Goal: Information Seeking & Learning: Learn about a topic

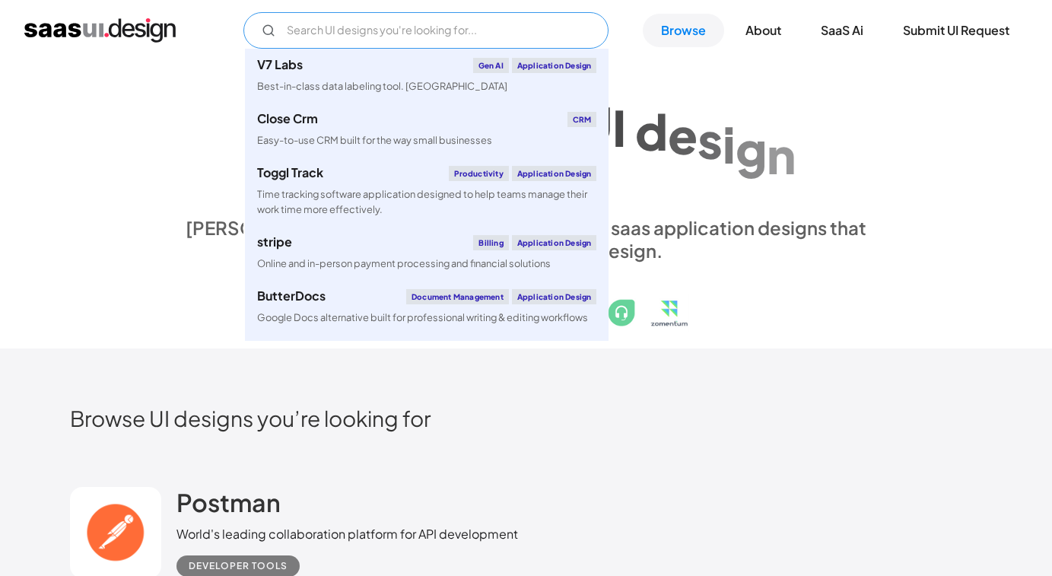
click at [530, 24] on input "Email Form" at bounding box center [425, 30] width 365 height 36
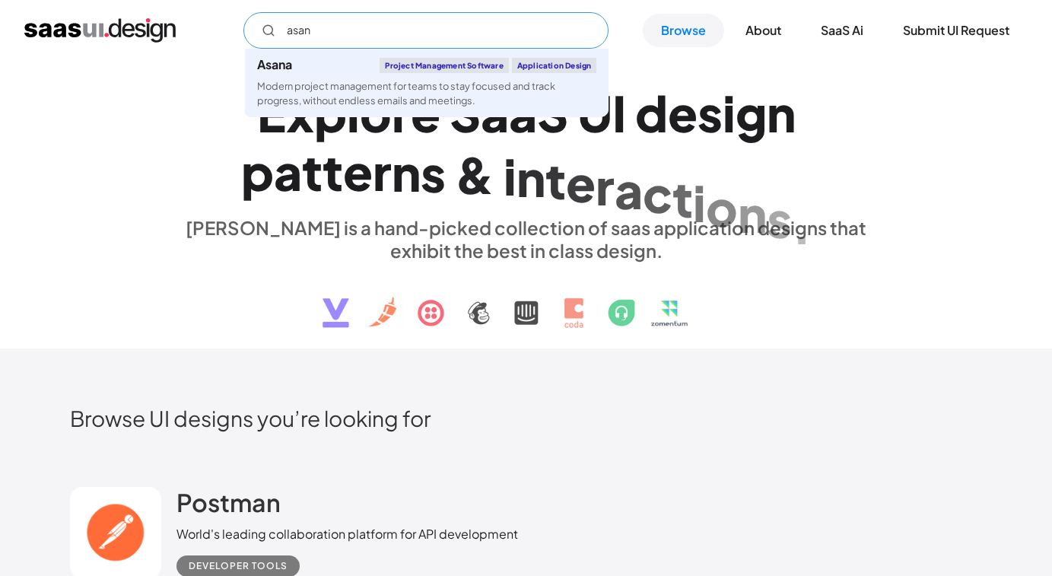
type input "asana"
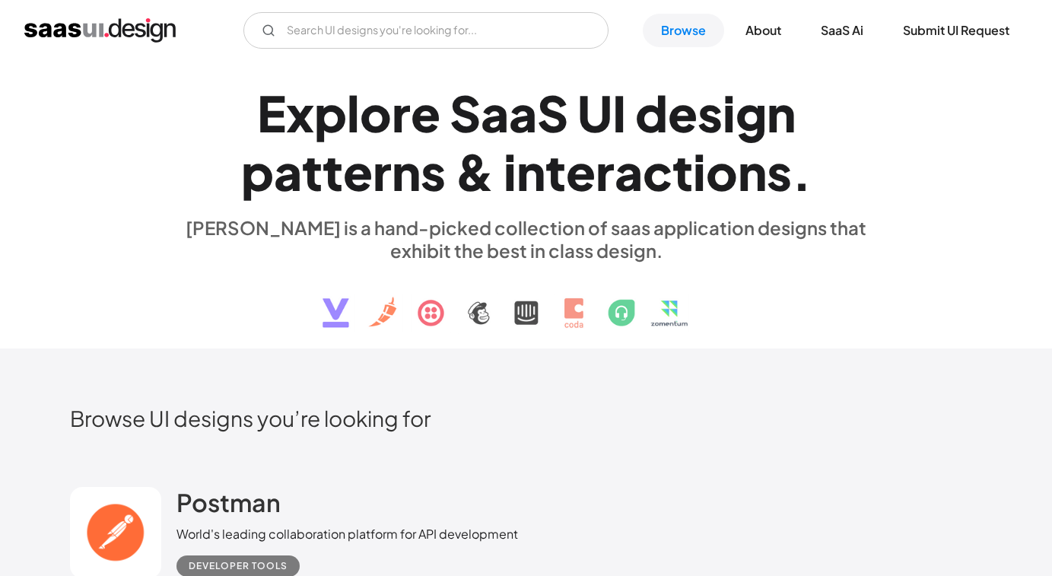
drag, startPoint x: 576, startPoint y: 414, endPoint x: 500, endPoint y: 403, distance: 77.5
click at [576, 413] on h2 "Browse UI designs you’re looking for" at bounding box center [526, 418] width 912 height 27
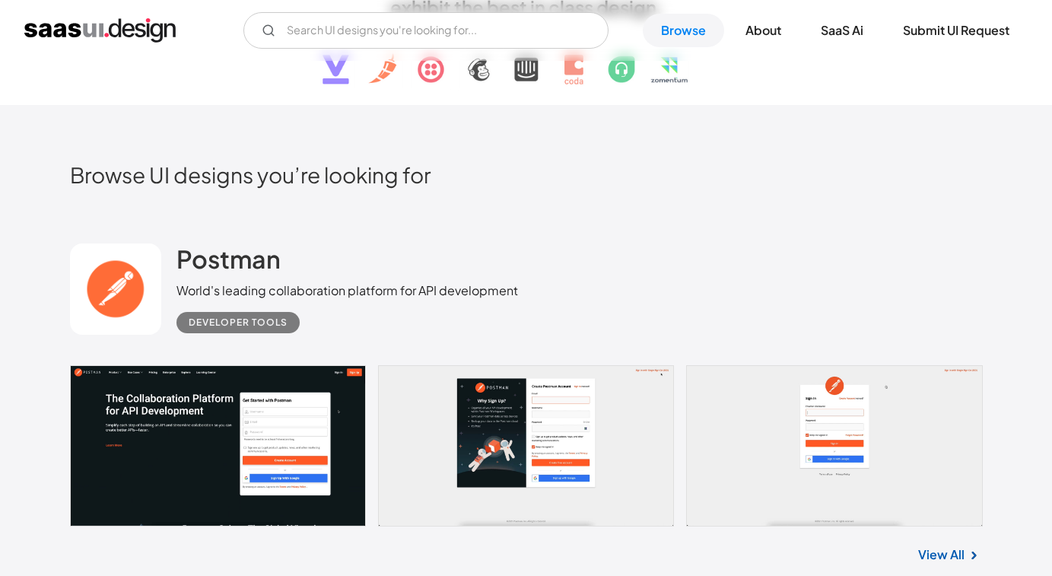
scroll to position [360, 0]
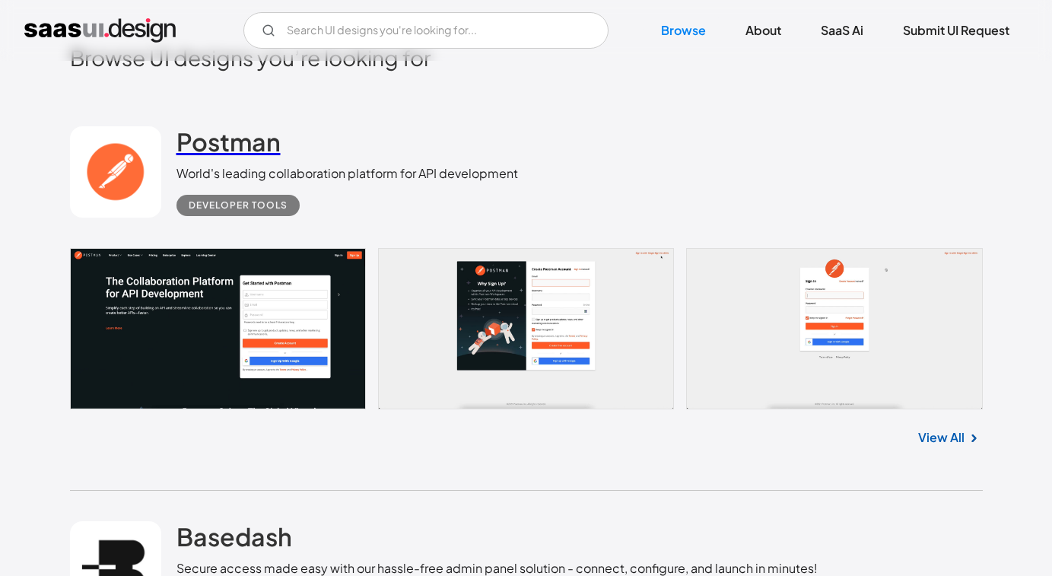
click at [188, 132] on h2 "Postman" at bounding box center [228, 141] width 104 height 30
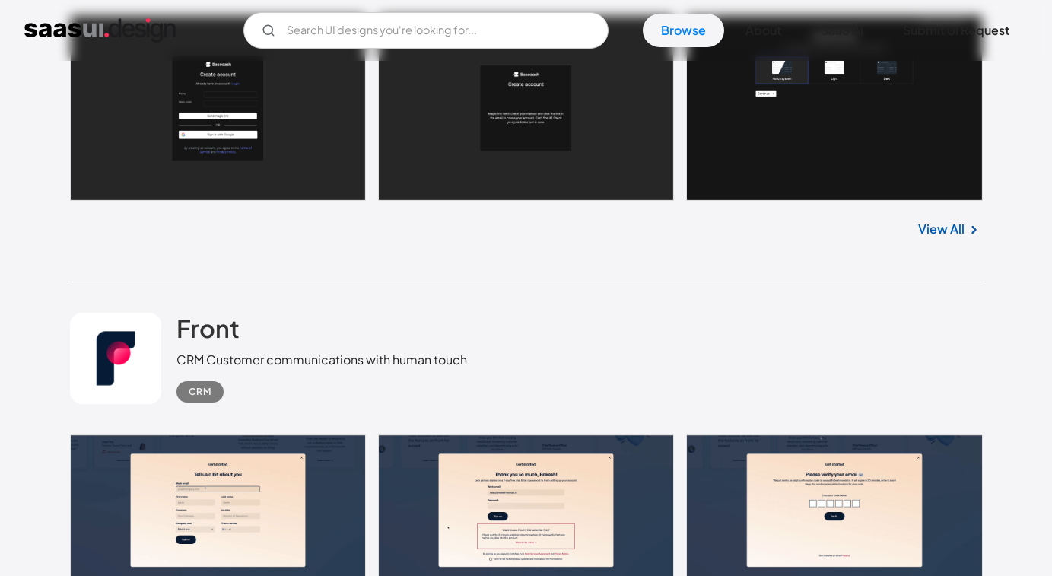
scroll to position [786, 0]
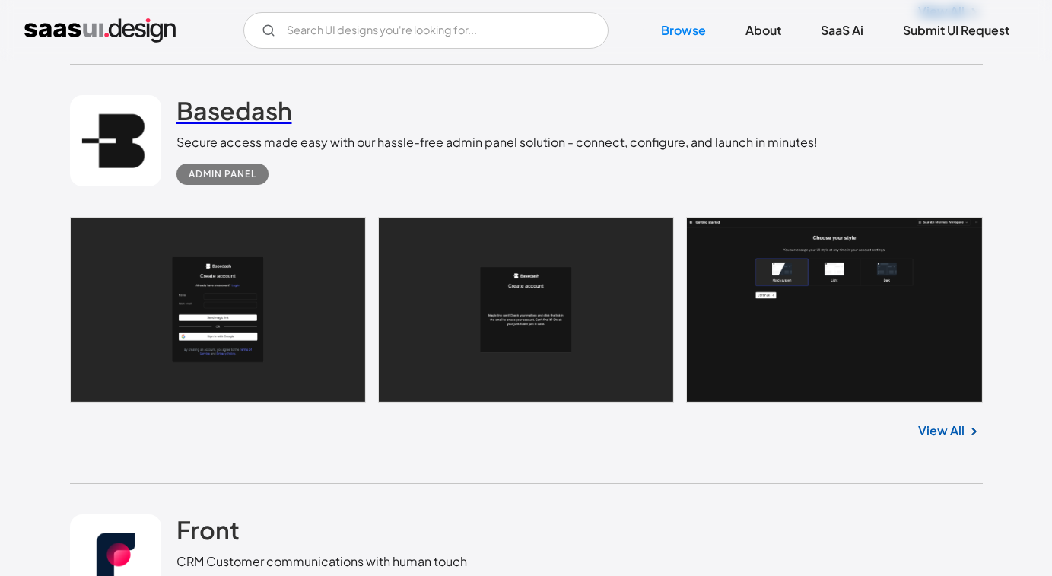
click at [212, 110] on h2 "Basedash" at bounding box center [234, 110] width 116 height 30
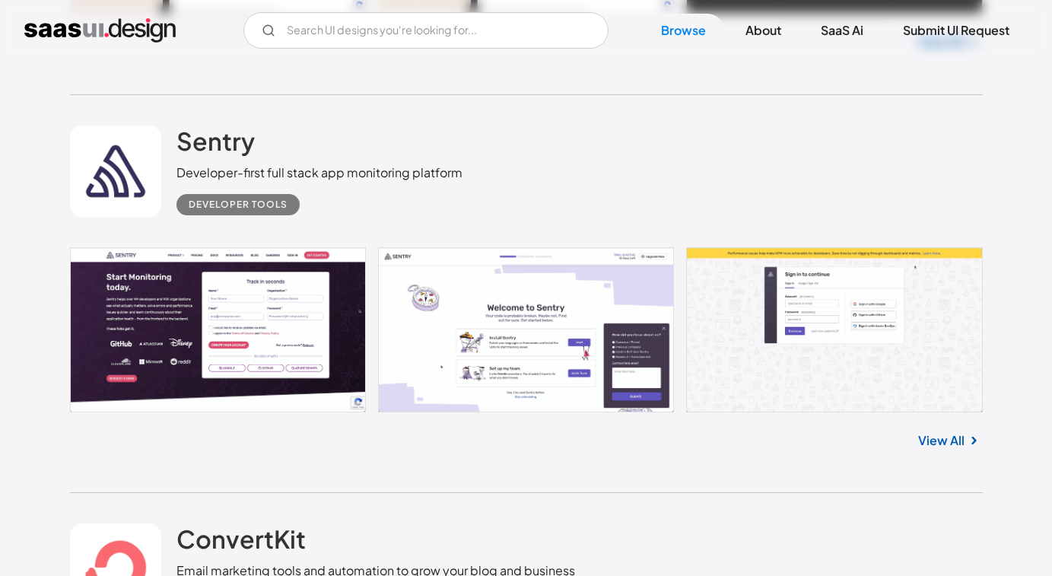
scroll to position [1950, 0]
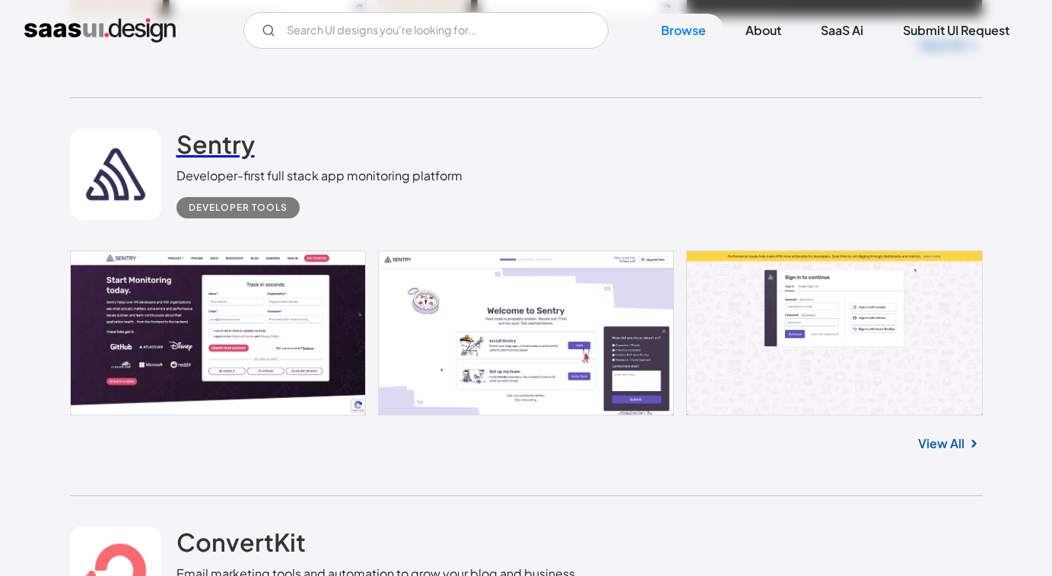
click at [217, 146] on h2 "Sentry" at bounding box center [215, 144] width 78 height 30
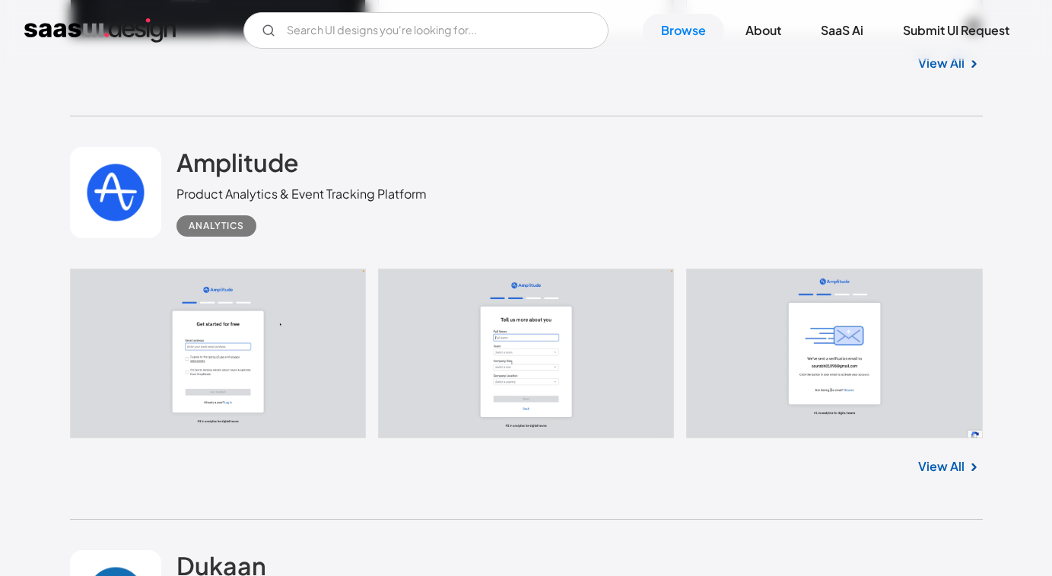
scroll to position [3098, 0]
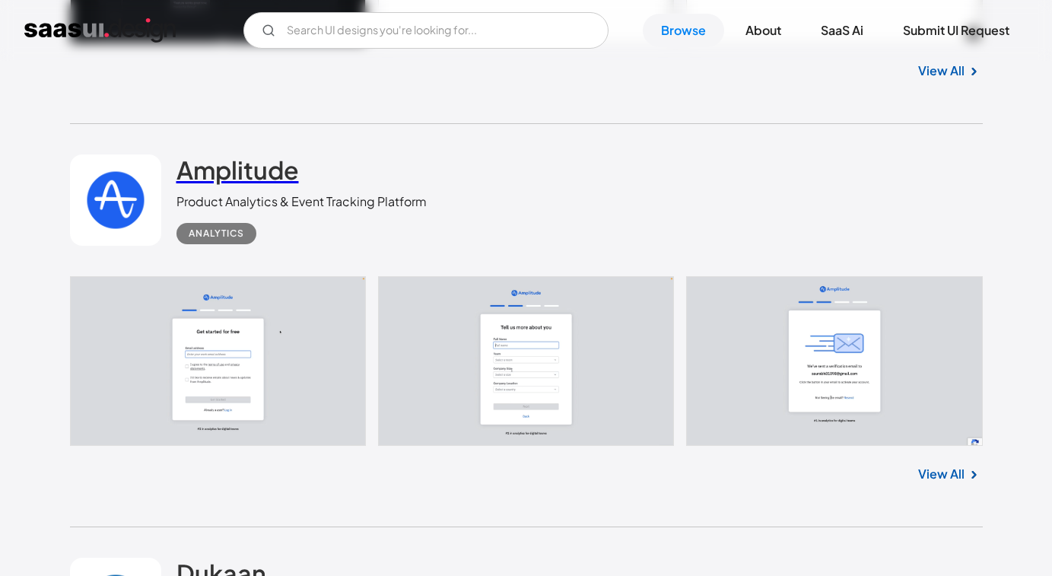
click at [230, 167] on h2 "Amplitude" at bounding box center [237, 169] width 122 height 30
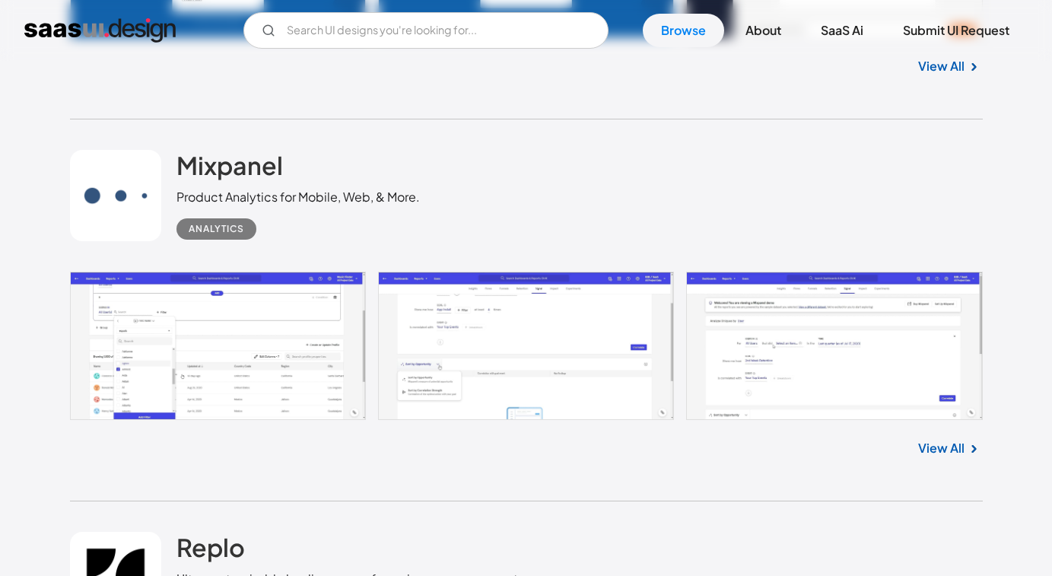
scroll to position [3970, 0]
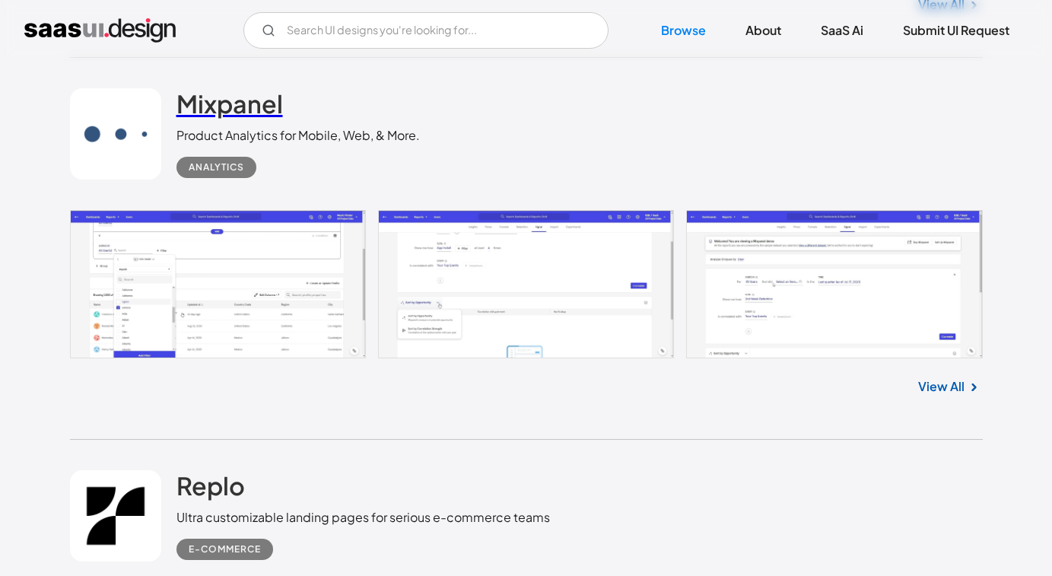
click at [252, 111] on h2 "Mixpanel" at bounding box center [229, 103] width 106 height 30
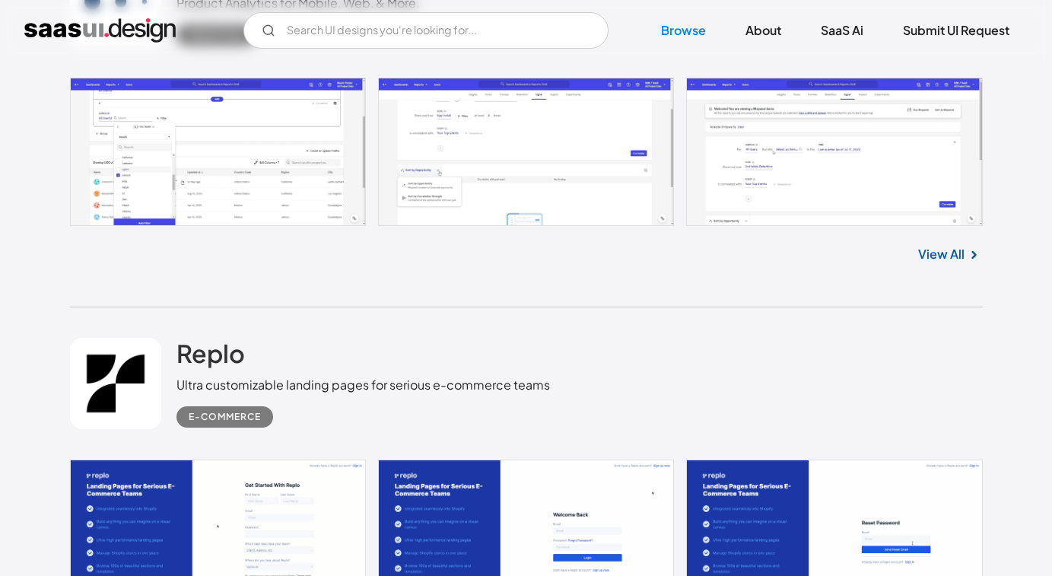
scroll to position [4270, 0]
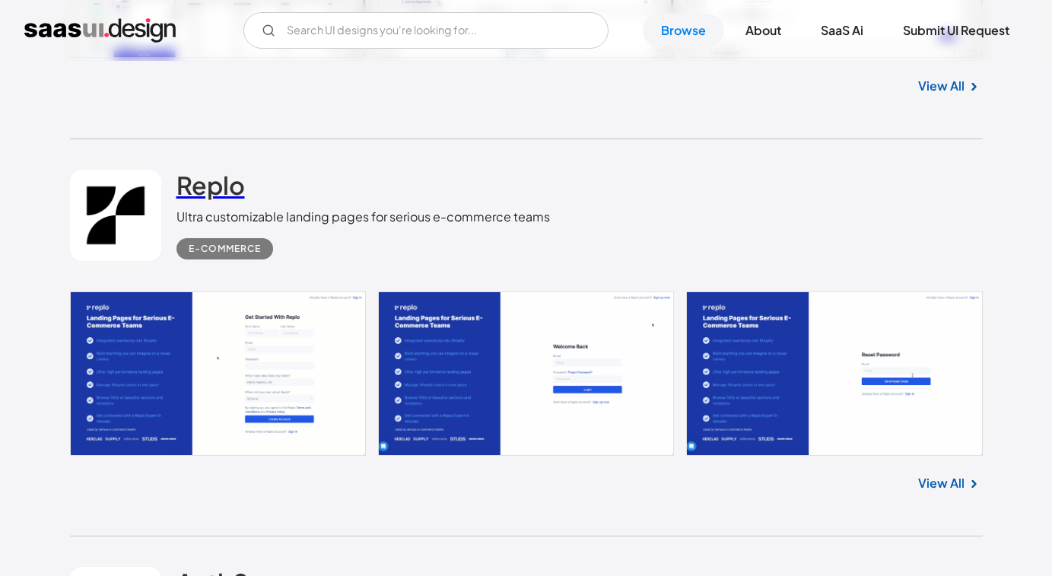
click at [205, 176] on h2 "Replo" at bounding box center [210, 185] width 68 height 30
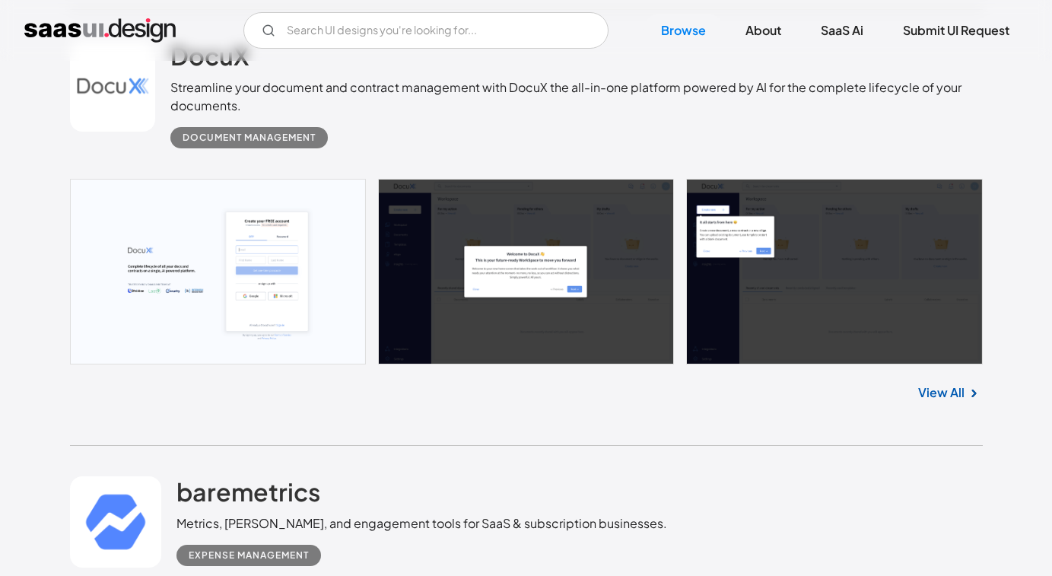
scroll to position [5110, 0]
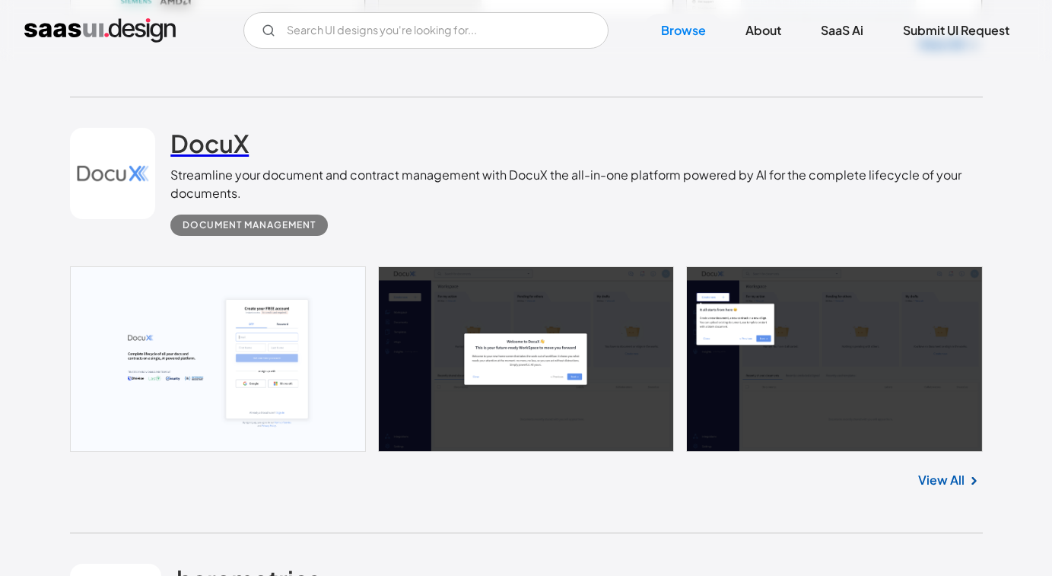
click at [225, 144] on h2 "DocuX" at bounding box center [209, 143] width 78 height 30
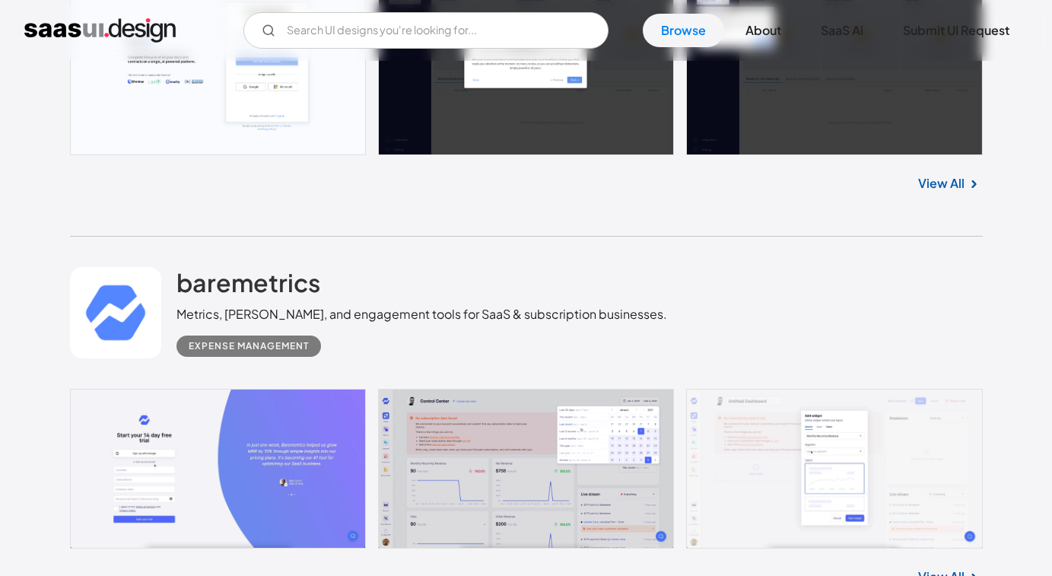
scroll to position [5532, 0]
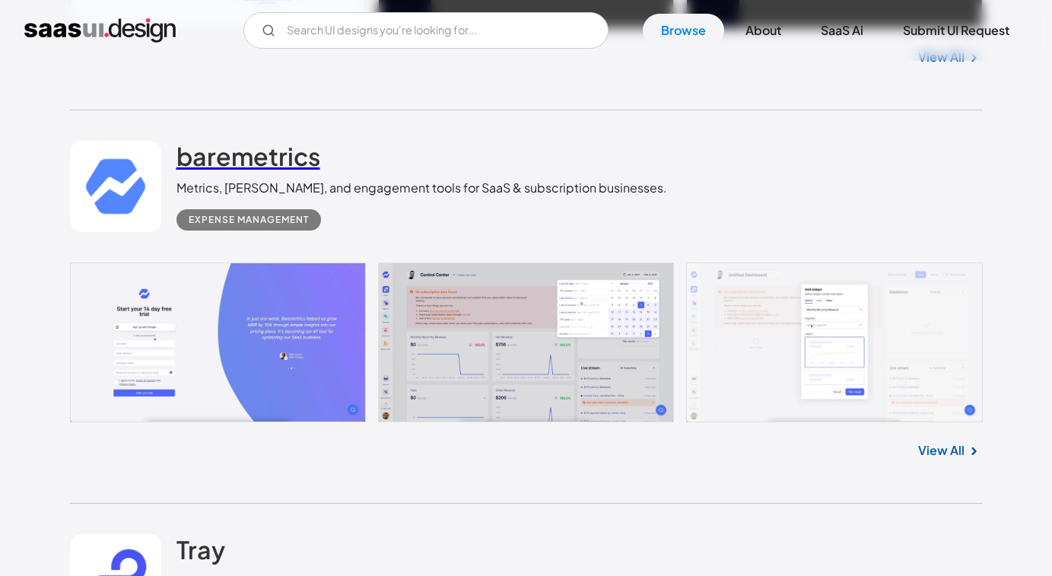
click at [281, 161] on h2 "baremetrics" at bounding box center [248, 156] width 144 height 30
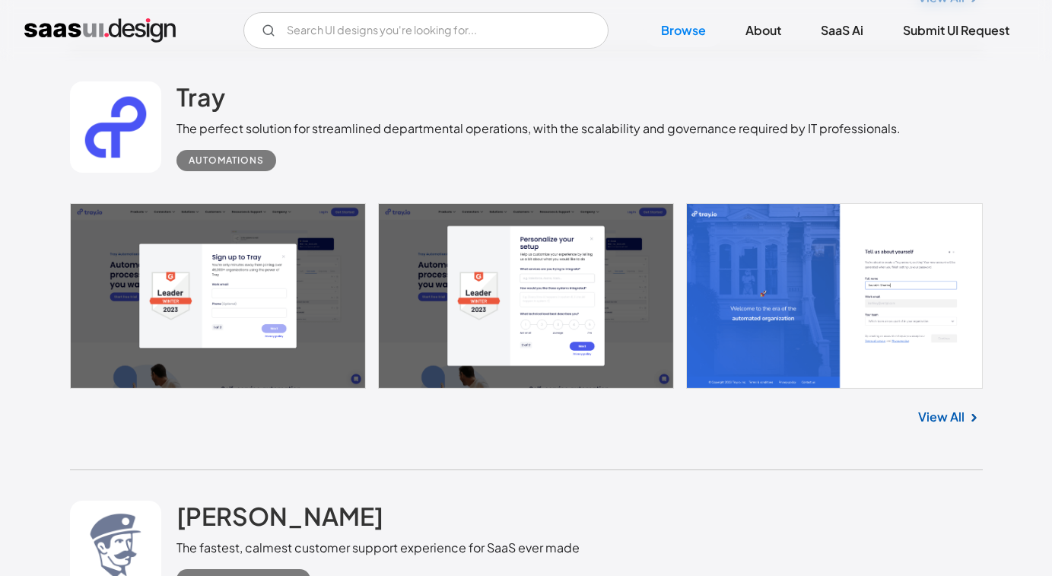
scroll to position [5982, 0]
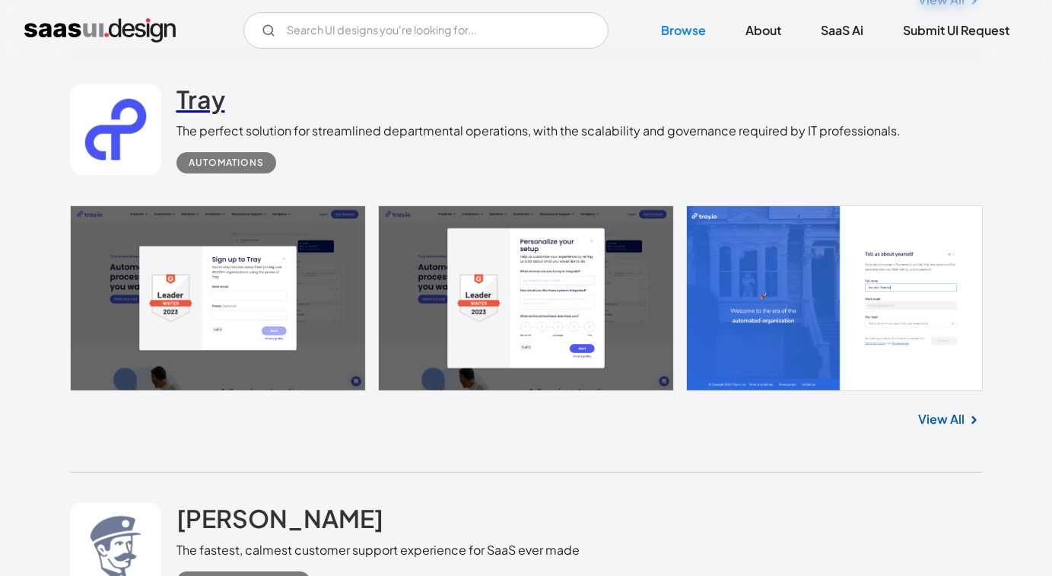
click at [203, 90] on h2 "Tray" at bounding box center [200, 99] width 49 height 30
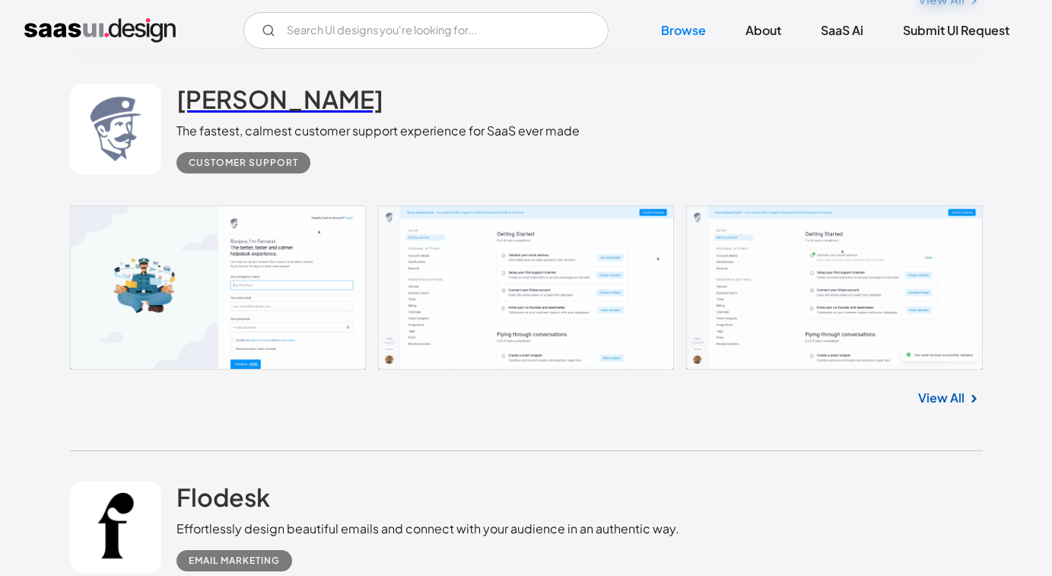
scroll to position [6279, 0]
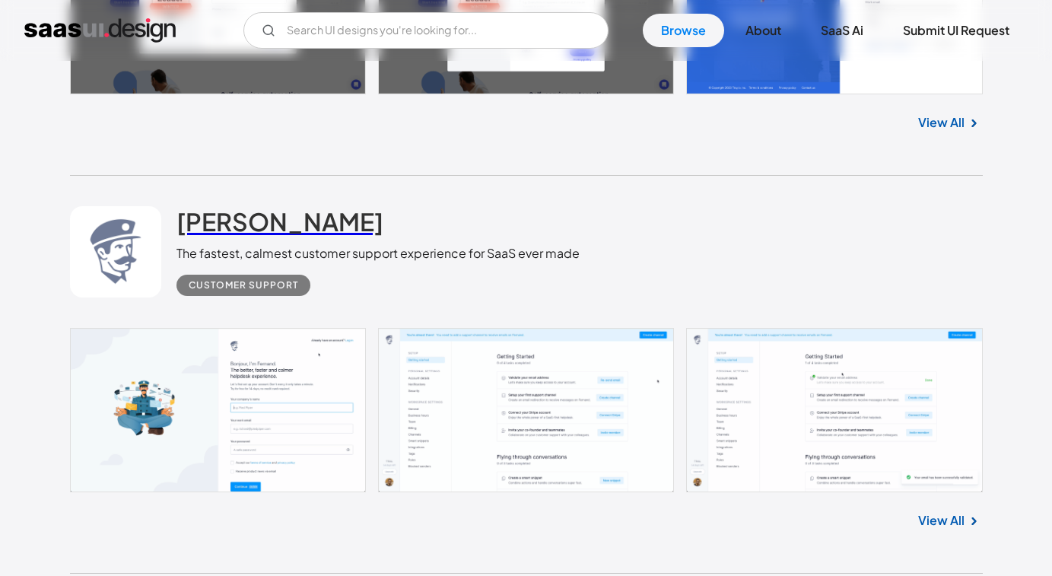
click at [233, 221] on h2 "[PERSON_NAME]" at bounding box center [279, 221] width 207 height 30
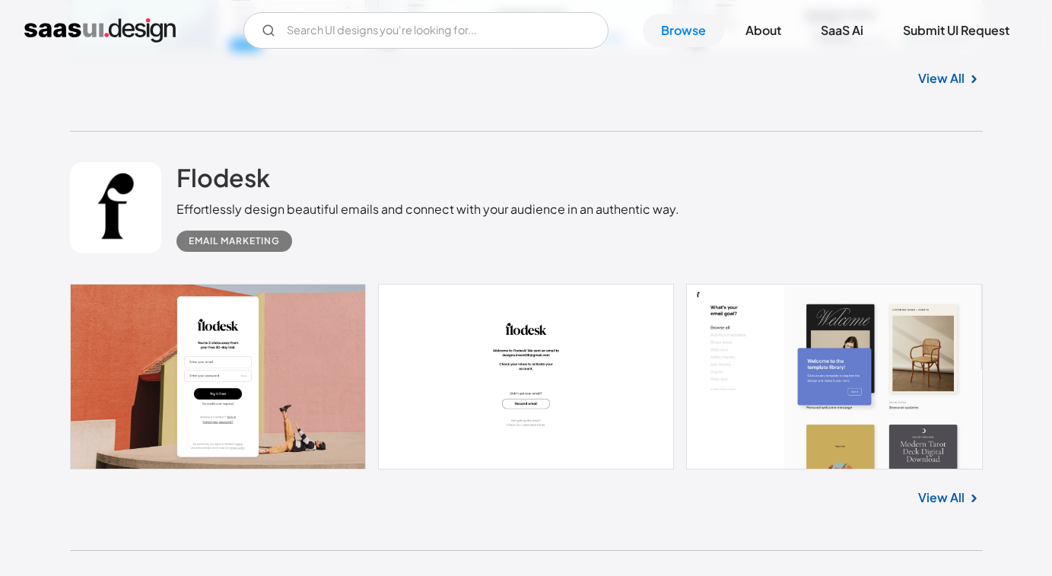
scroll to position [6726, 0]
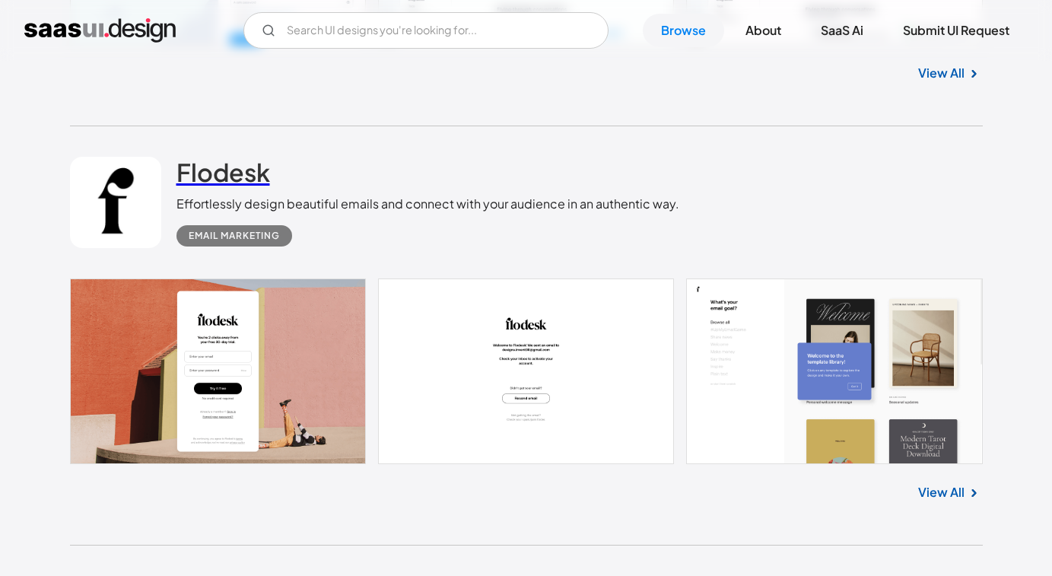
click at [245, 176] on h2 "Flodesk" at bounding box center [223, 172] width 94 height 30
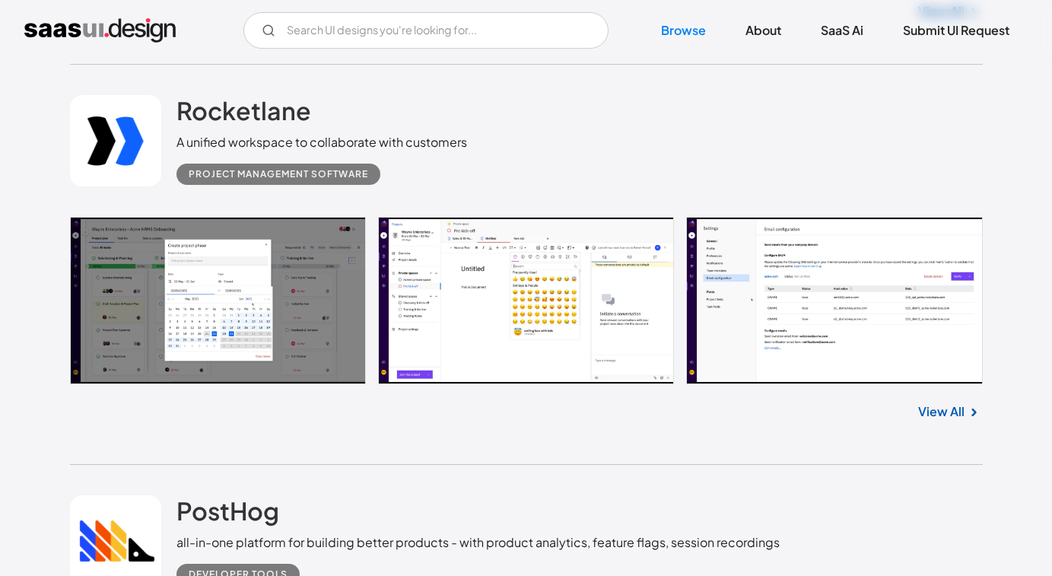
scroll to position [7198, 0]
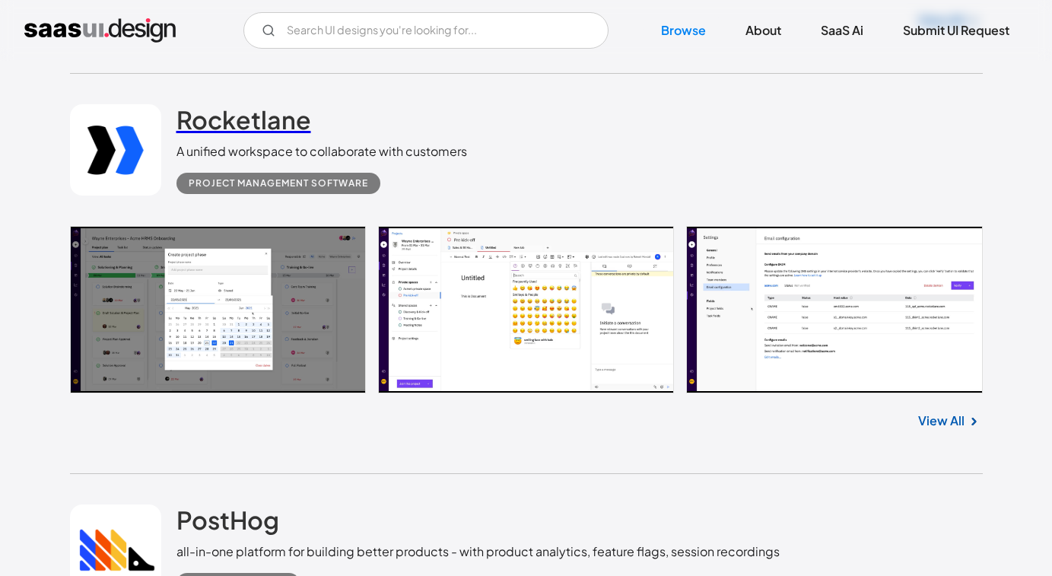
click at [227, 115] on h2 "Rocketlane" at bounding box center [243, 119] width 135 height 30
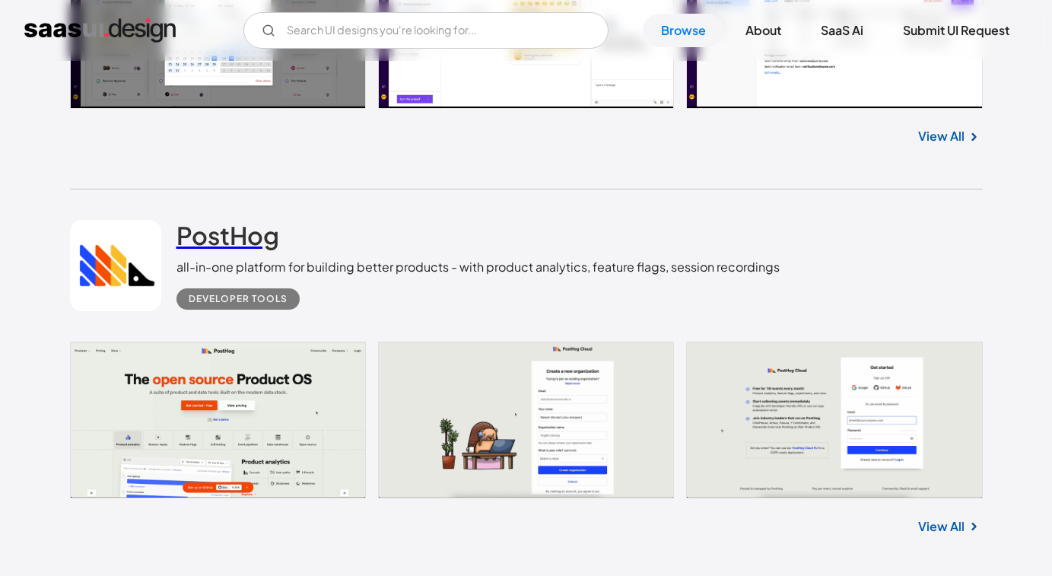
click at [232, 238] on h2 "PostHog" at bounding box center [227, 235] width 103 height 30
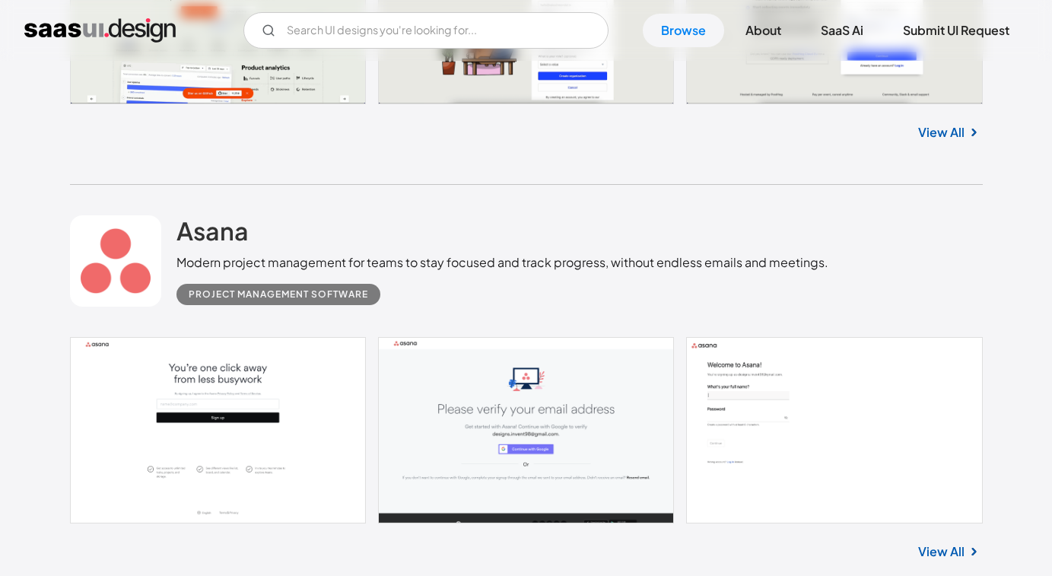
scroll to position [7921, 0]
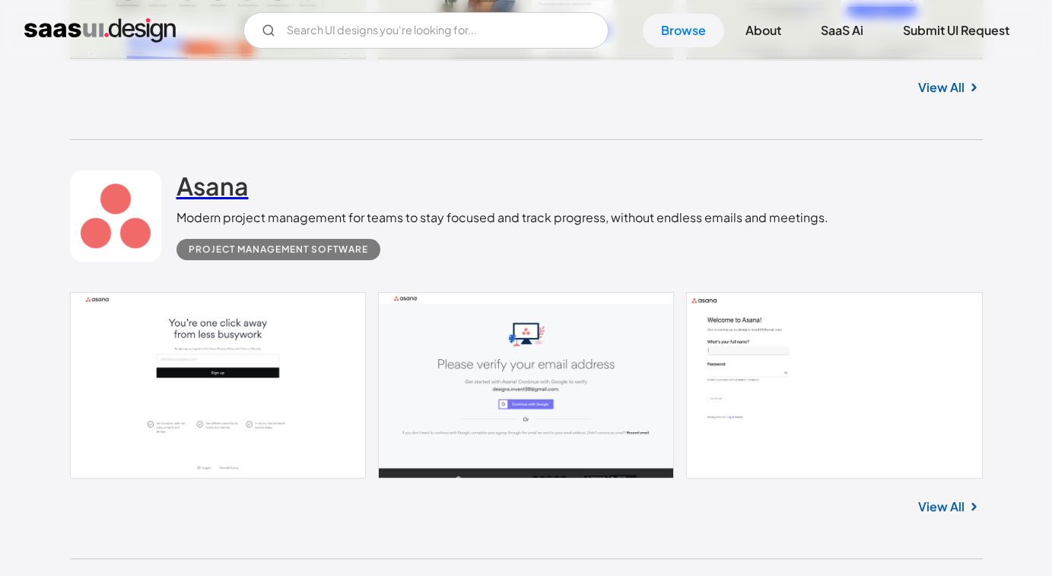
click at [230, 192] on h2 "Asana" at bounding box center [212, 185] width 72 height 30
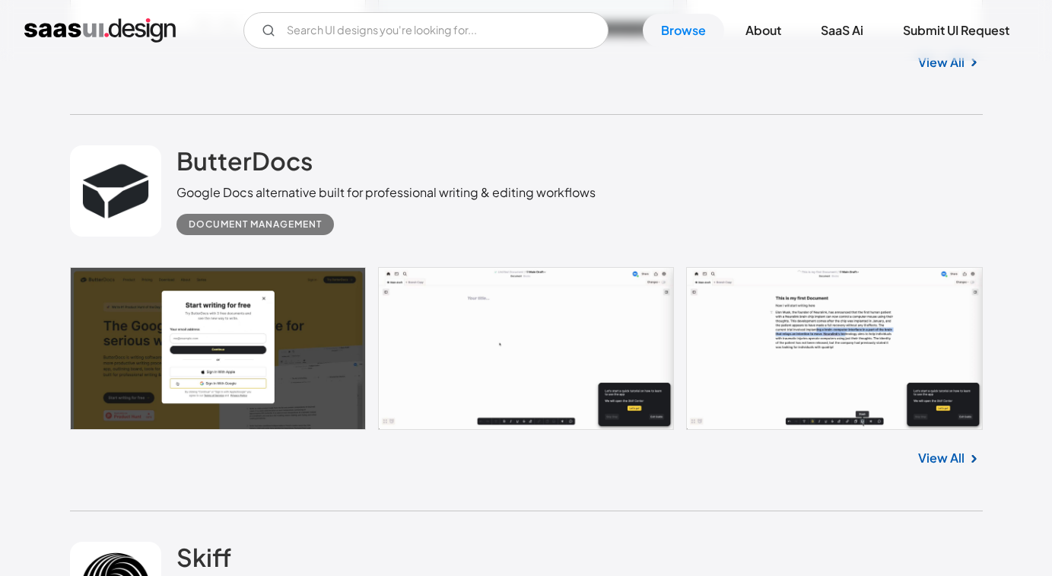
scroll to position [8375, 0]
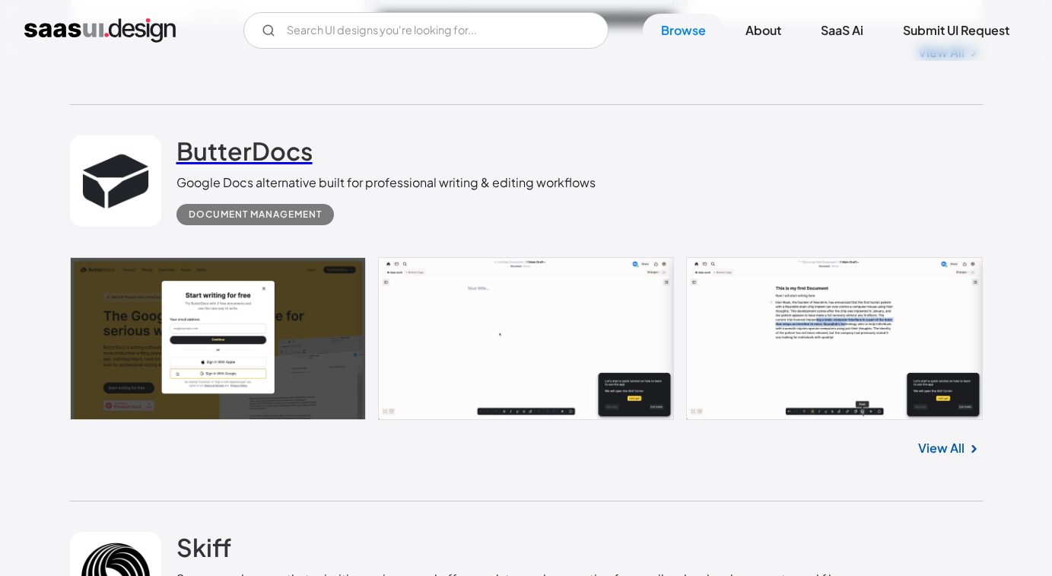
click at [277, 160] on h2 "ButterDocs" at bounding box center [244, 150] width 136 height 30
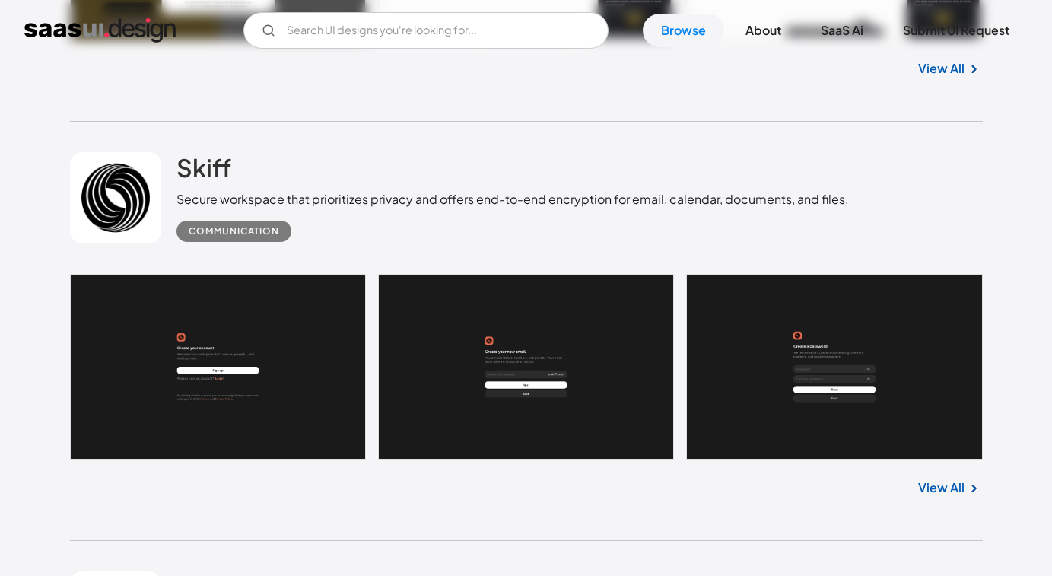
scroll to position [8753, 0]
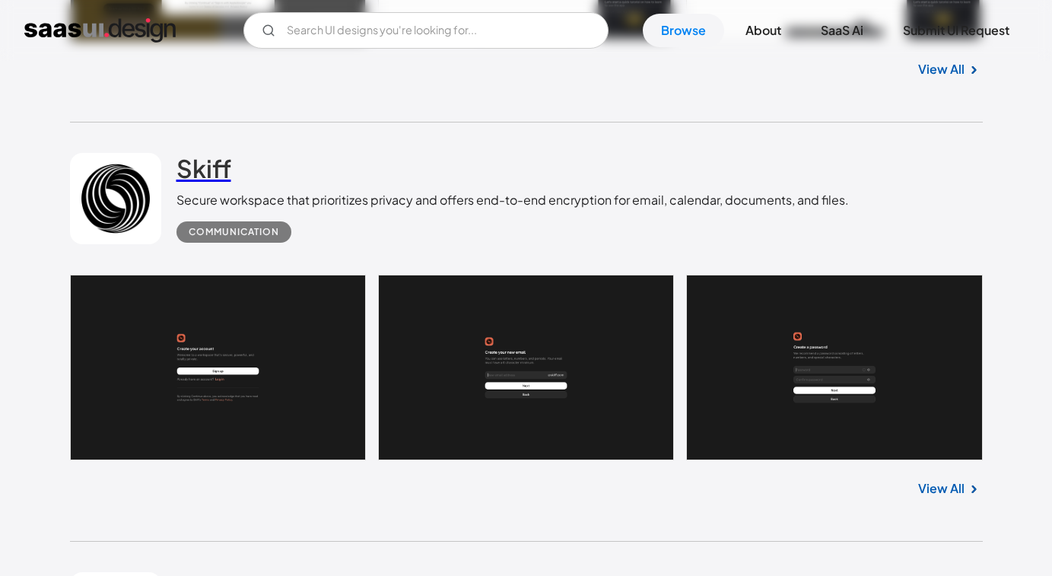
click at [202, 166] on h2 "Skiff" at bounding box center [203, 168] width 55 height 30
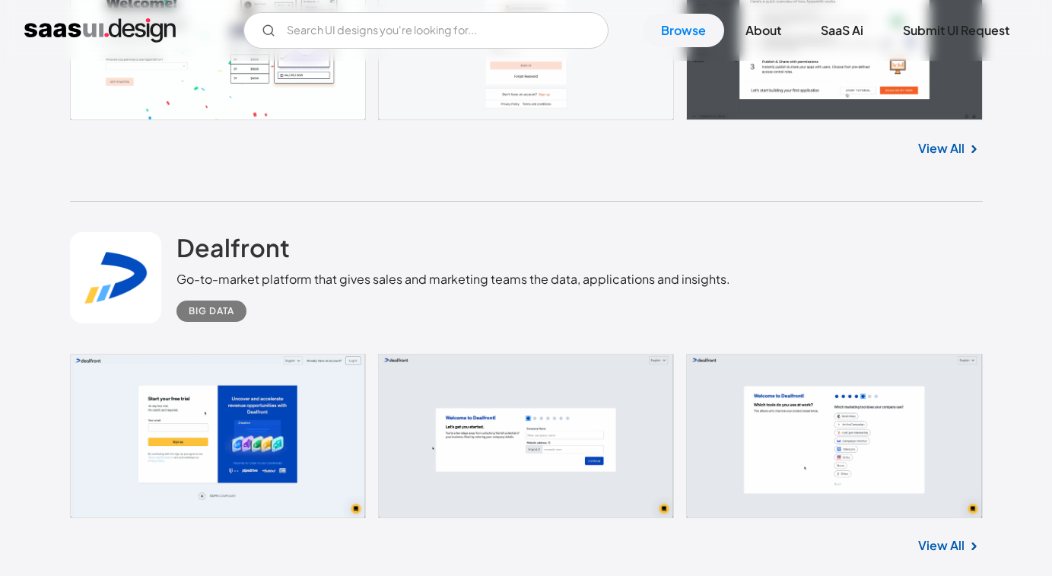
scroll to position [9488, 0]
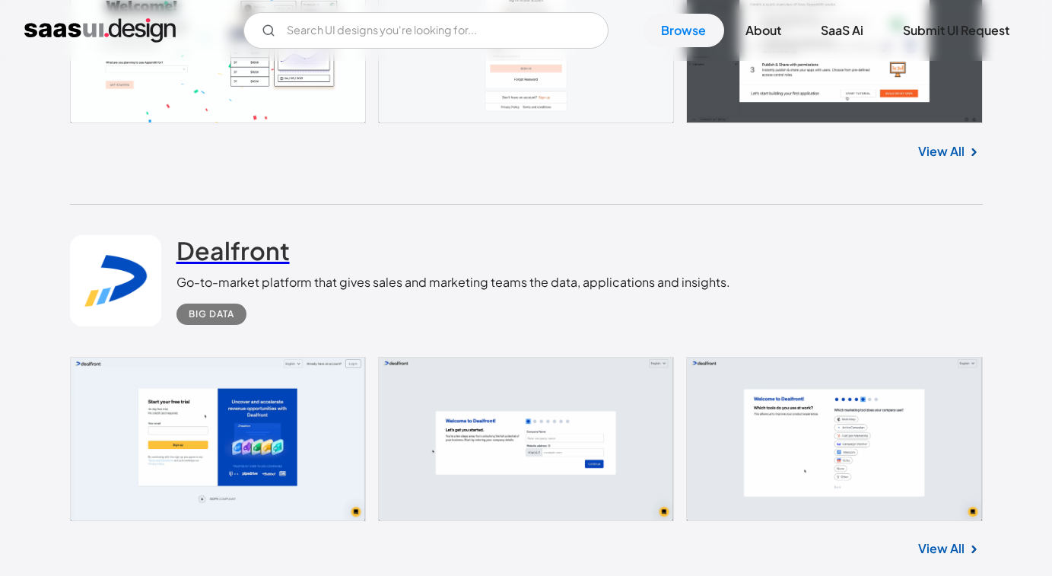
click at [253, 241] on h2 "Dealfront" at bounding box center [232, 250] width 113 height 30
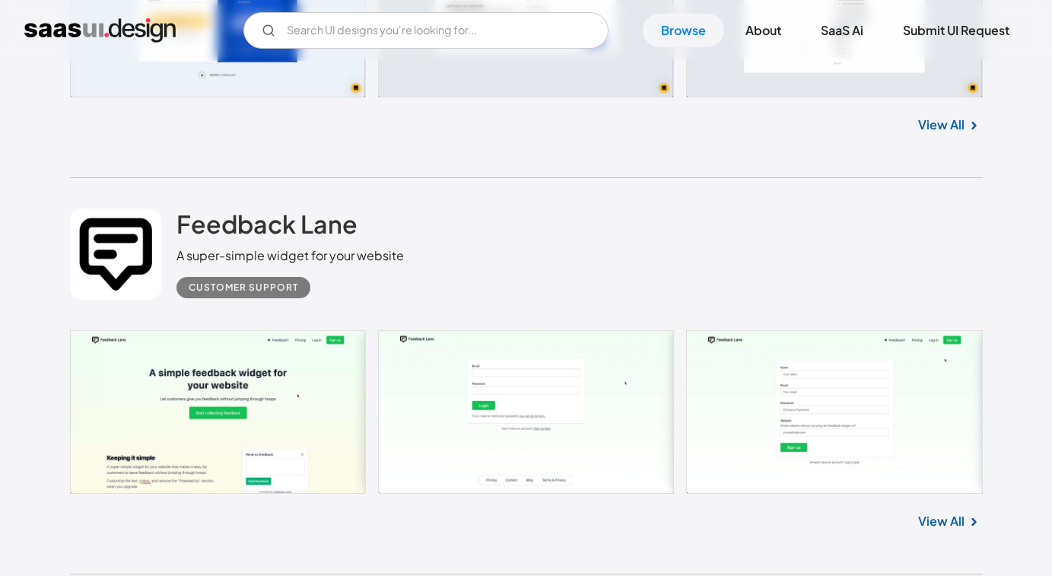
scroll to position [9912, 0]
click at [302, 225] on h2 "Feedback Lane" at bounding box center [266, 223] width 181 height 30
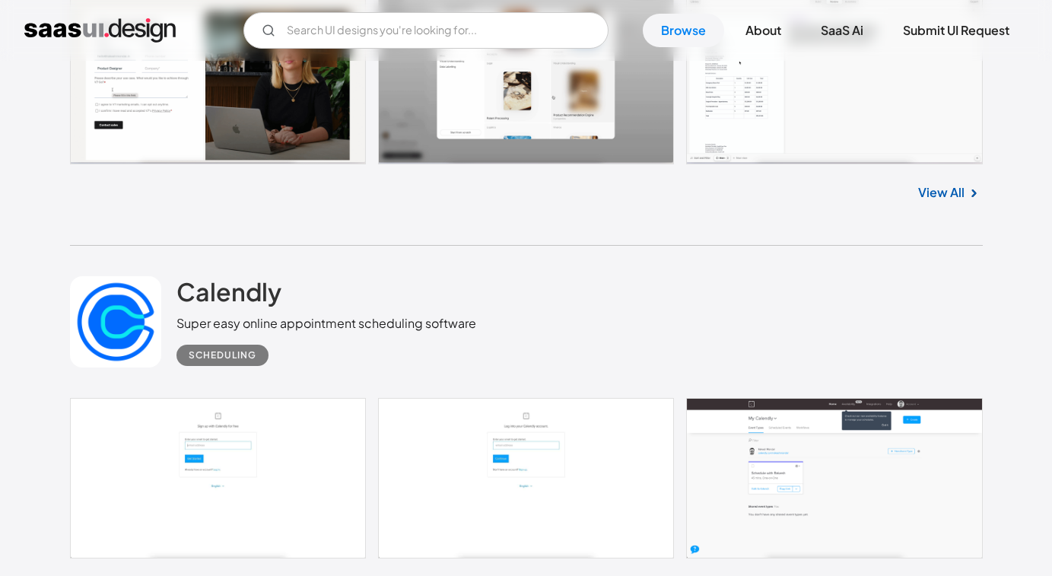
scroll to position [10775, 0]
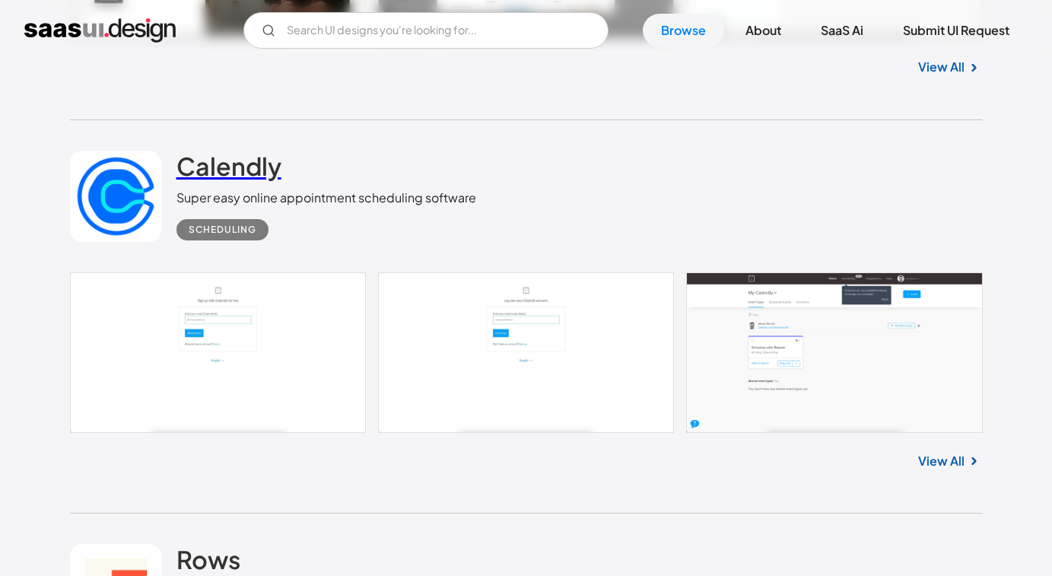
click at [249, 174] on h2 "Calendly" at bounding box center [228, 166] width 105 height 30
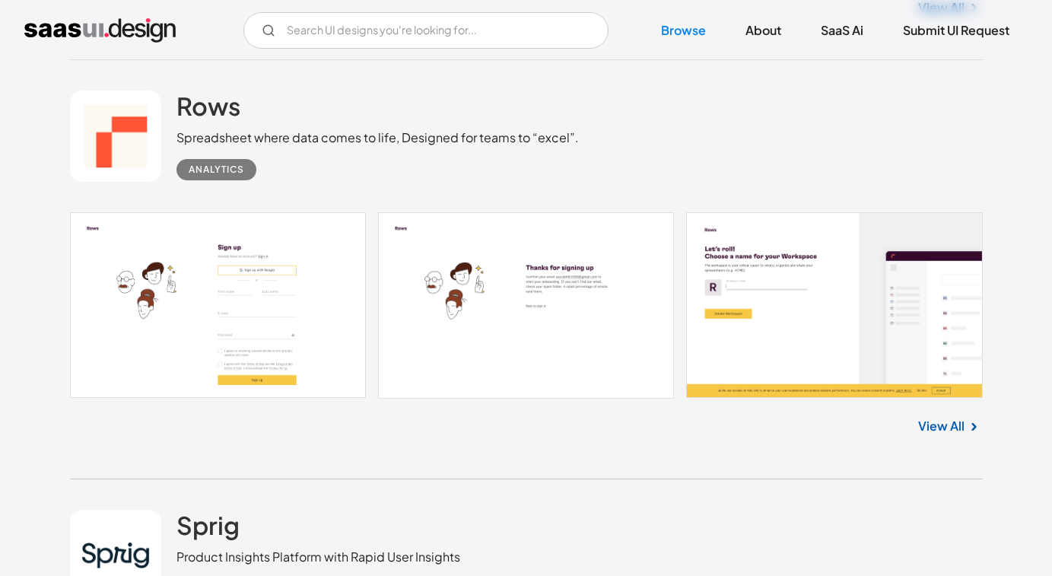
scroll to position [11257, 0]
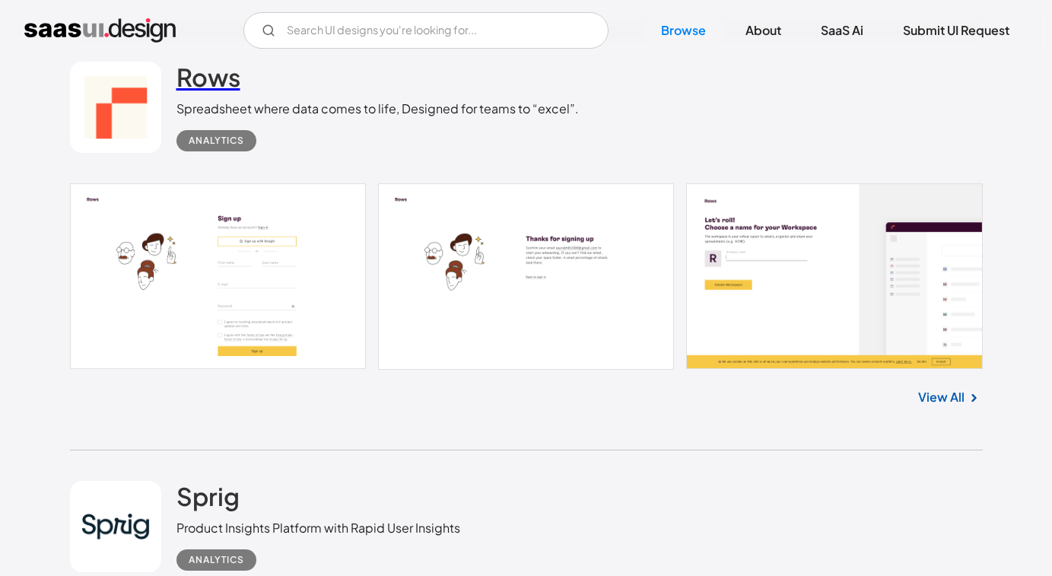
click at [214, 86] on h2 "Rows" at bounding box center [208, 77] width 64 height 30
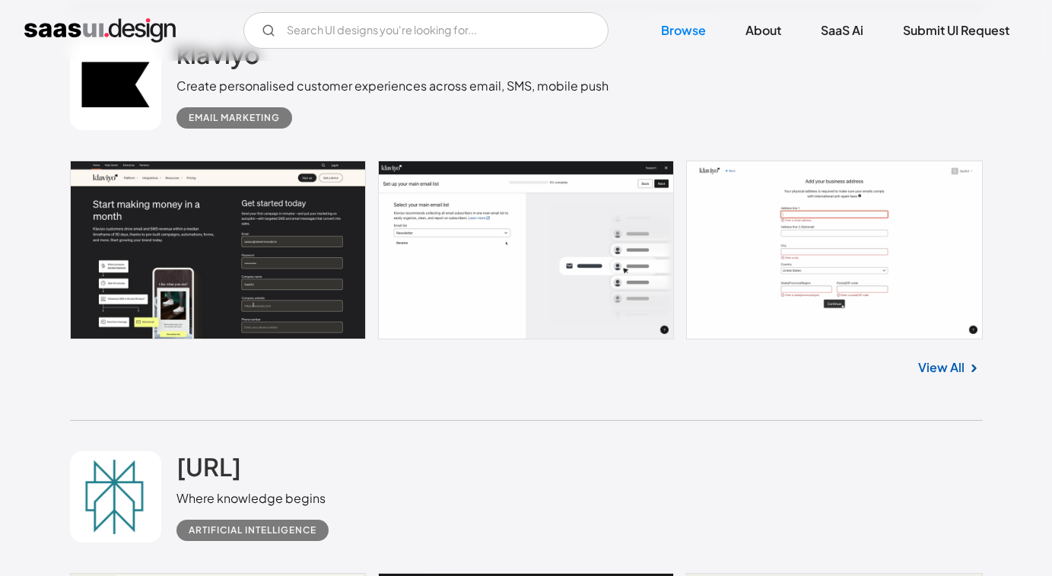
scroll to position [12097, 0]
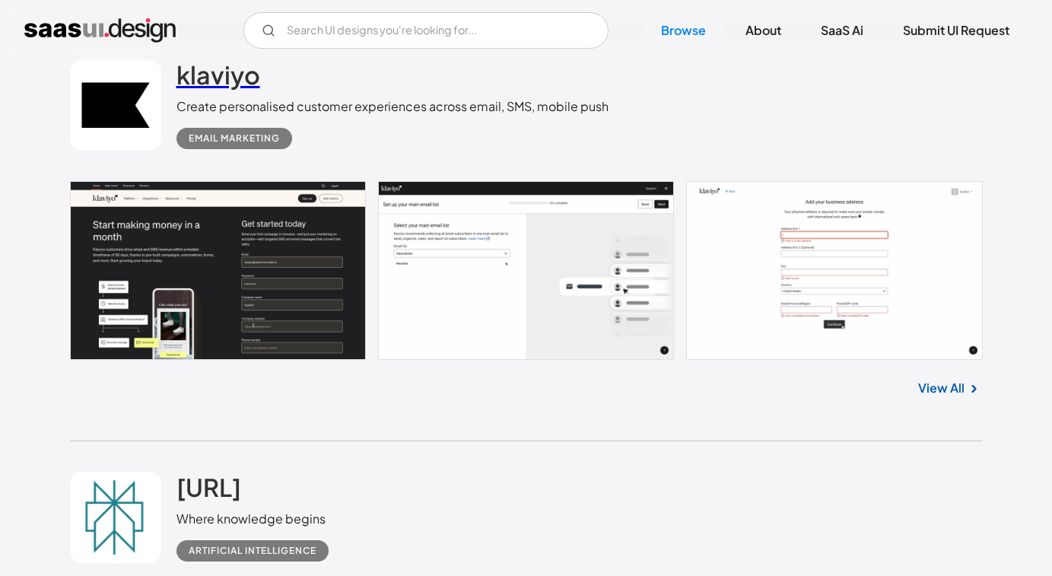
click at [226, 75] on h2 "klaviyo" at bounding box center [218, 74] width 84 height 30
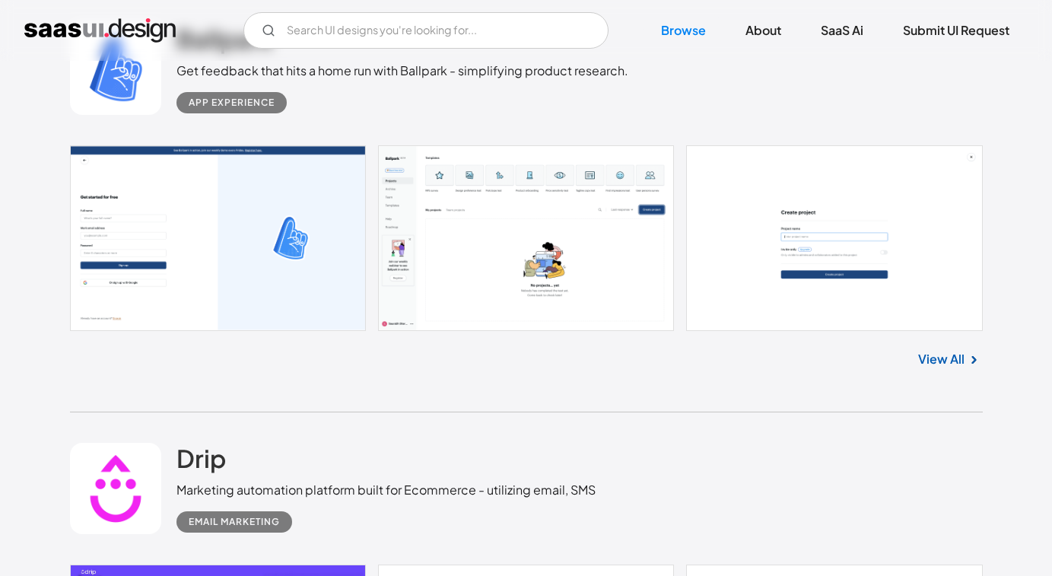
scroll to position [13201, 0]
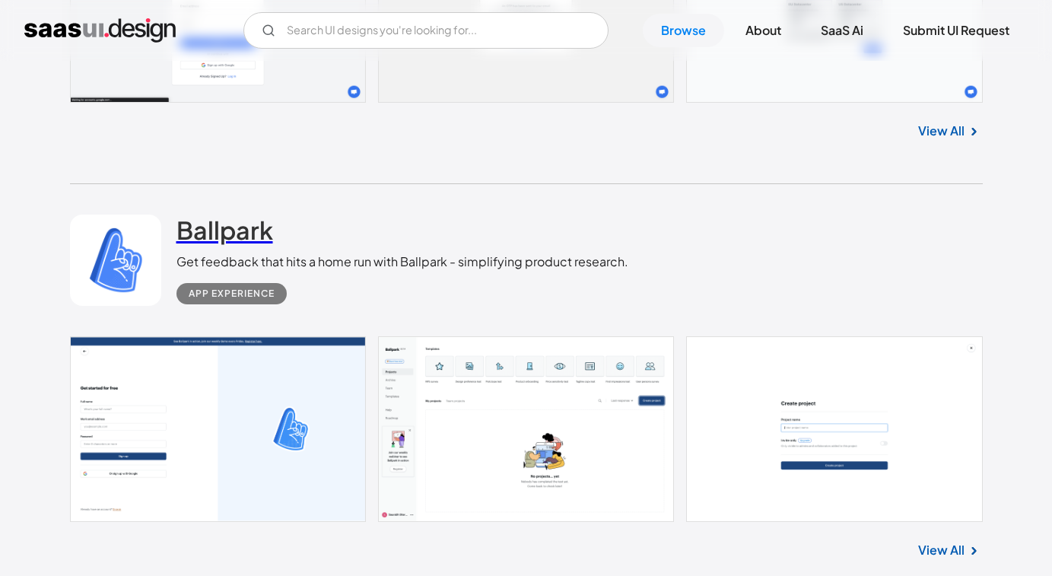
click at [215, 225] on h2 "Ballpark" at bounding box center [224, 229] width 97 height 30
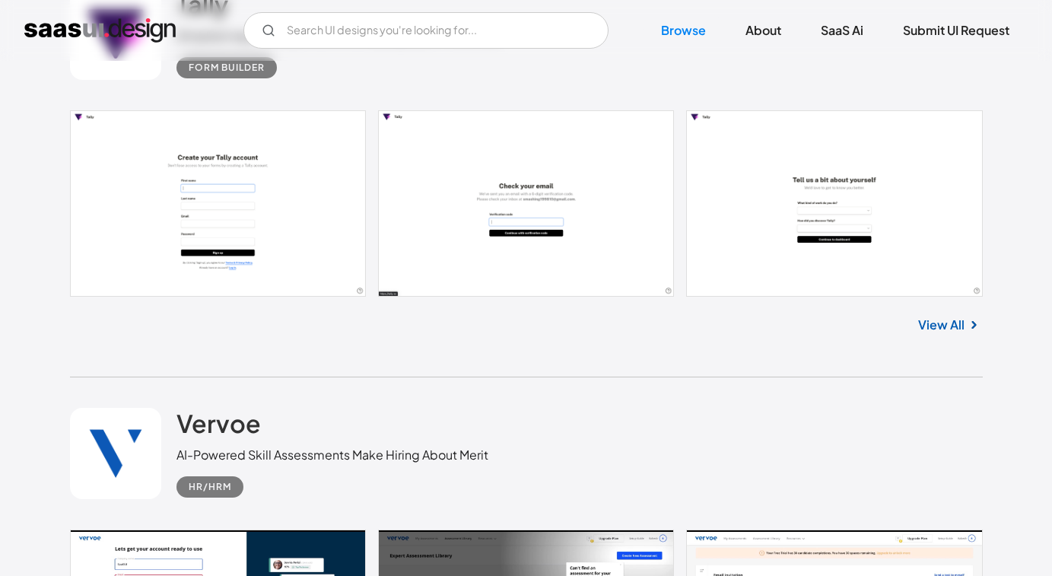
scroll to position [14940, 0]
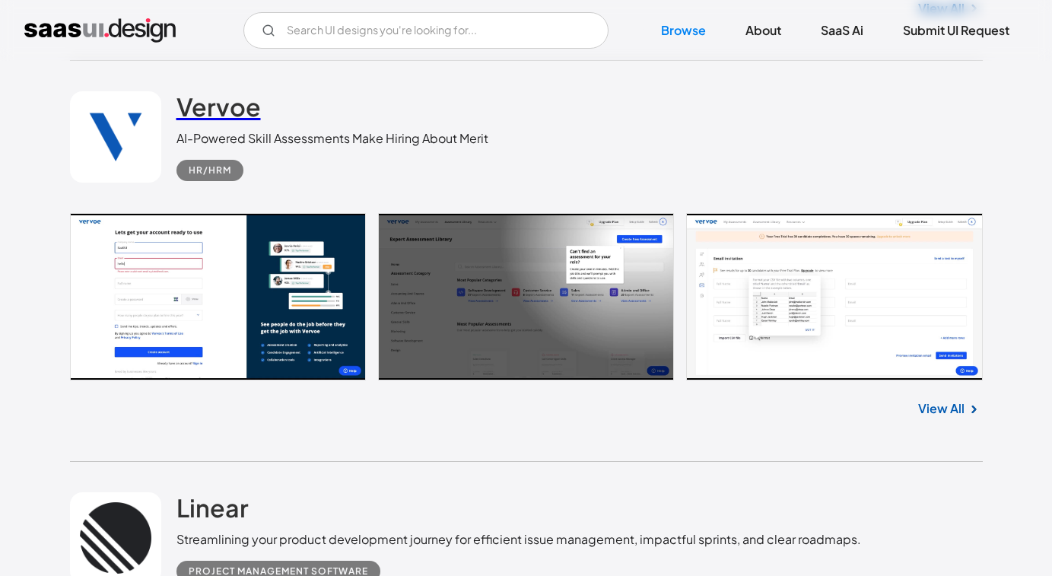
click at [220, 116] on h2 "Vervoe" at bounding box center [218, 106] width 84 height 30
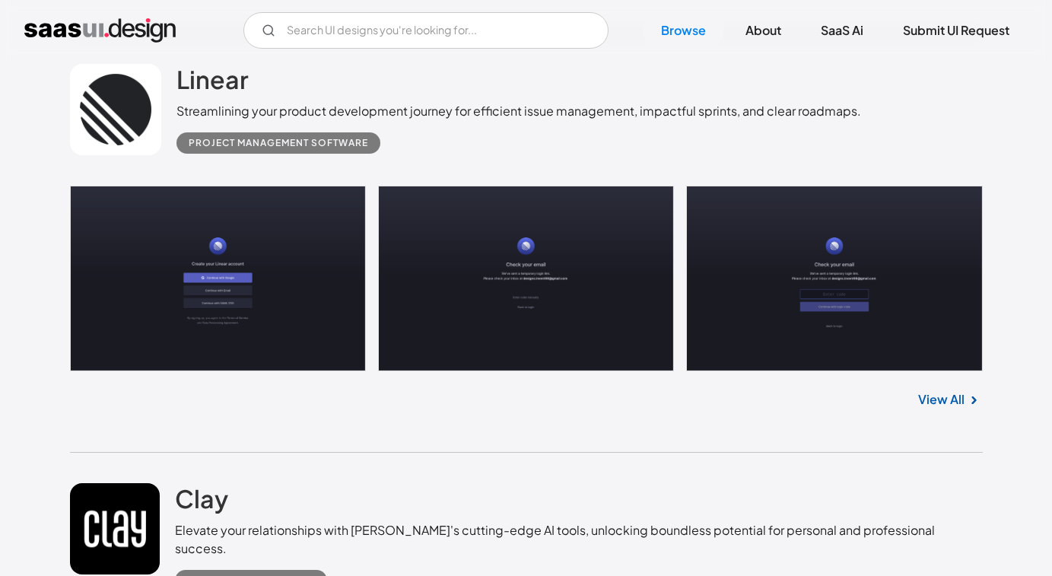
scroll to position [15666, 0]
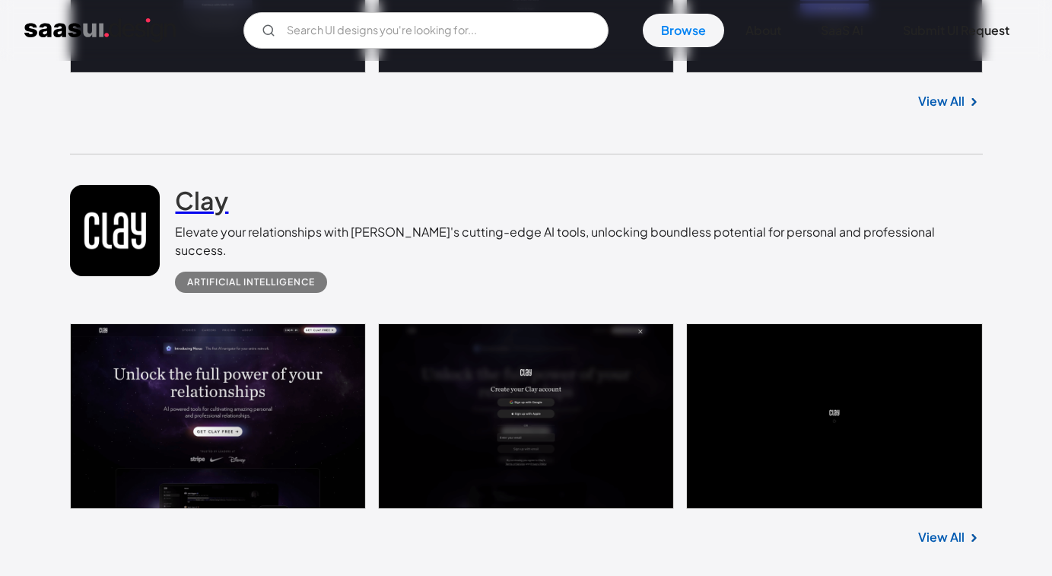
click at [222, 204] on h2 "Clay" at bounding box center [201, 200] width 53 height 30
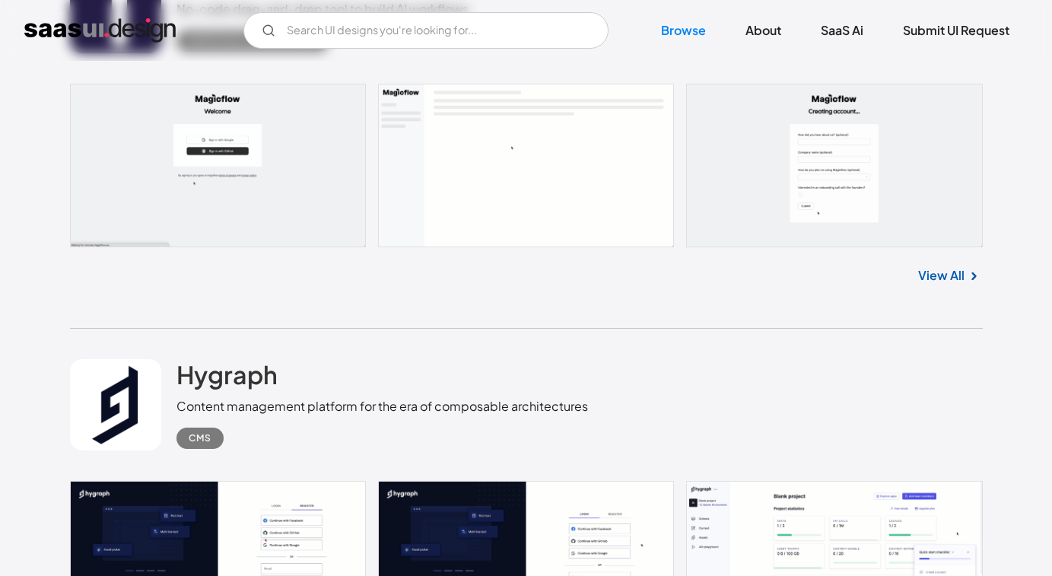
scroll to position [16058, 0]
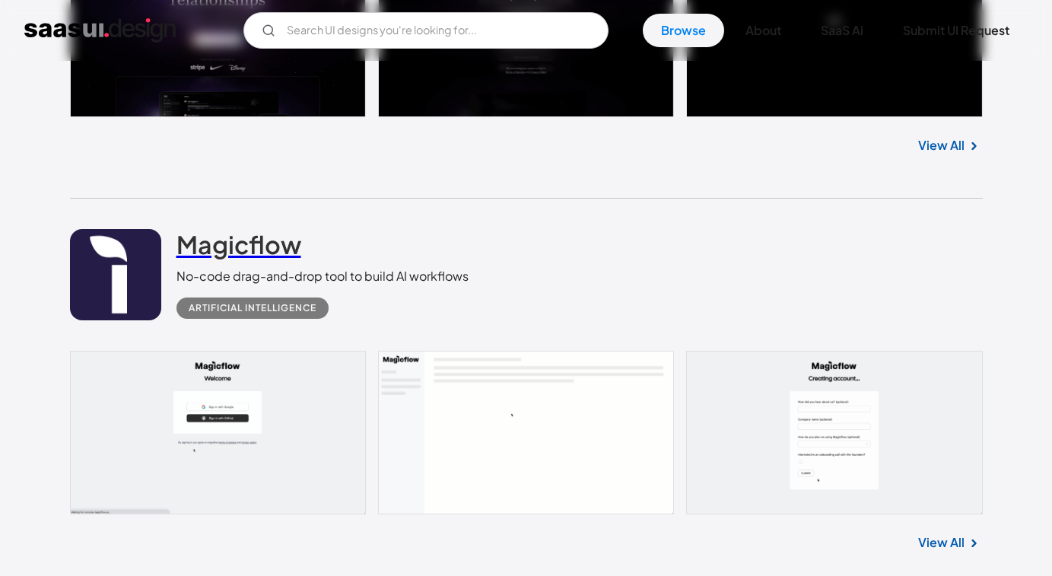
click at [223, 241] on h2 "Magicflow" at bounding box center [238, 244] width 125 height 30
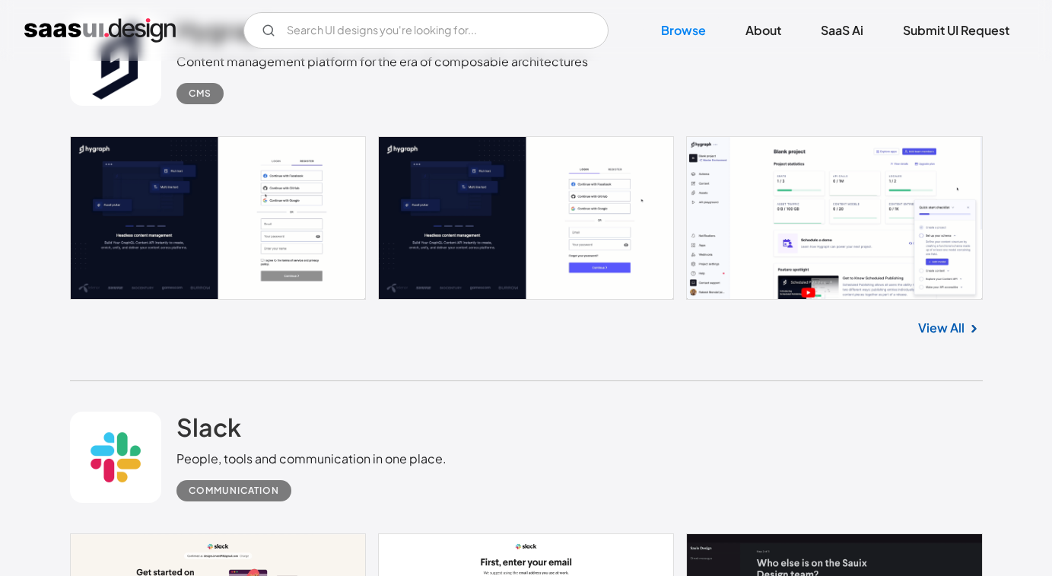
scroll to position [16554, 0]
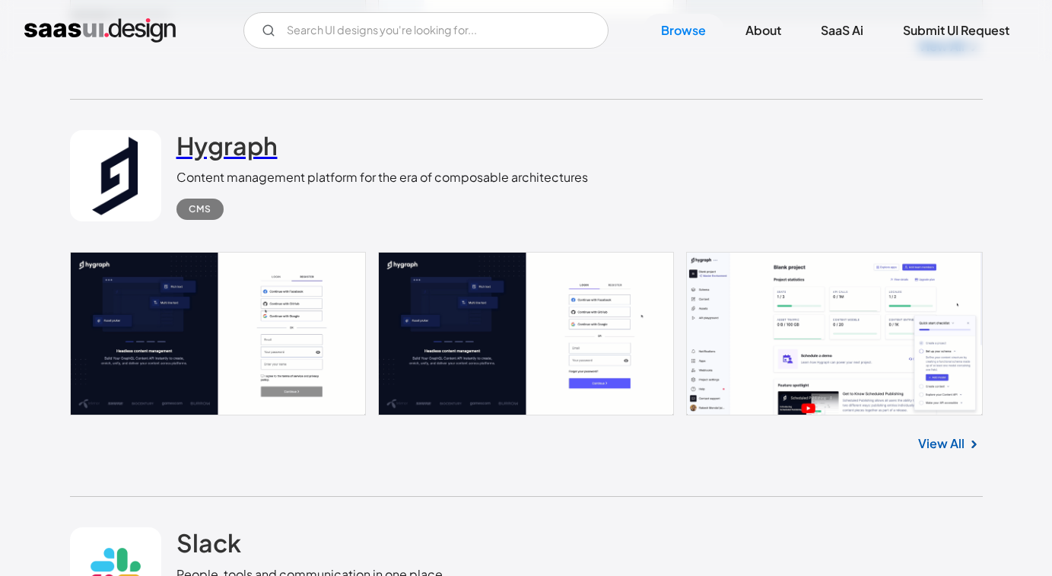
click at [228, 133] on h2 "Hygraph" at bounding box center [226, 145] width 101 height 30
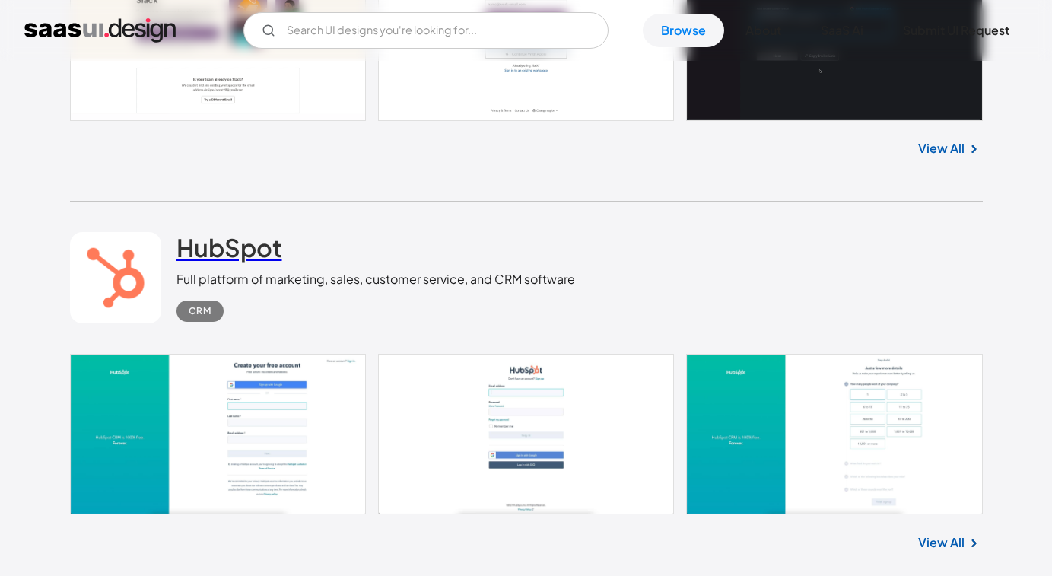
scroll to position [17260, 0]
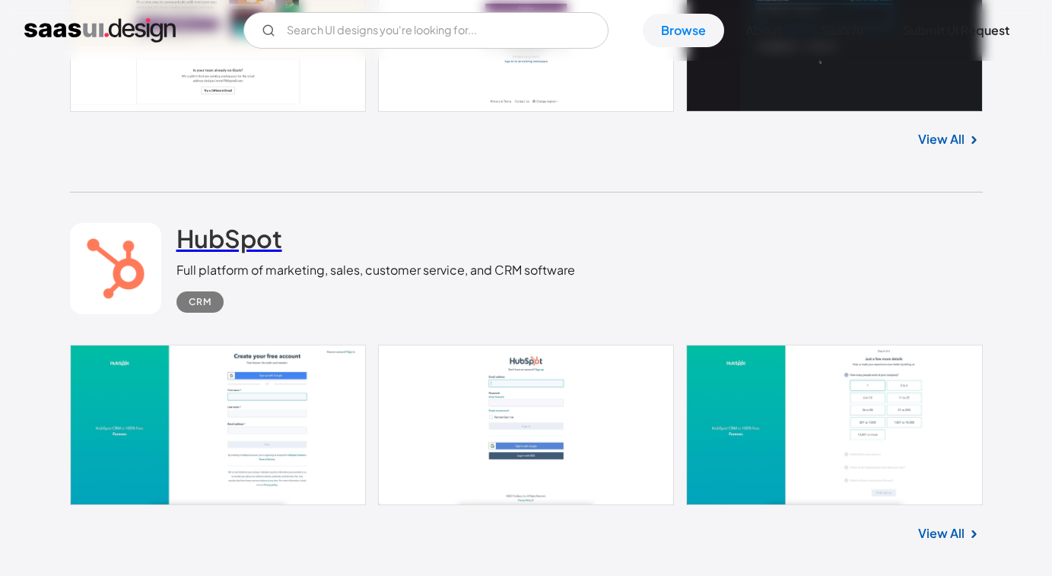
click at [250, 223] on h2 "HubSpot" at bounding box center [229, 238] width 106 height 30
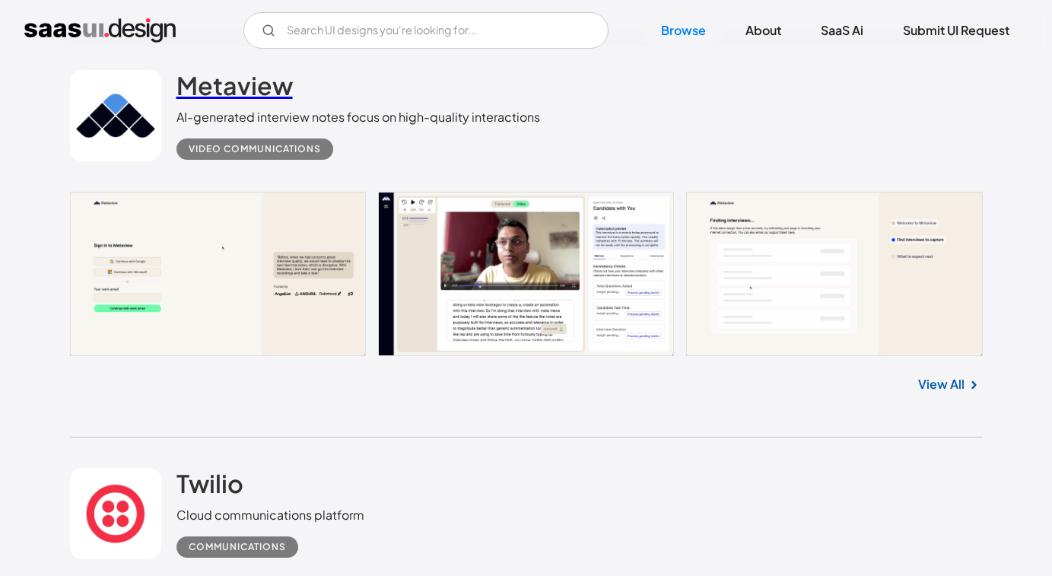
scroll to position [18122, 0]
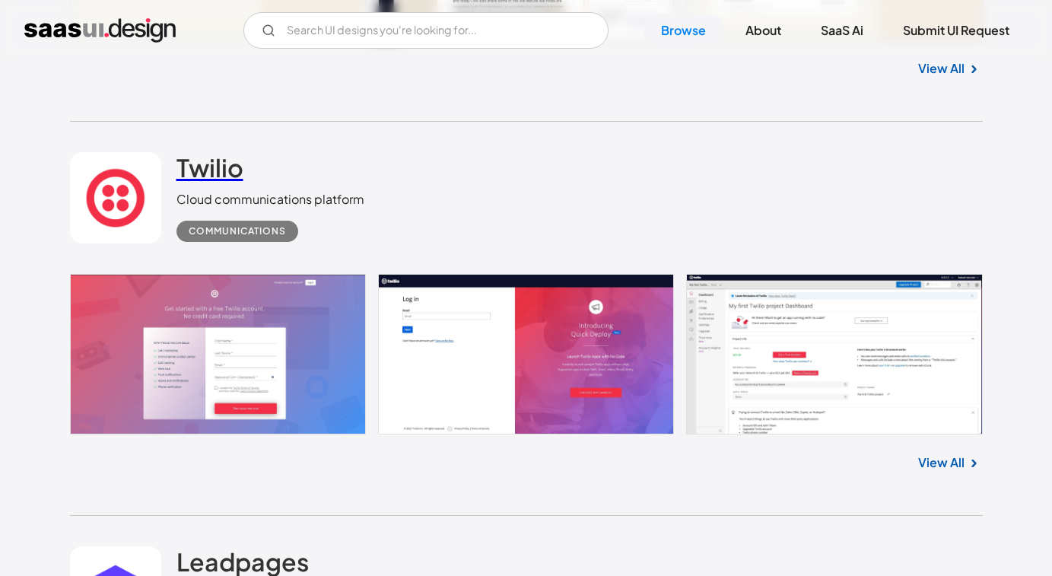
click at [223, 152] on h2 "Twilio" at bounding box center [209, 167] width 67 height 30
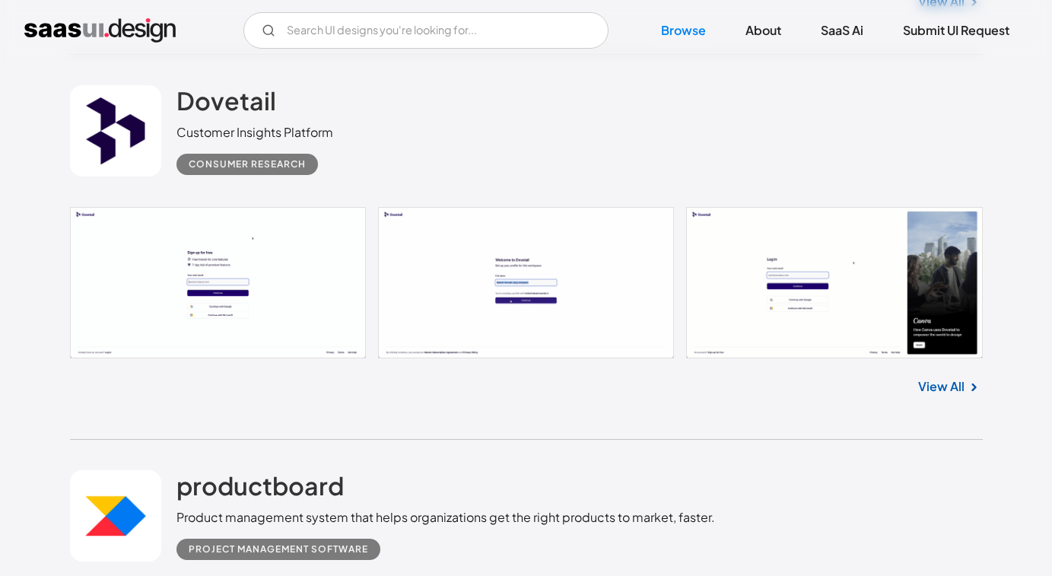
scroll to position [18982, 0]
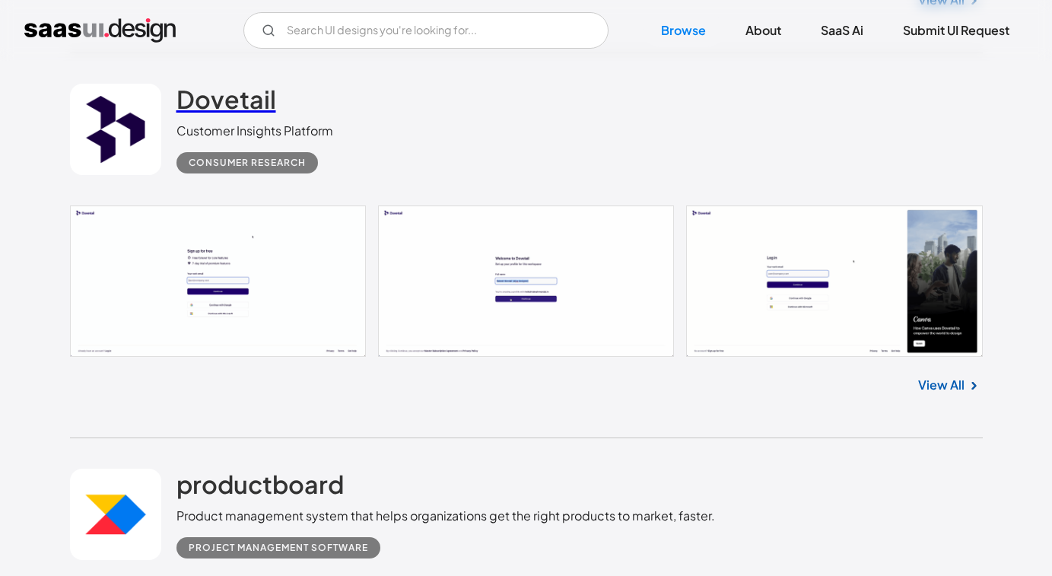
click at [229, 91] on h2 "Dovetail" at bounding box center [226, 99] width 100 height 30
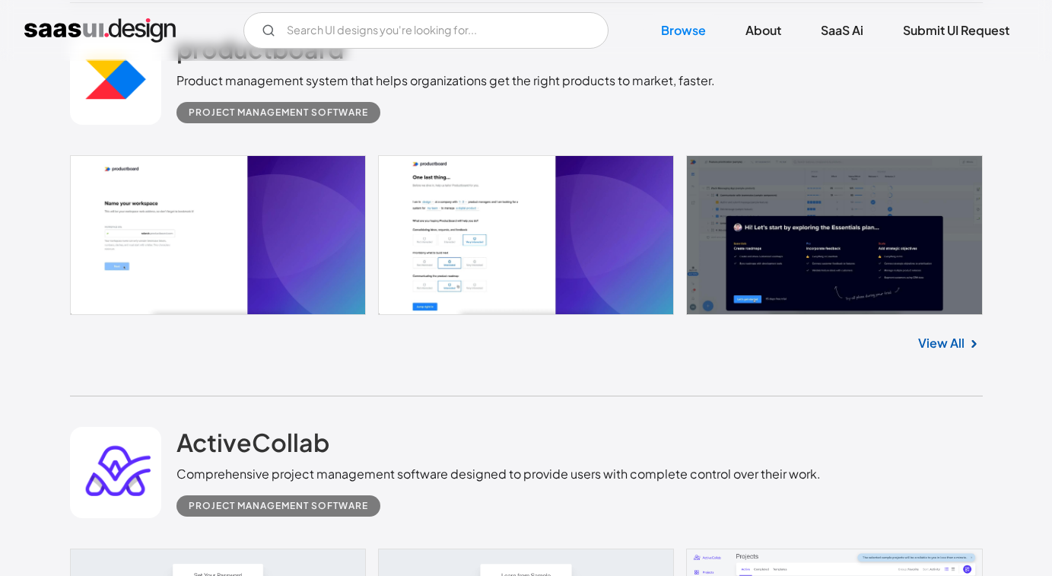
scroll to position [19762, 0]
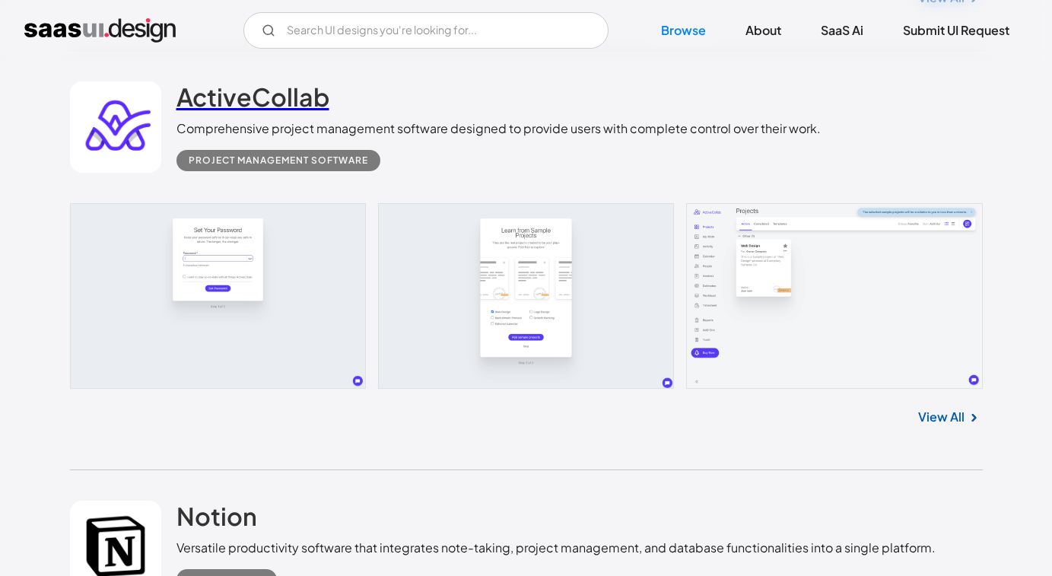
click at [271, 82] on h2 "ActiveCollab" at bounding box center [252, 96] width 153 height 30
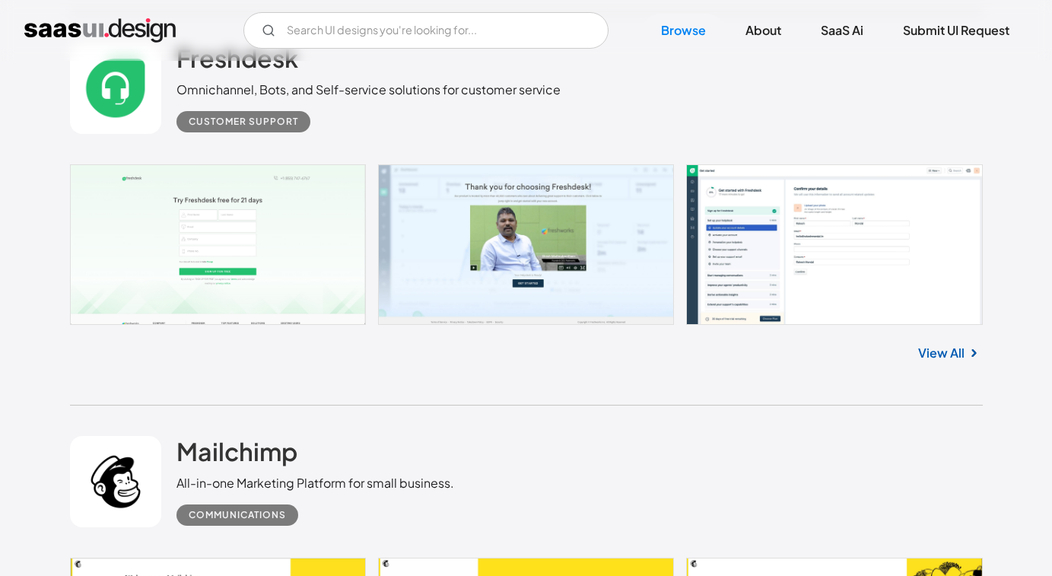
scroll to position [21710, 0]
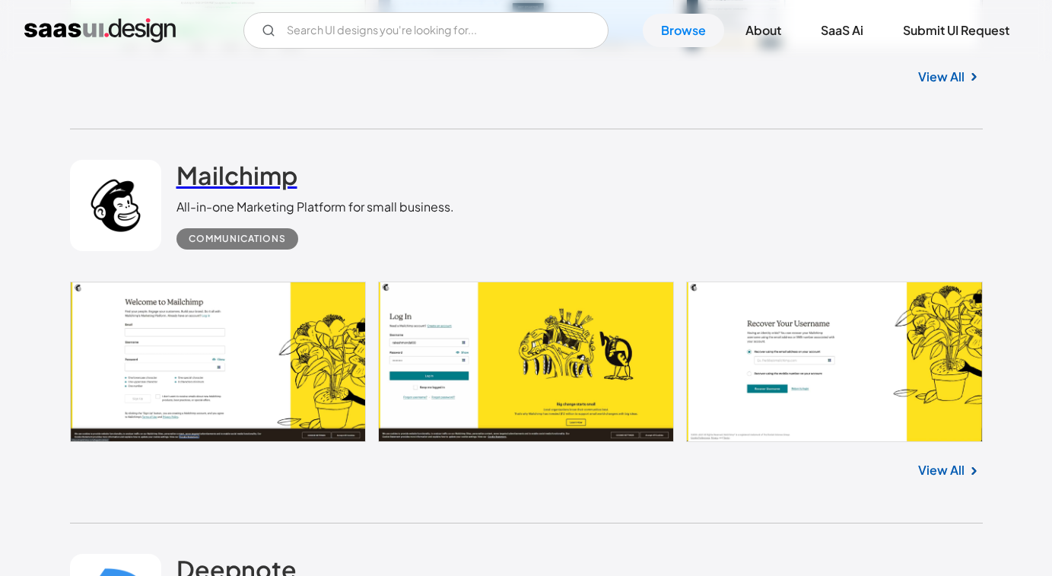
click at [234, 160] on h2 "Mailchimp" at bounding box center [236, 175] width 121 height 30
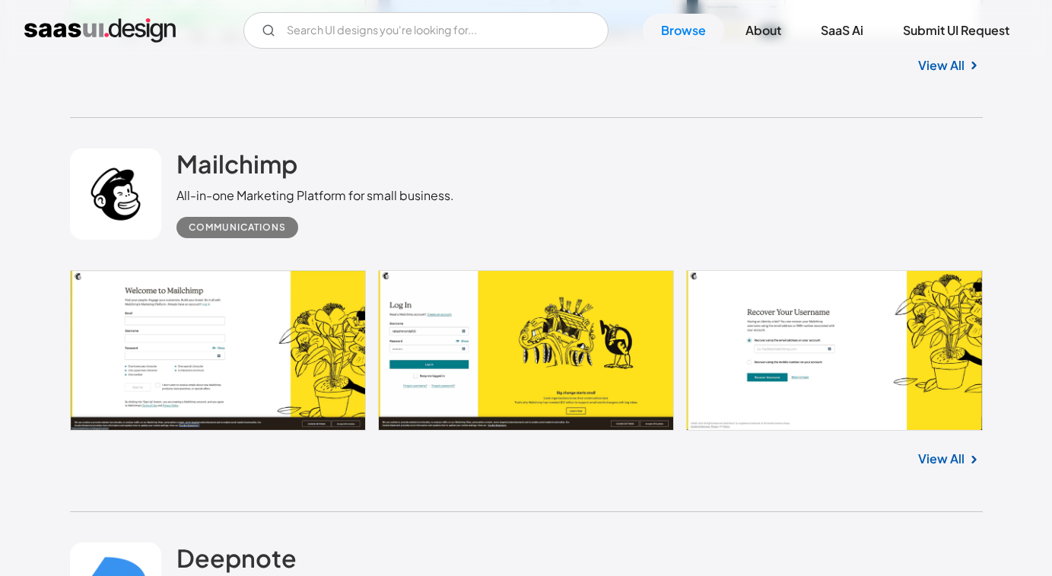
scroll to position [22066, 0]
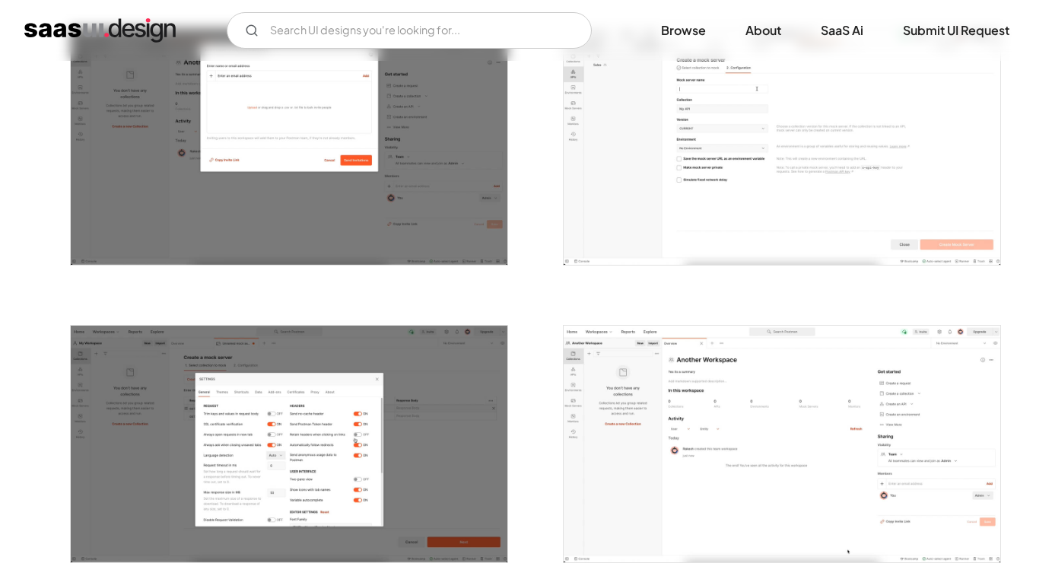
scroll to position [2038, 0]
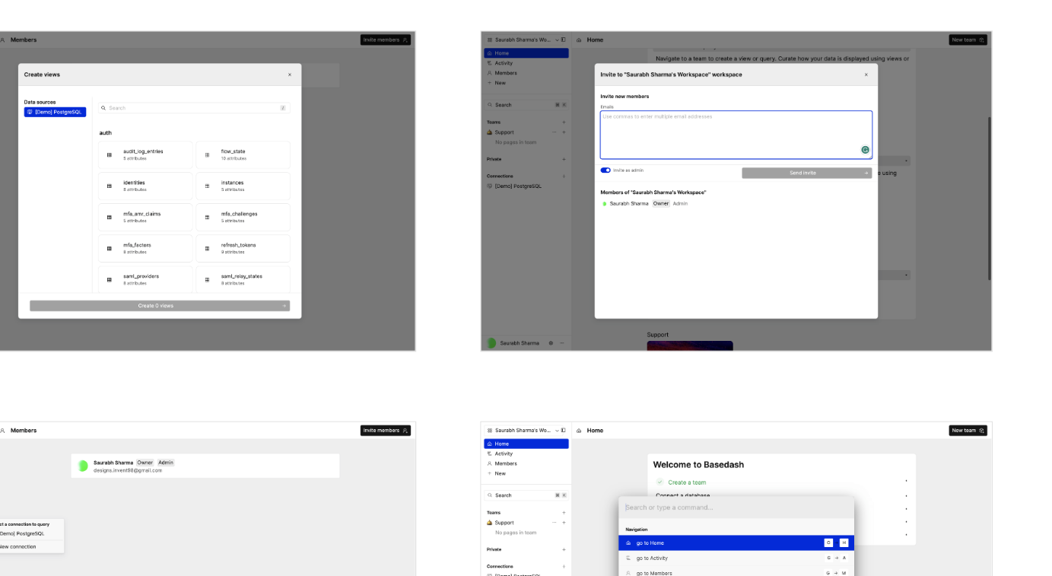
scroll to position [2163, 0]
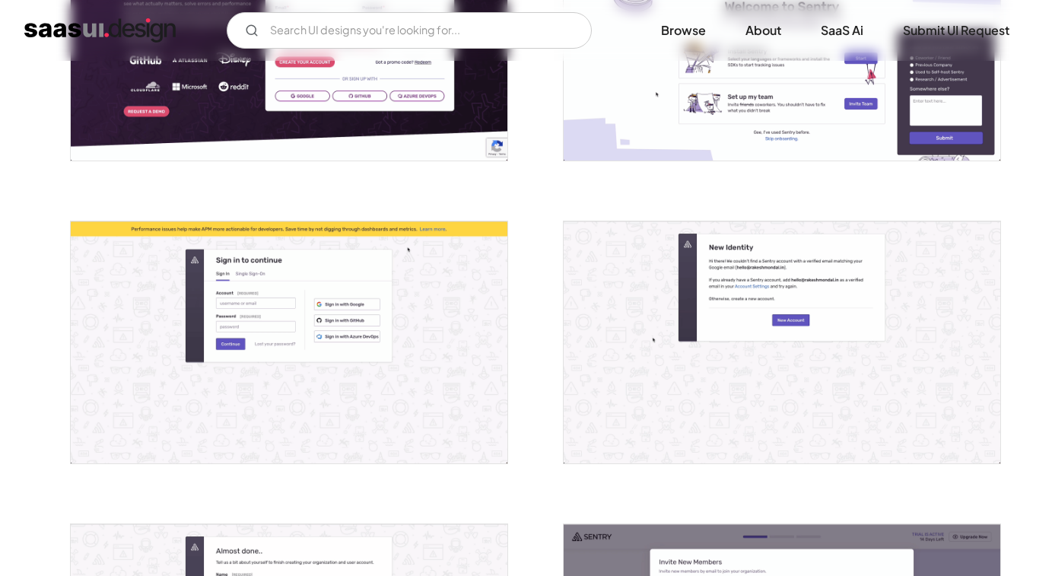
scroll to position [433, 0]
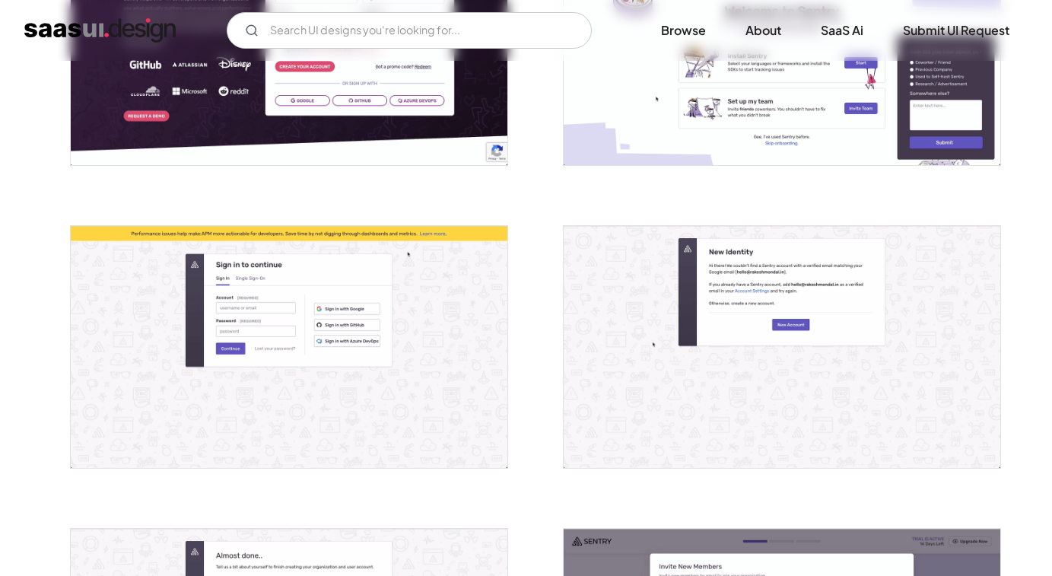
click at [735, 283] on img "open lightbox" at bounding box center [781, 347] width 436 height 242
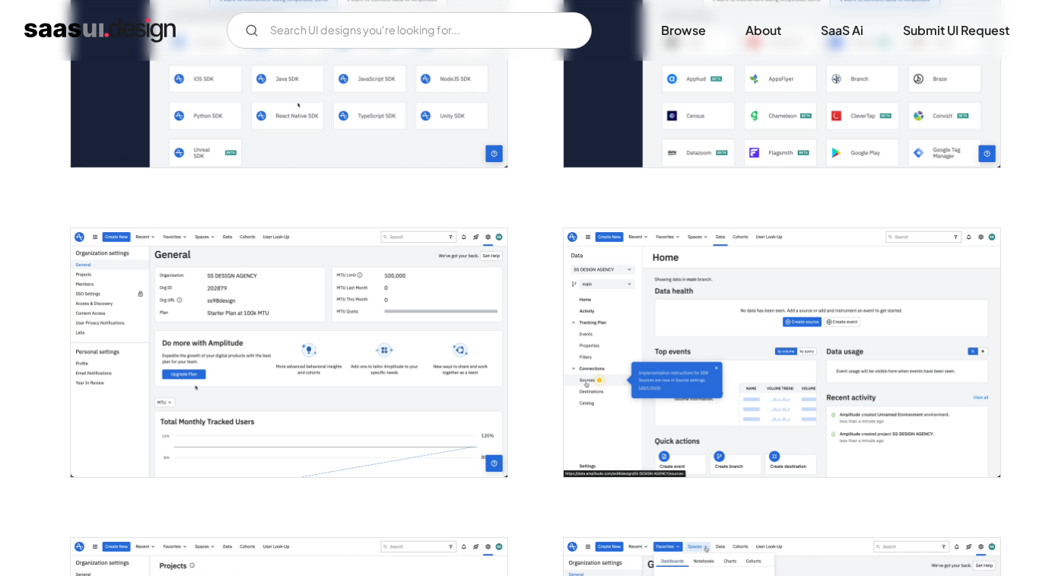
scroll to position [1442, 0]
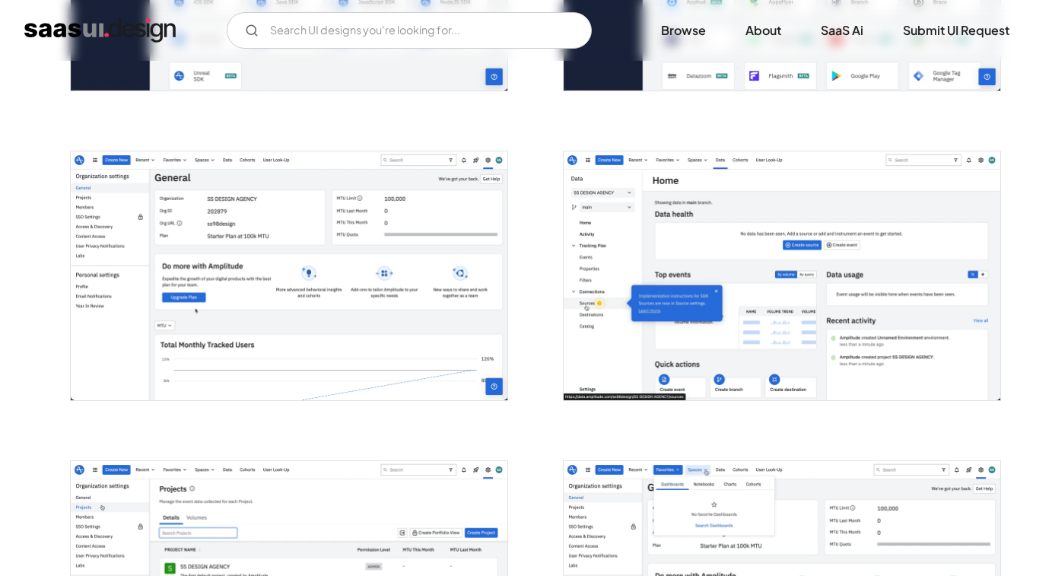
click at [751, 294] on img "open lightbox" at bounding box center [781, 275] width 436 height 249
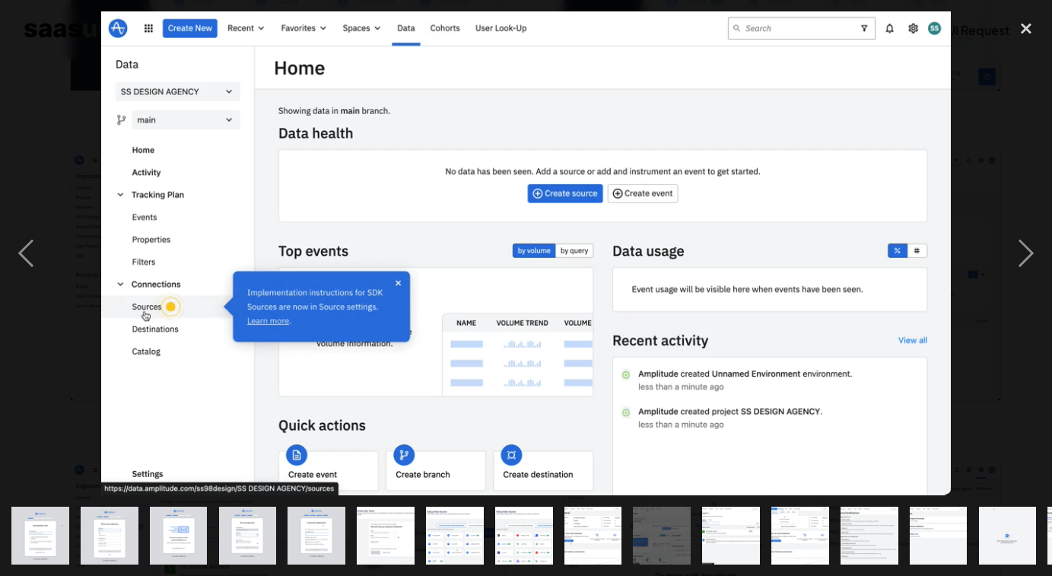
click at [720, 534] on img "show item 11 of 23" at bounding box center [731, 535] width 101 height 58
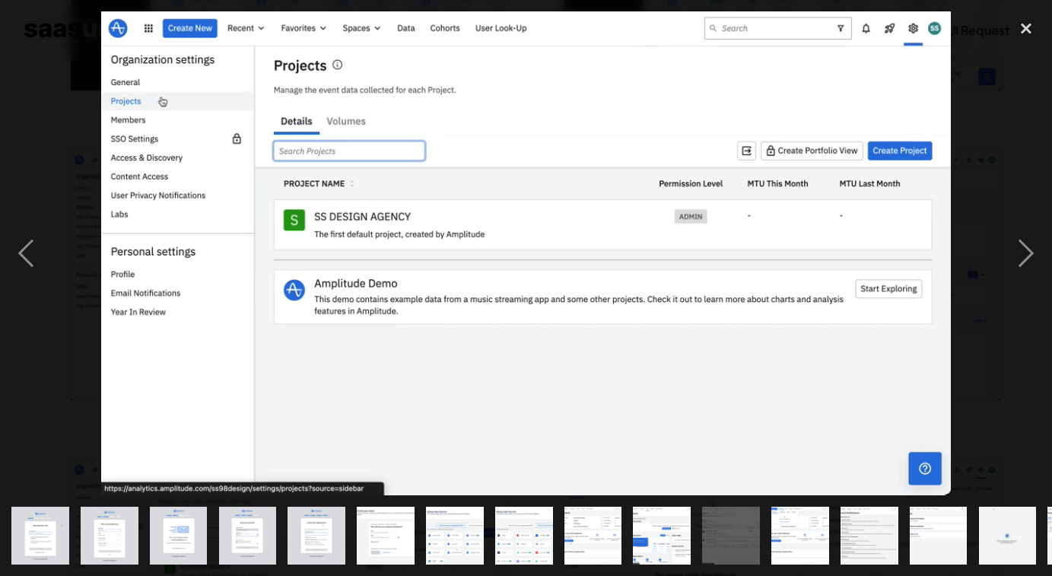
click at [944, 535] on img "show item 14 of 23" at bounding box center [937, 535] width 101 height 58
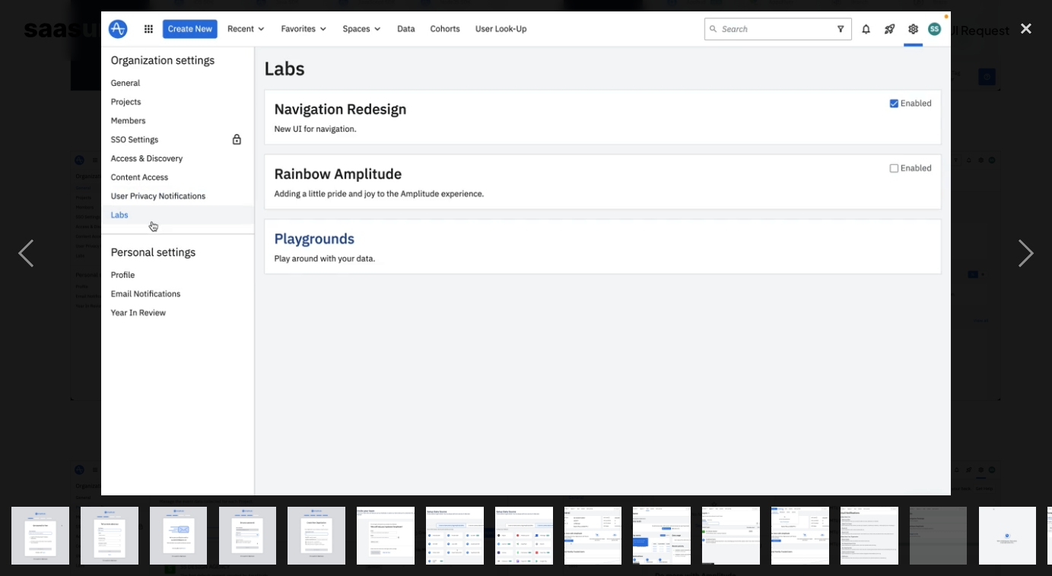
click at [982, 530] on img "show item 15 of 23" at bounding box center [1007, 535] width 101 height 58
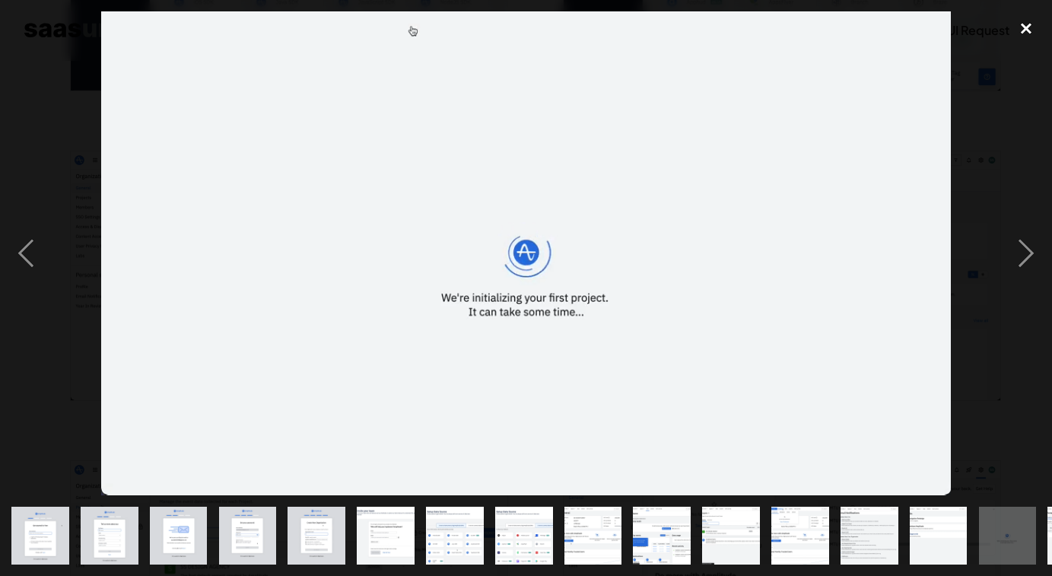
click at [1023, 27] on div "close lightbox" at bounding box center [1026, 27] width 52 height 33
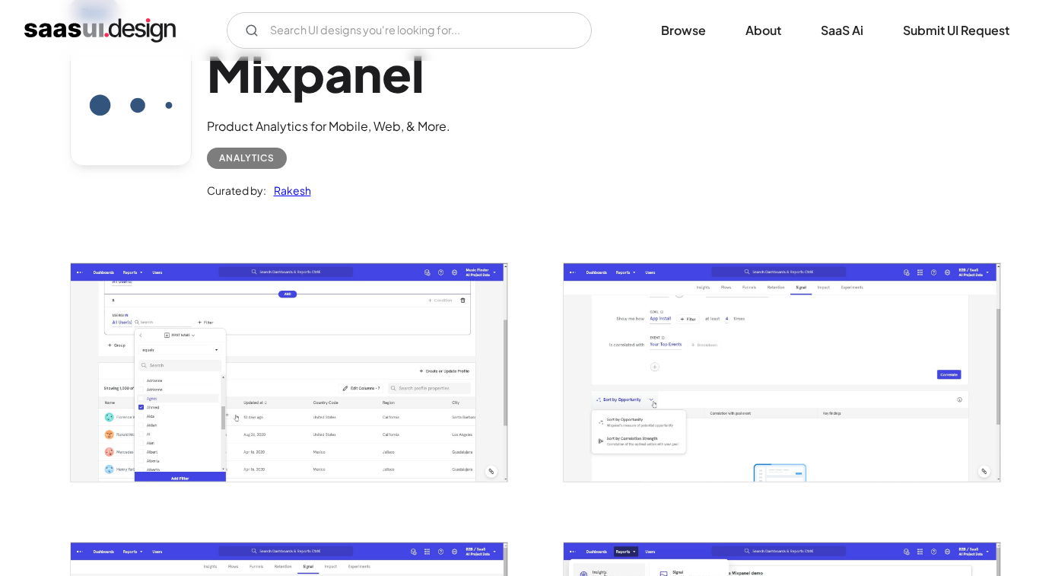
scroll to position [278, 0]
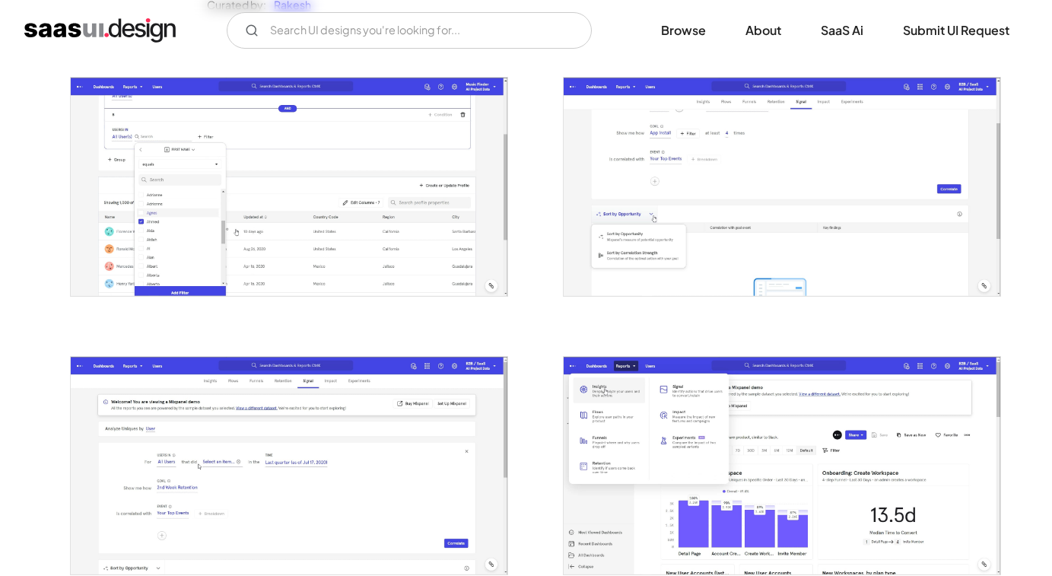
click at [271, 178] on img "open lightbox" at bounding box center [289, 186] width 436 height 217
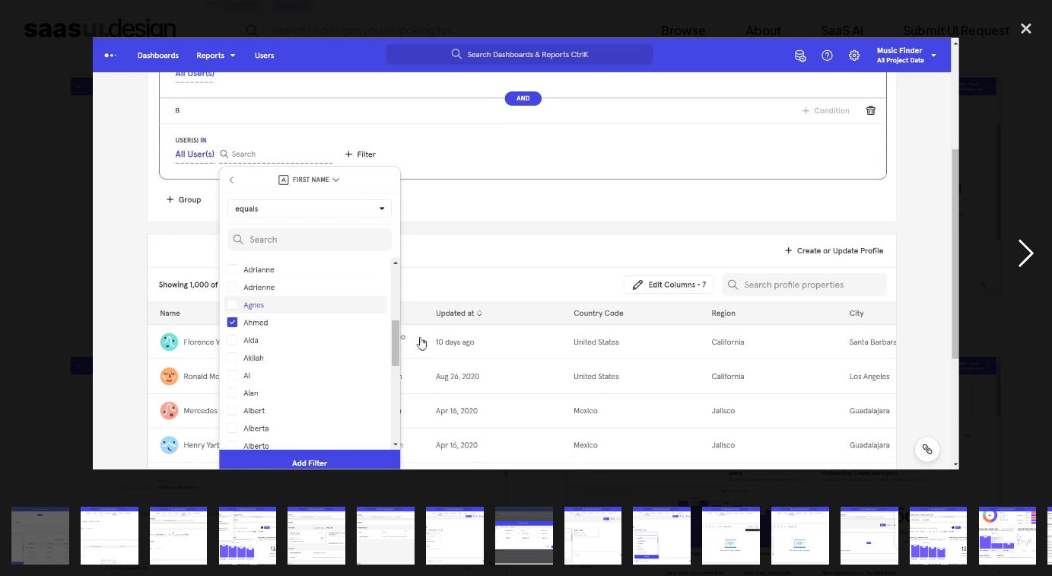
click at [1037, 122] on div "next image" at bounding box center [1026, 253] width 52 height 484
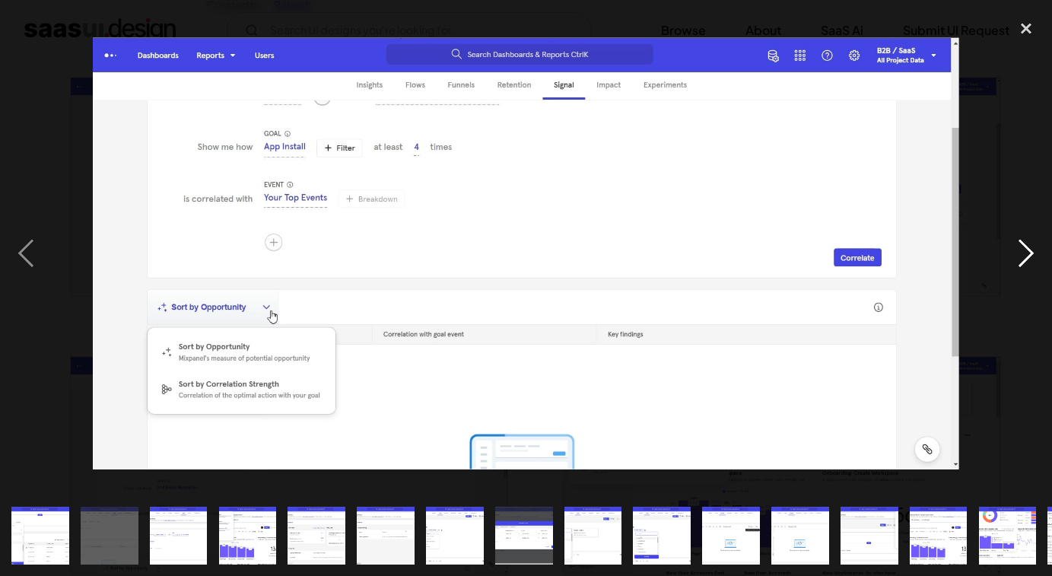
click at [1019, 253] on div "next image" at bounding box center [1026, 253] width 52 height 484
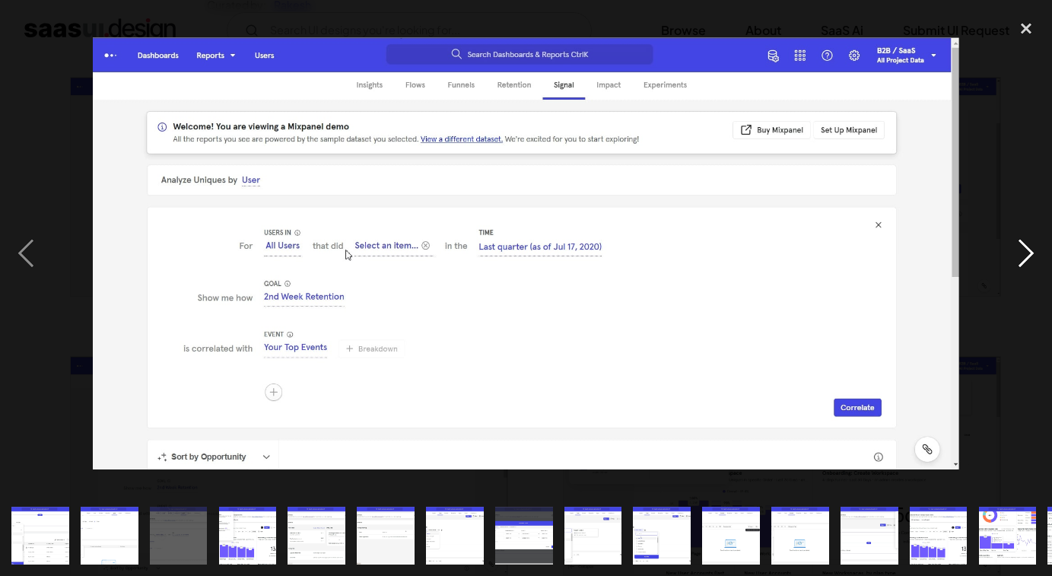
click at [1019, 253] on div "next image" at bounding box center [1026, 253] width 52 height 484
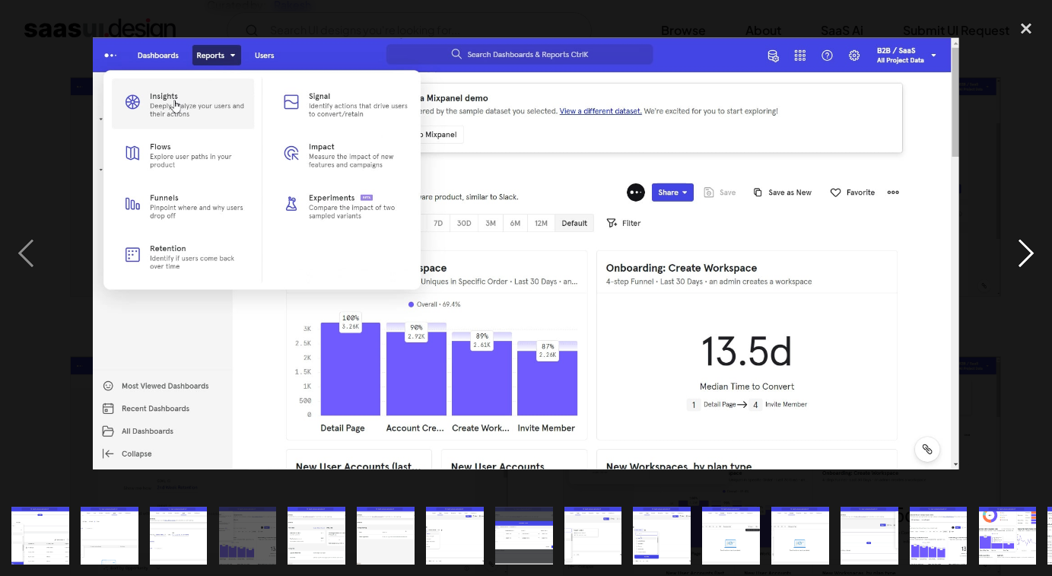
click at [1019, 253] on div "next image" at bounding box center [1026, 253] width 52 height 484
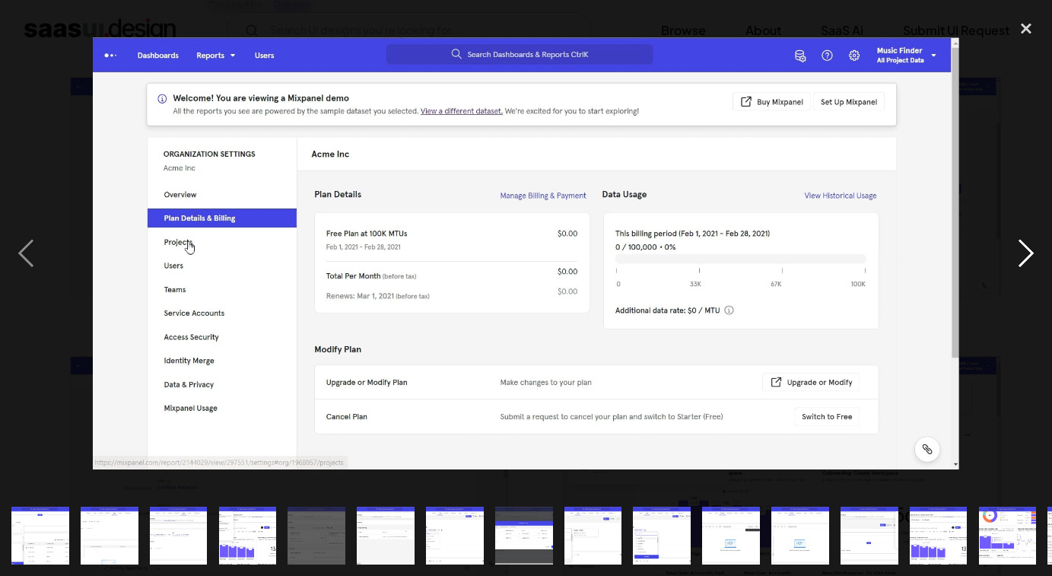
click at [1019, 253] on div "next image" at bounding box center [1026, 253] width 52 height 484
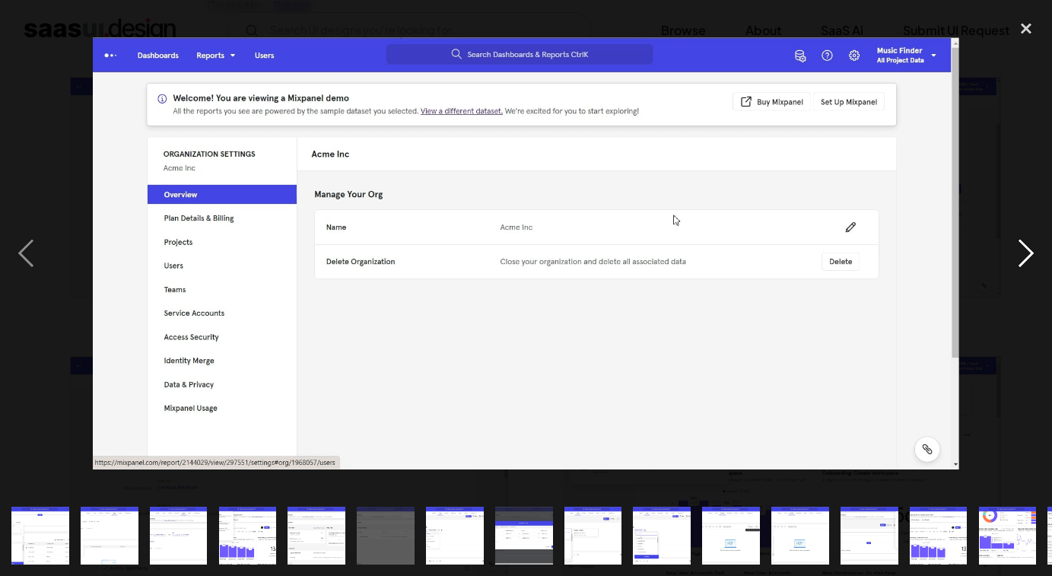
click at [1019, 253] on div "next image" at bounding box center [1026, 253] width 52 height 484
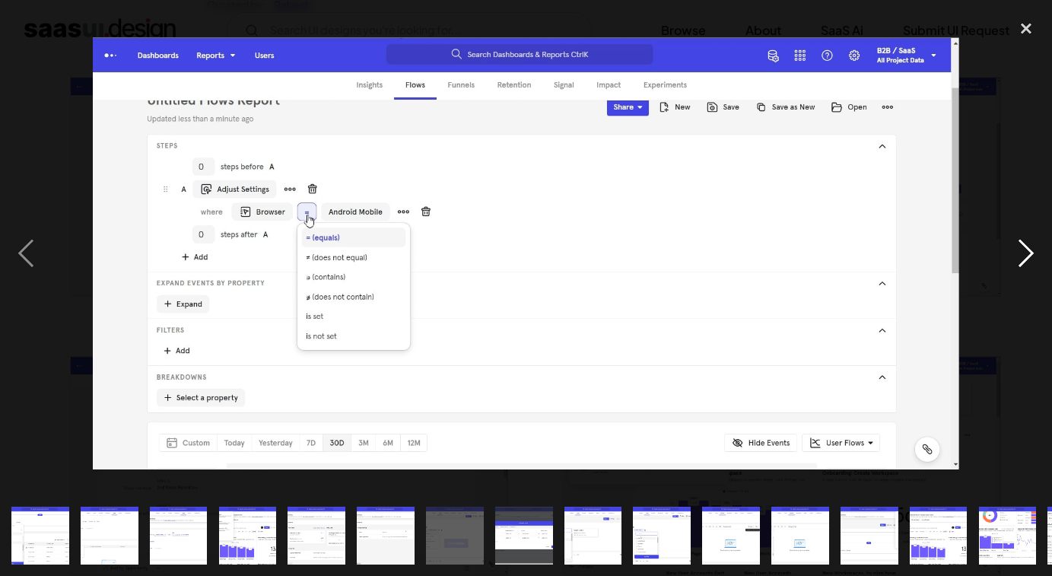
click at [1025, 142] on div "next image" at bounding box center [1026, 253] width 52 height 484
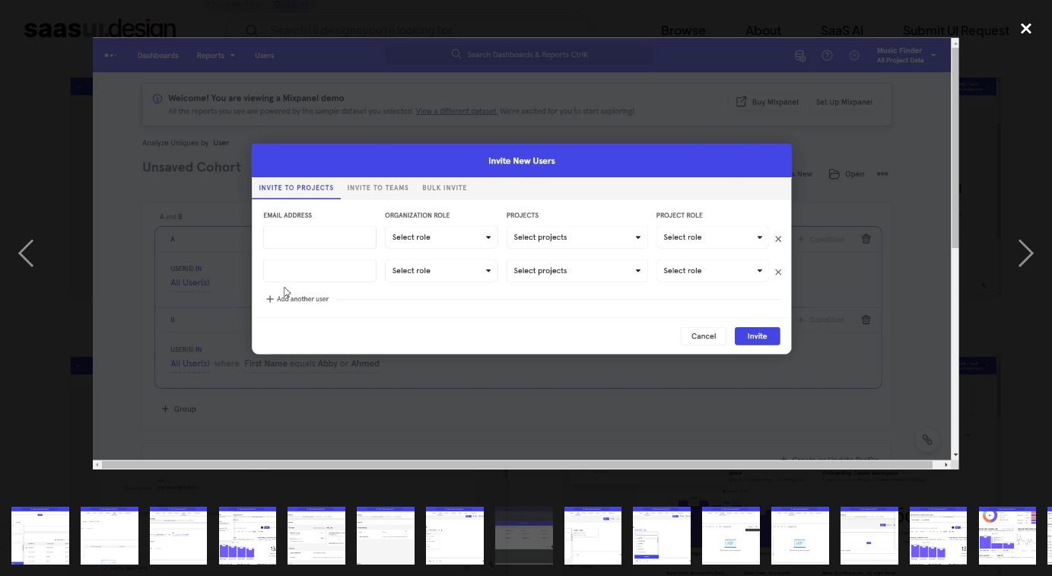
click at [1017, 28] on div "close lightbox" at bounding box center [1026, 27] width 52 height 33
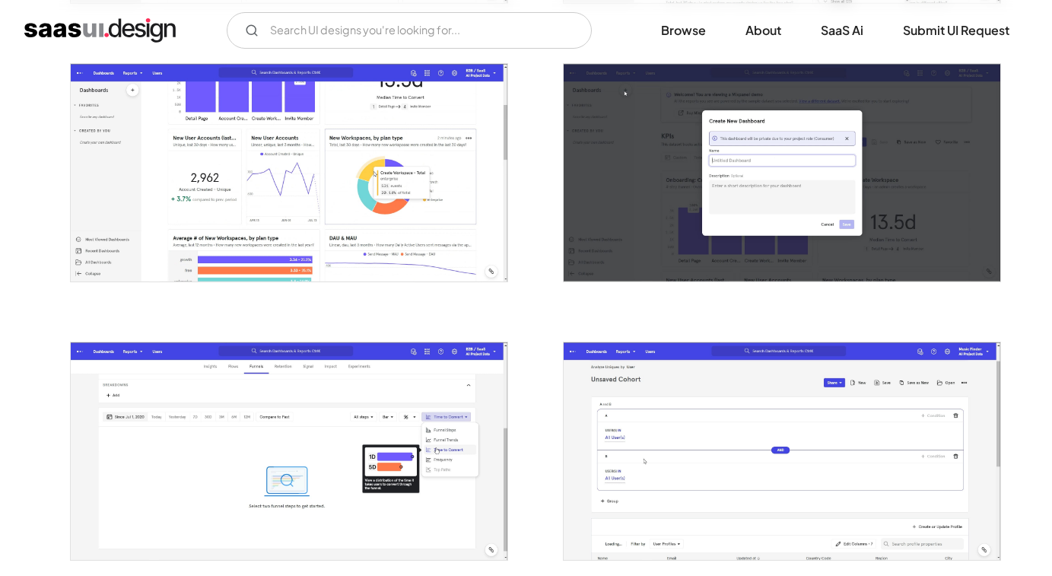
scroll to position [2550, 0]
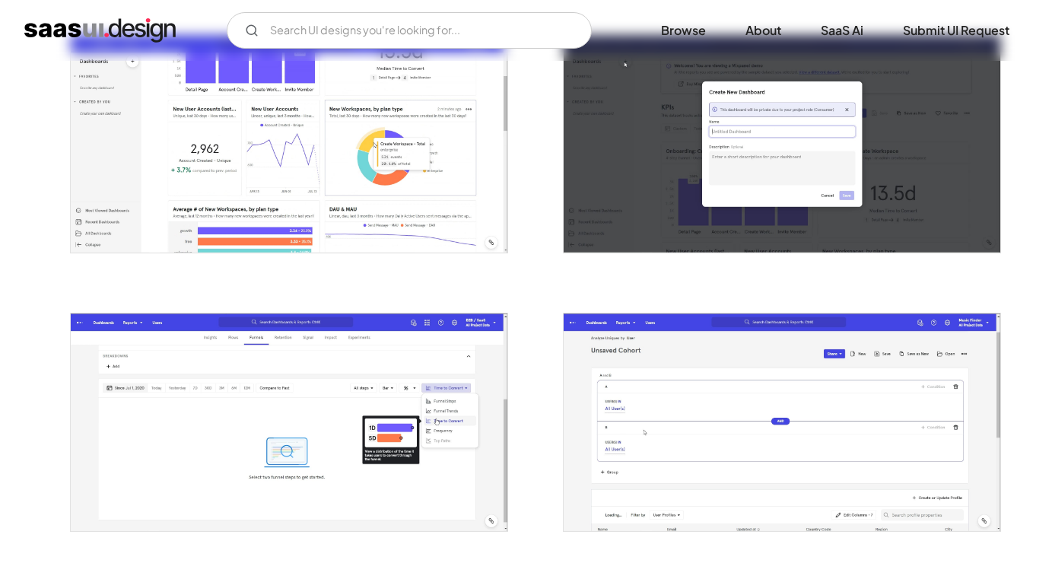
click at [825, 389] on img "open lightbox" at bounding box center [781, 421] width 436 height 217
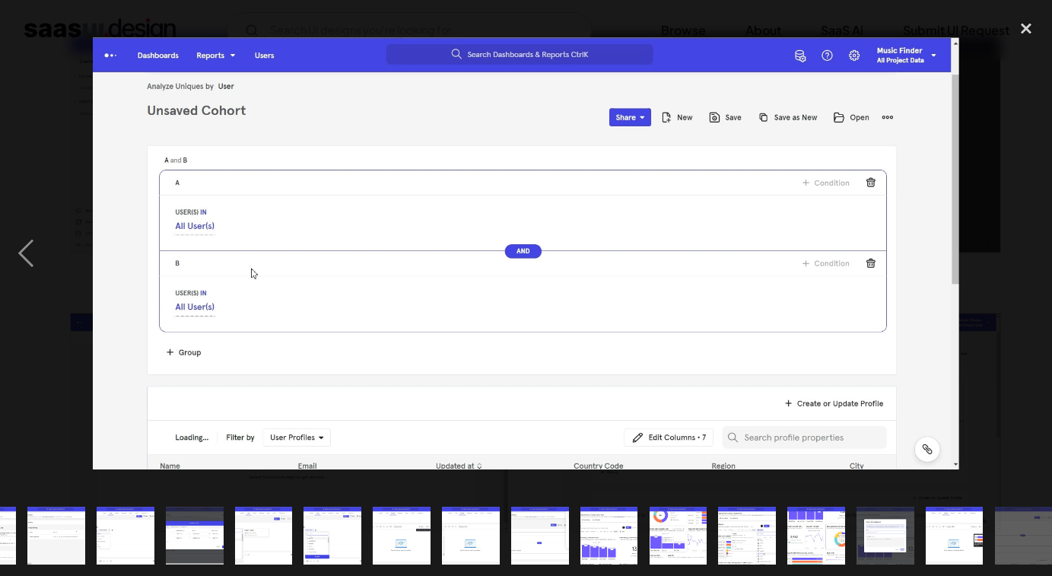
scroll to position [0, 341]
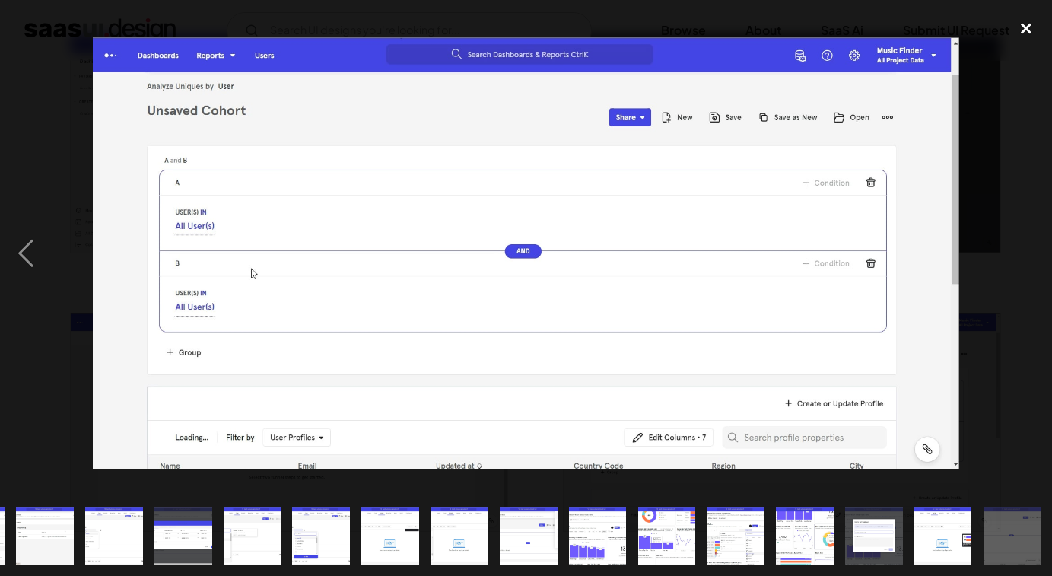
click at [1023, 23] on div "close lightbox" at bounding box center [1026, 27] width 52 height 33
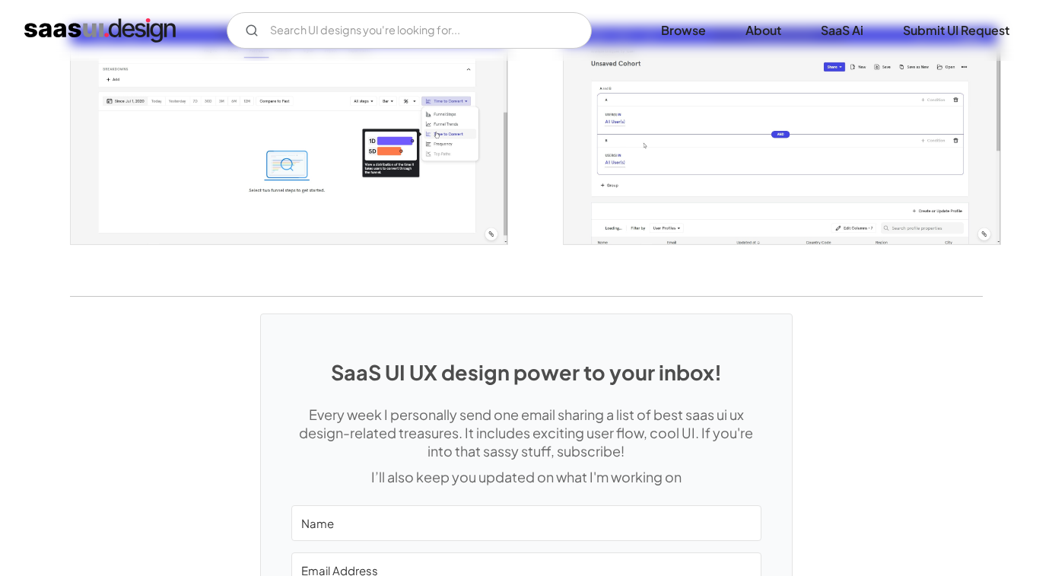
scroll to position [2877, 0]
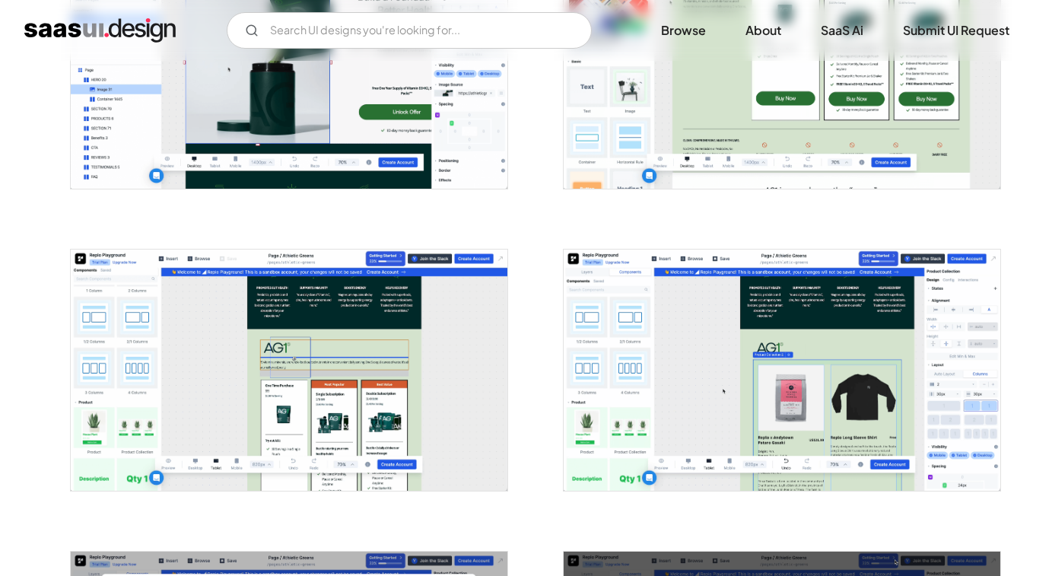
scroll to position [2085, 0]
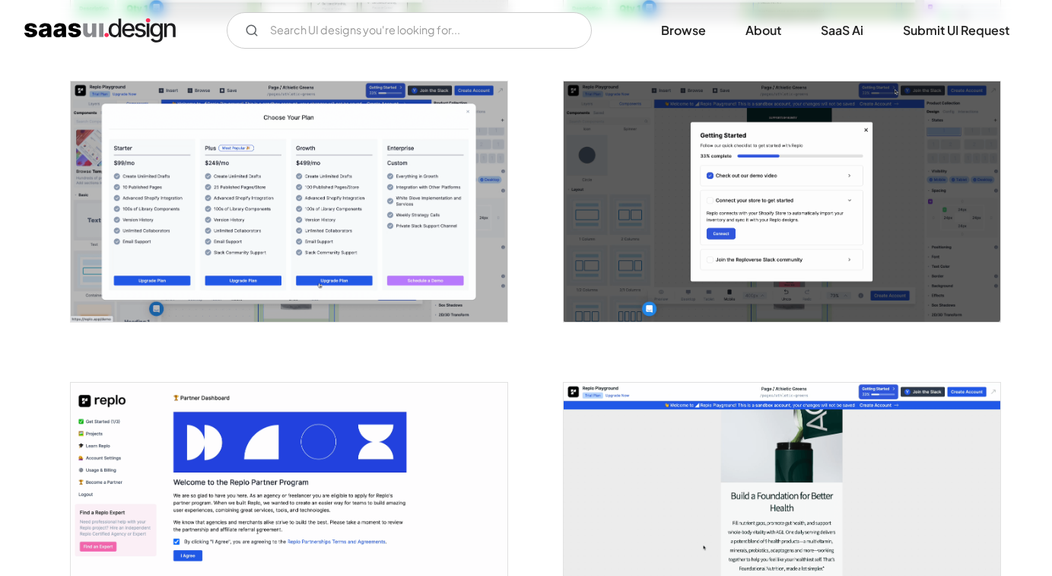
click at [878, 122] on img "open lightbox" at bounding box center [781, 201] width 436 height 241
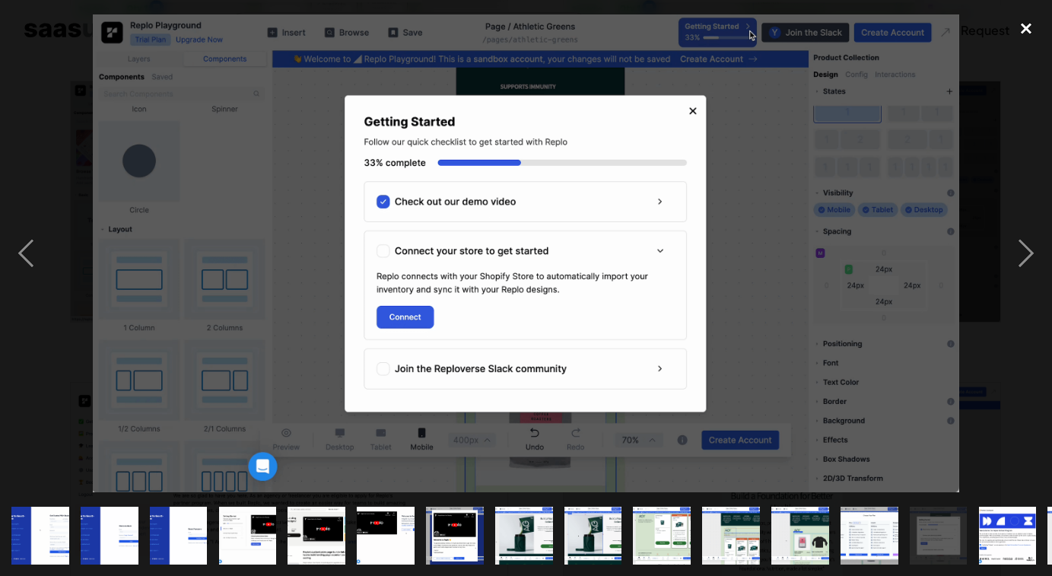
click at [1023, 22] on div "close lightbox" at bounding box center [1026, 27] width 52 height 33
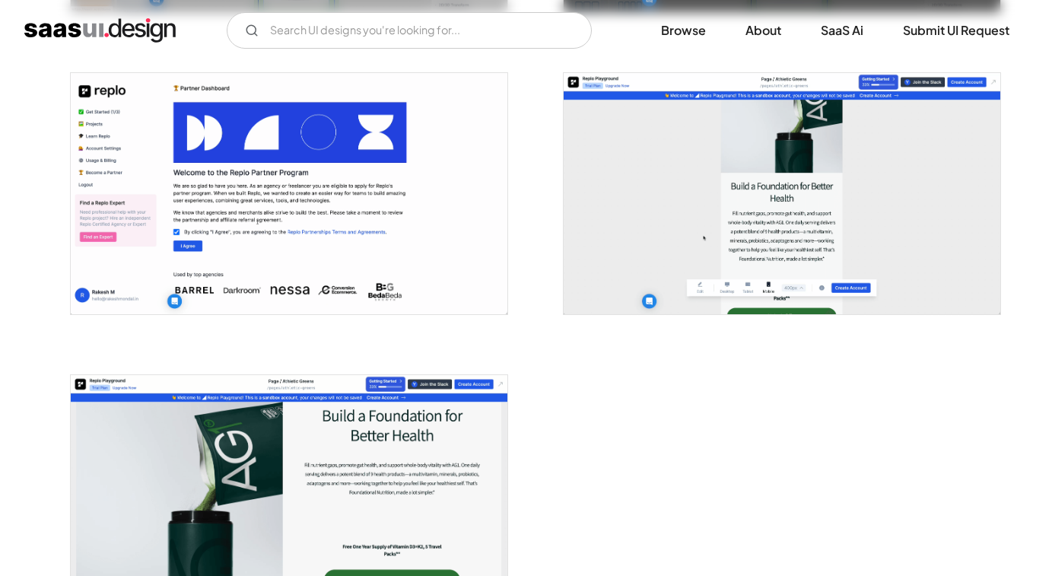
scroll to position [2394, 0]
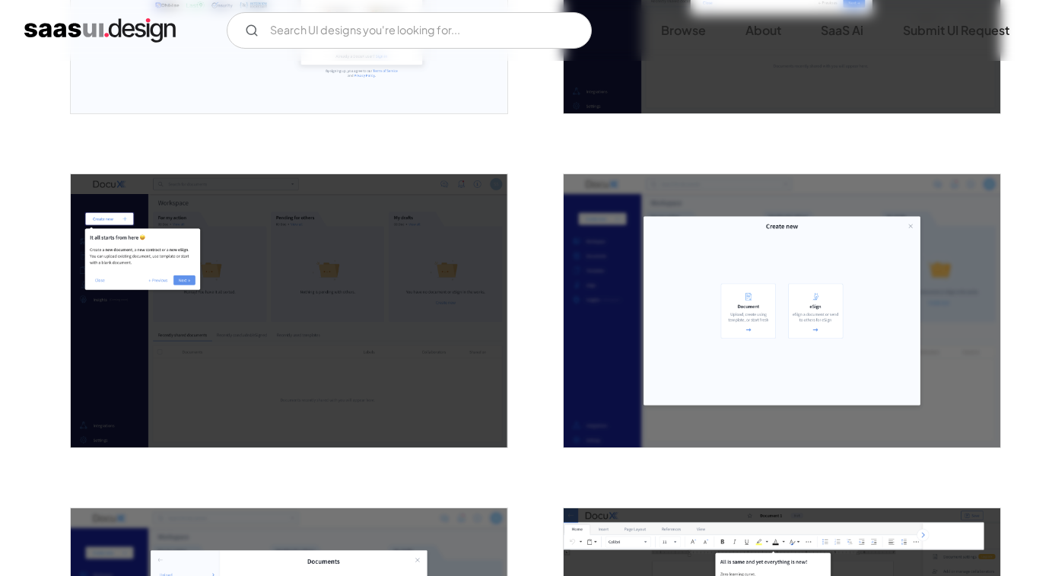
scroll to position [843, 0]
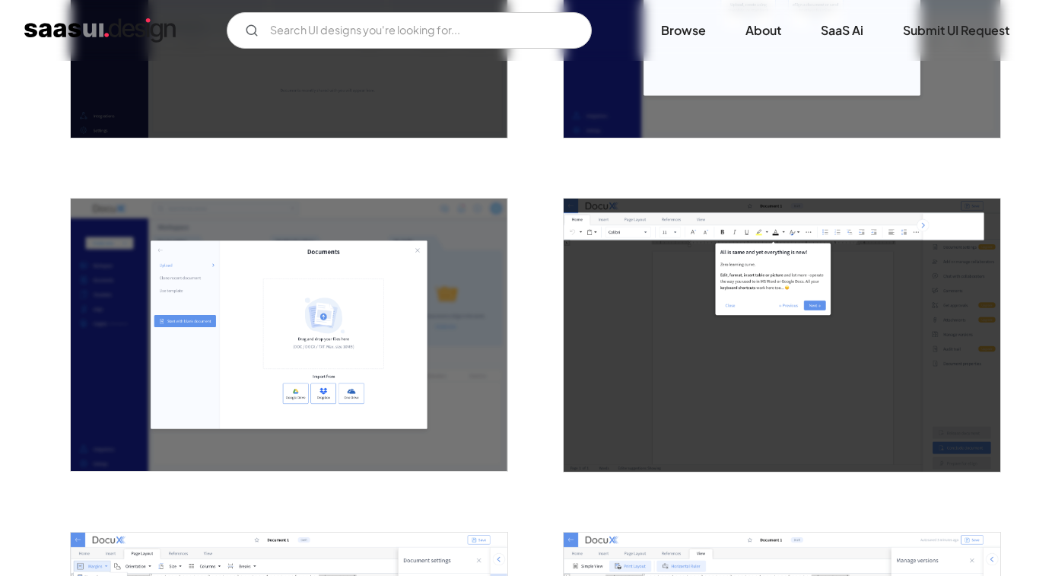
click at [806, 278] on img "open lightbox" at bounding box center [781, 334] width 436 height 273
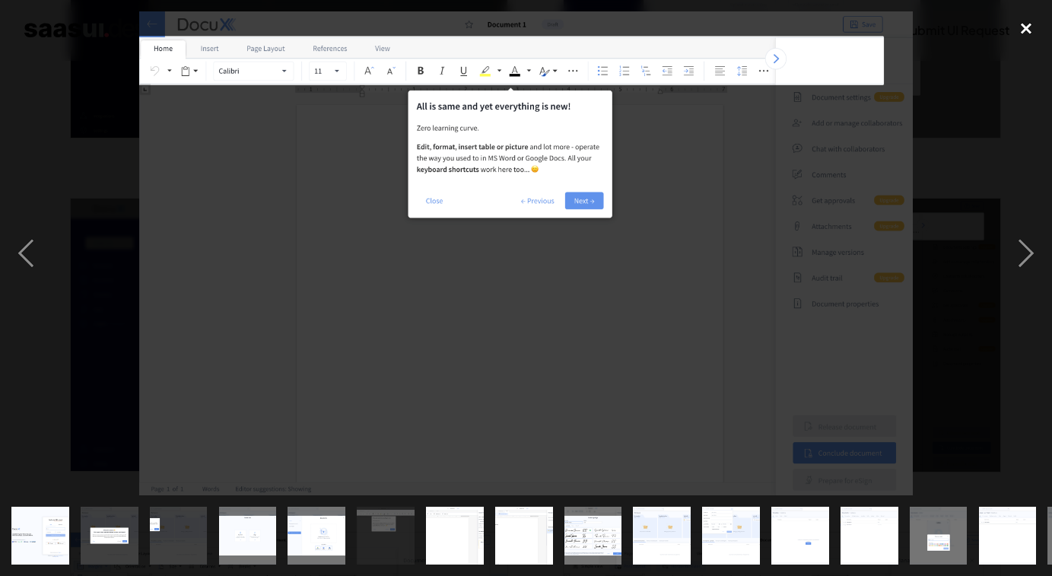
click at [1026, 32] on div "close lightbox" at bounding box center [1026, 27] width 52 height 33
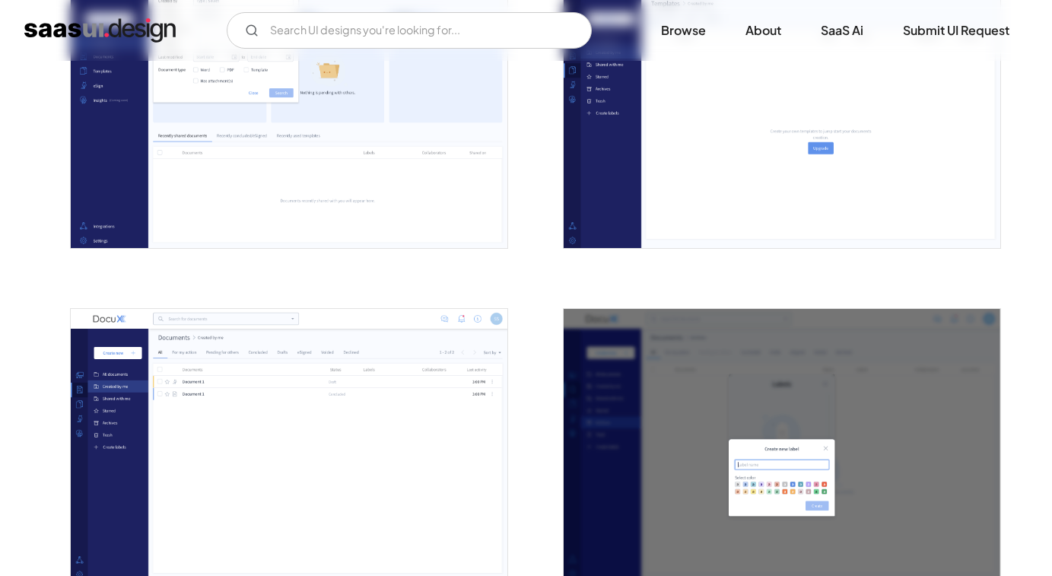
scroll to position [2066, 0]
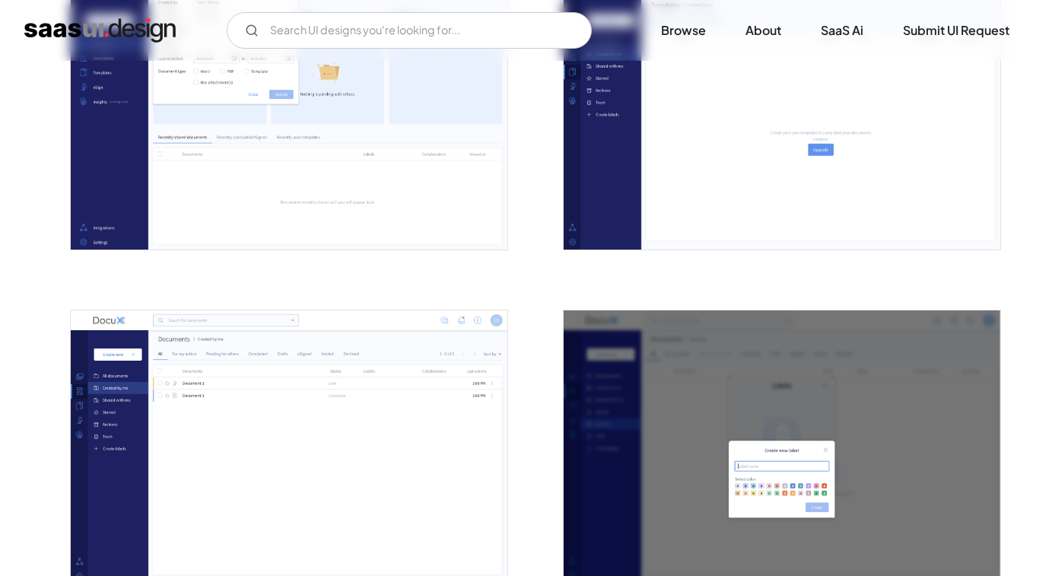
click at [830, 145] on img "open lightbox" at bounding box center [781, 112] width 436 height 273
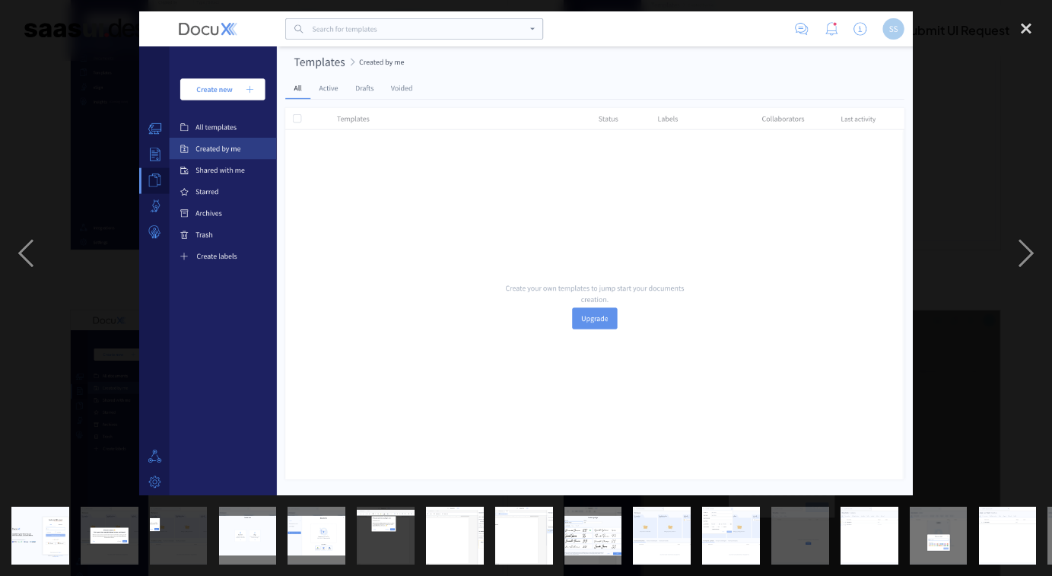
click at [979, 96] on div at bounding box center [526, 253] width 1052 height 484
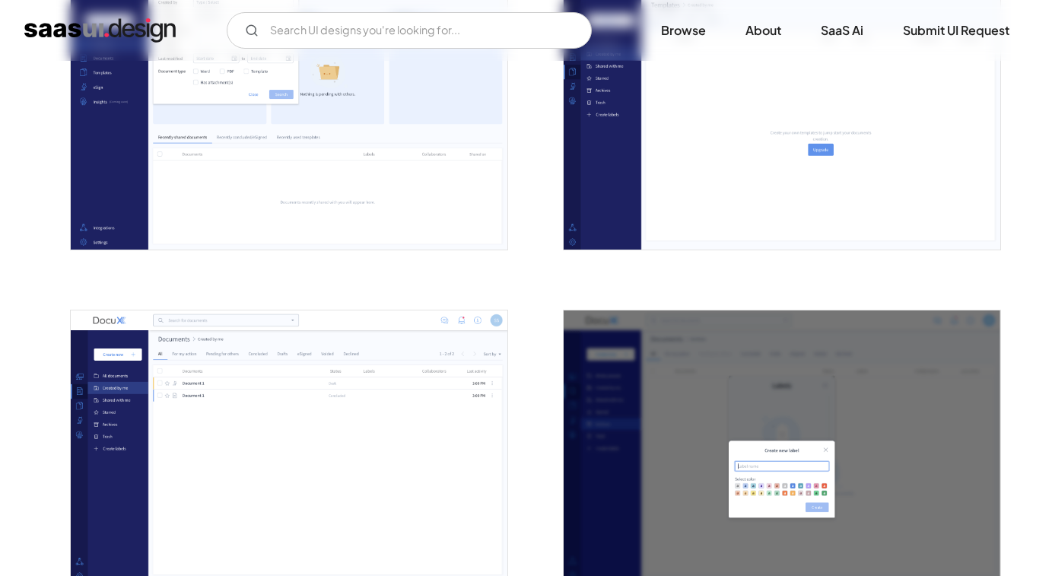
scroll to position [2042, 0]
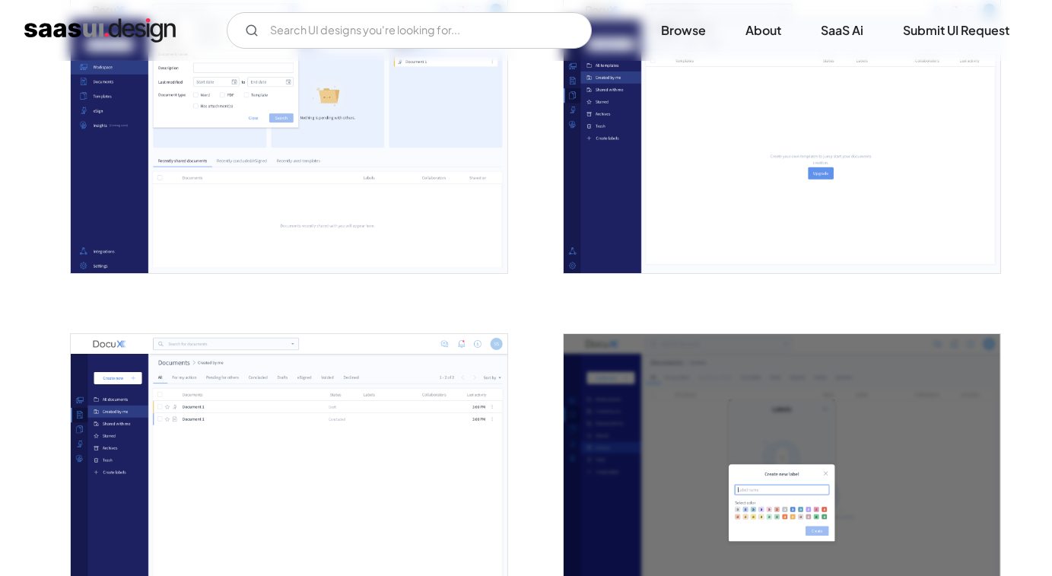
click at [392, 369] on img "open lightbox" at bounding box center [289, 470] width 436 height 273
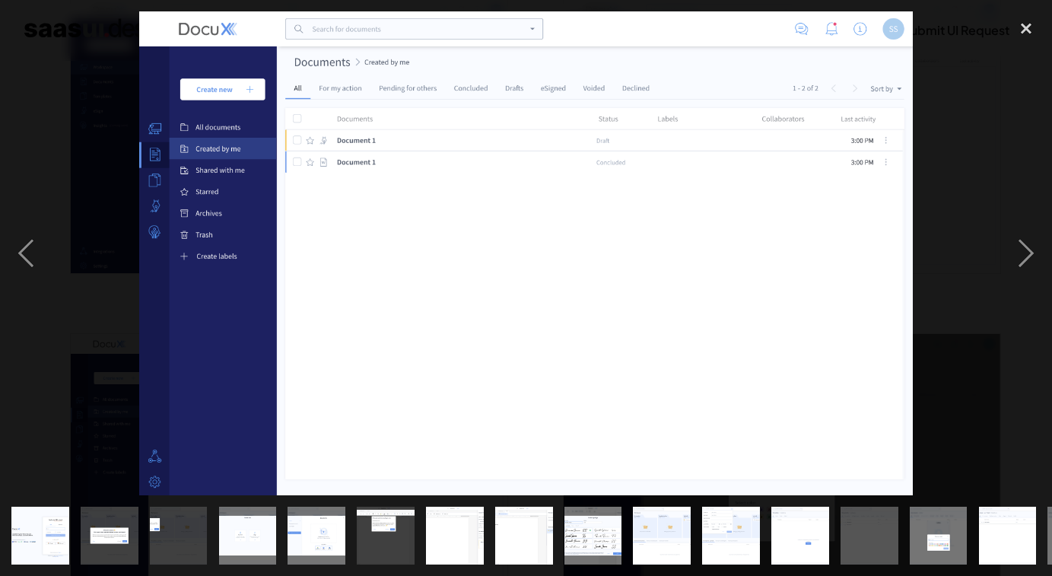
click at [972, 126] on div at bounding box center [526, 253] width 1052 height 484
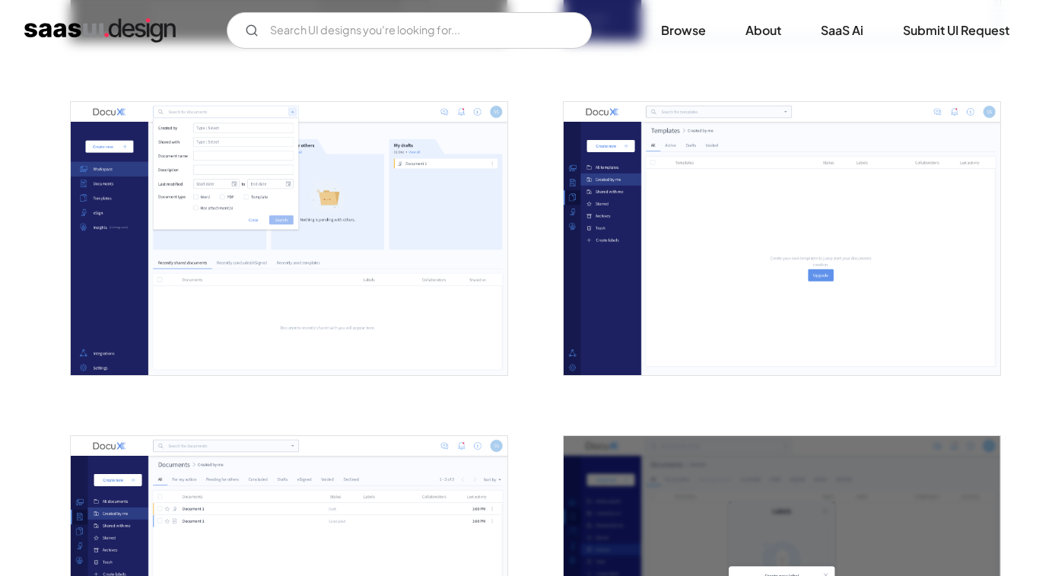
scroll to position [1934, 0]
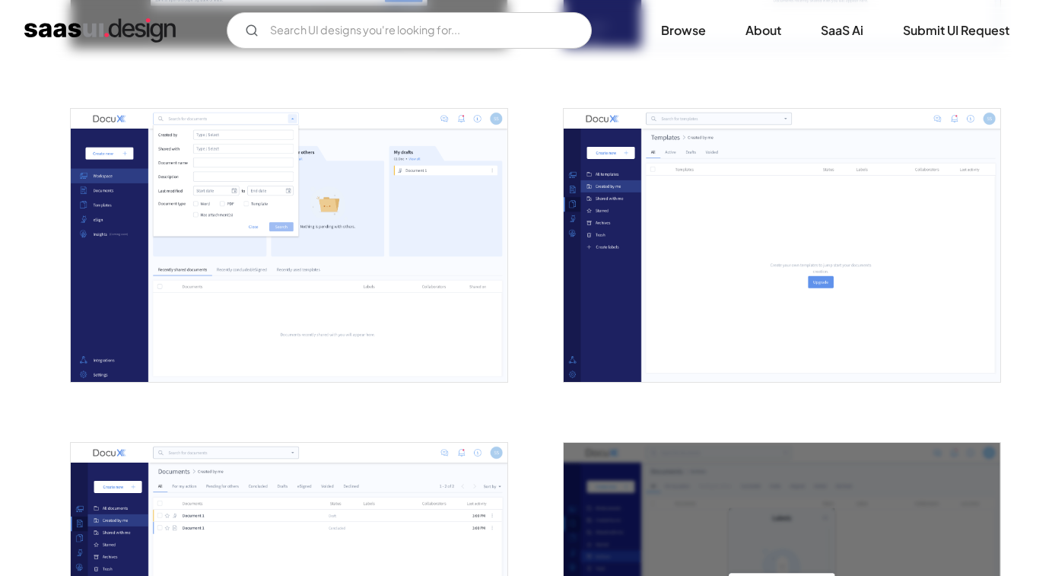
click at [727, 189] on img "open lightbox" at bounding box center [781, 245] width 436 height 273
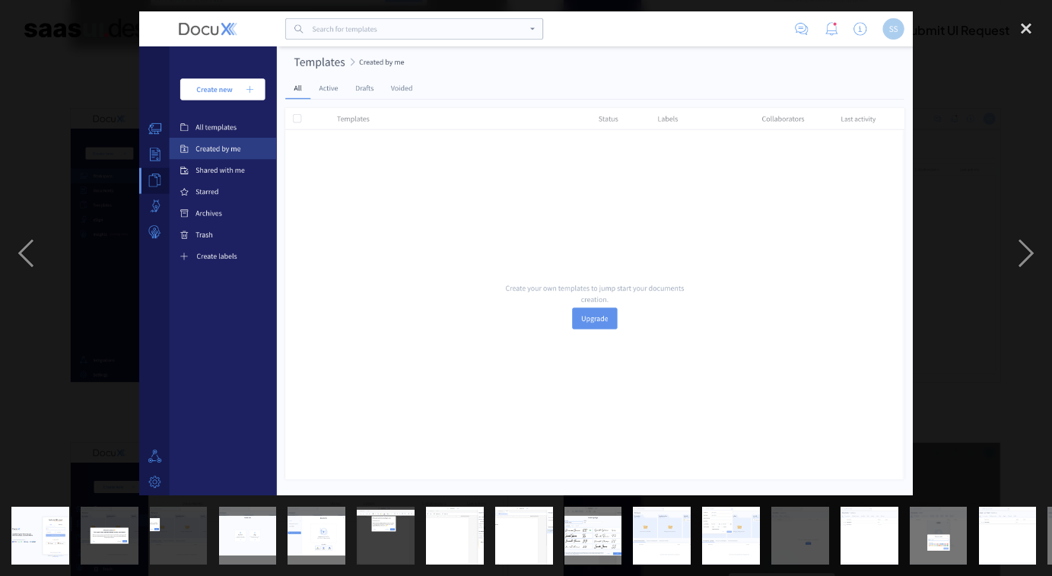
click at [230, 534] on img "show item 4 of 21" at bounding box center [247, 535] width 92 height 58
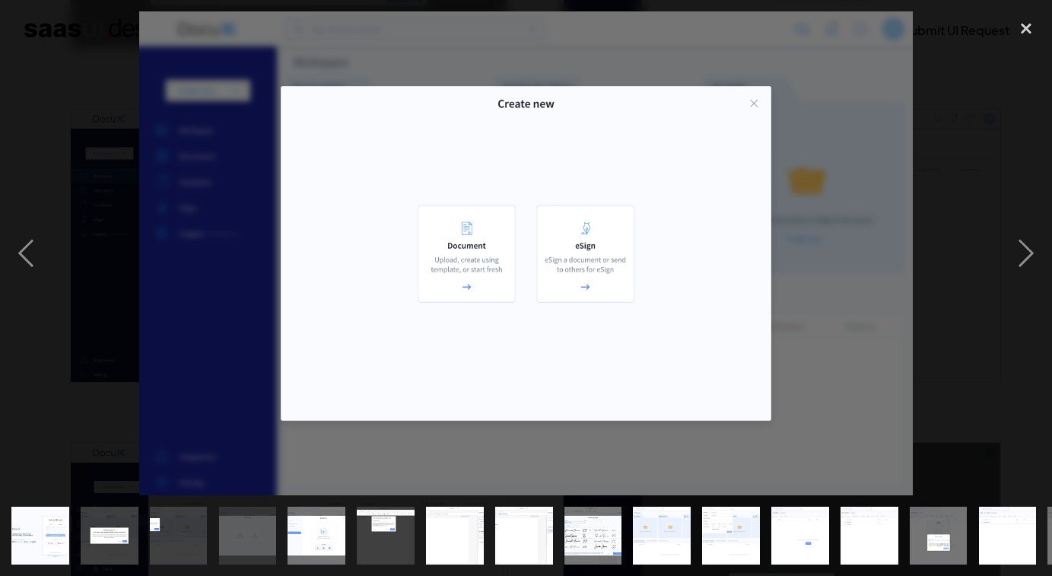
click at [351, 530] on div "show item 6 of 21" at bounding box center [385, 535] width 69 height 81
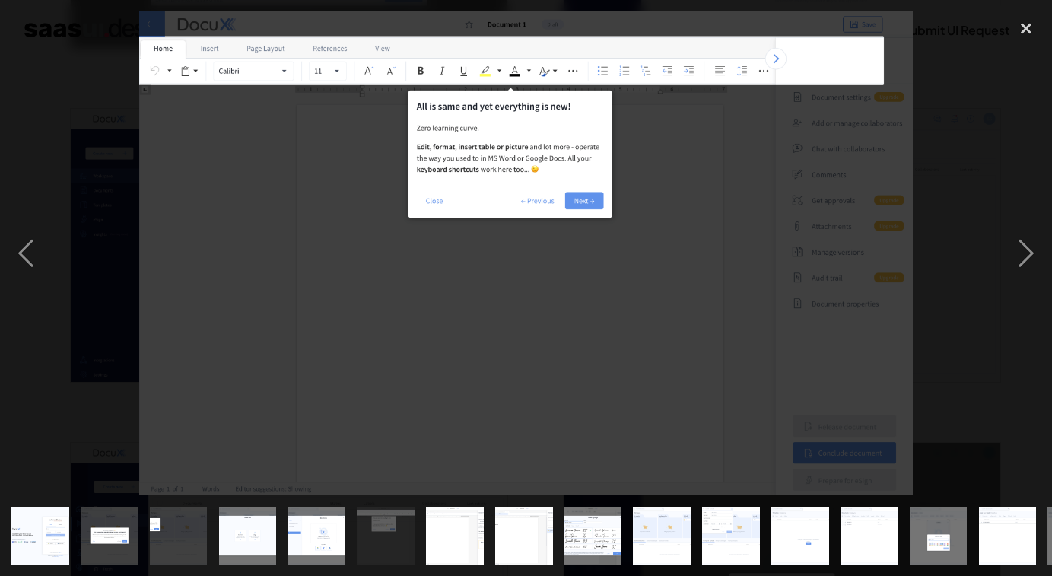
click at [496, 525] on img "show item 8 of 21" at bounding box center [524, 535] width 92 height 58
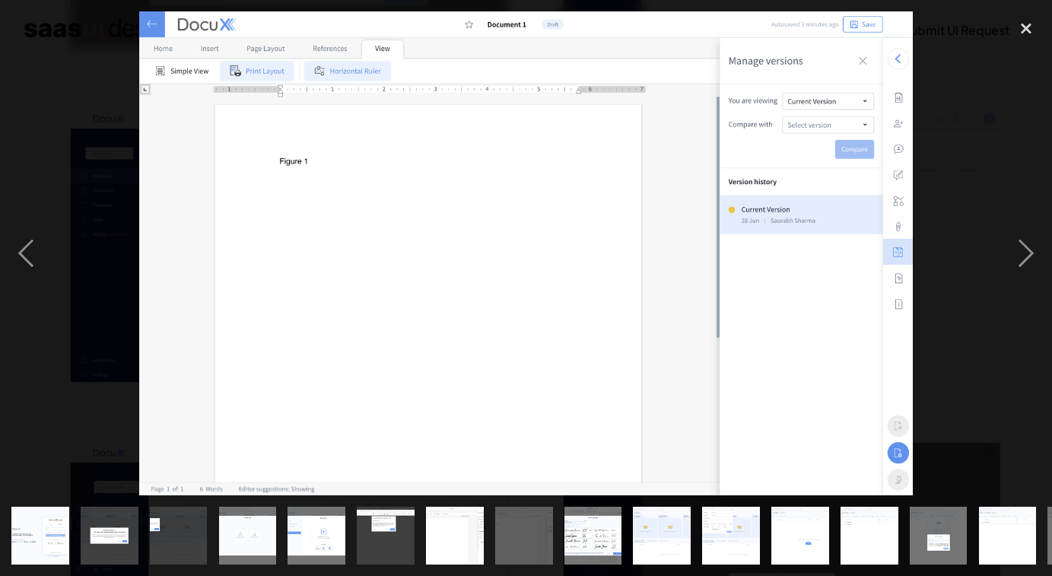
click at [592, 529] on img "show item 9 of 21" at bounding box center [593, 535] width 92 height 58
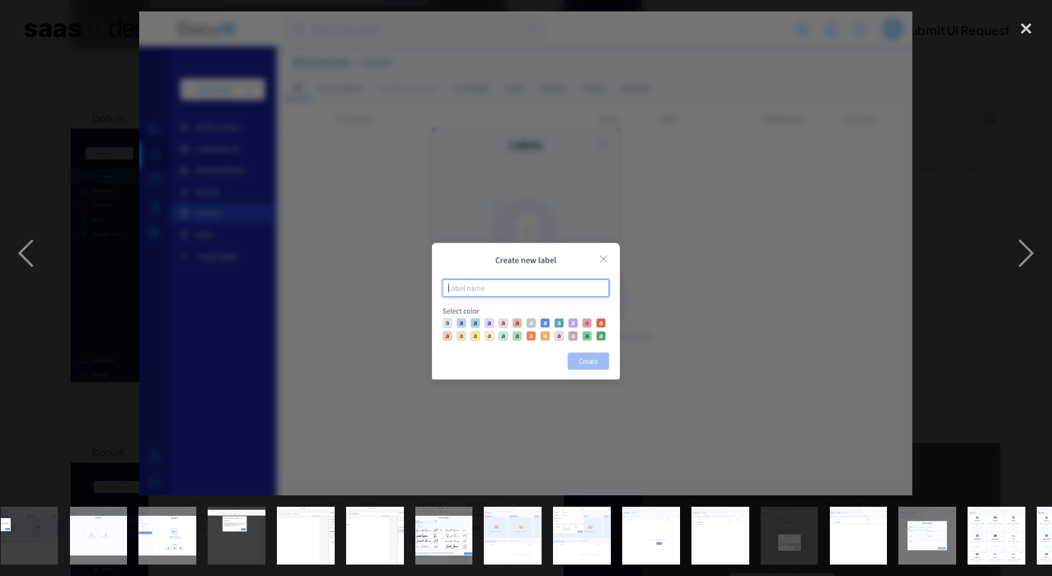
scroll to position [0, 152]
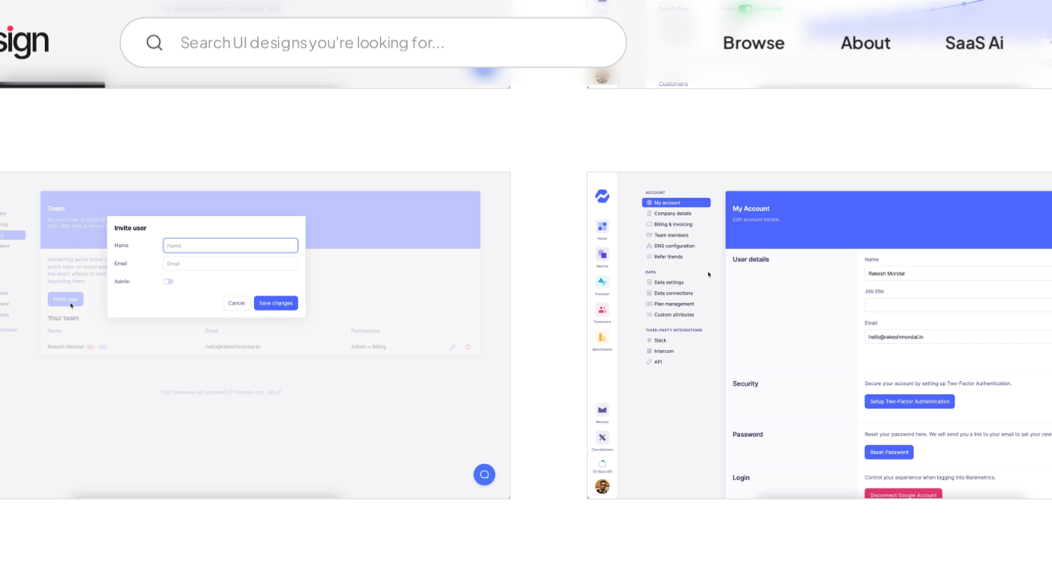
scroll to position [2599, 0]
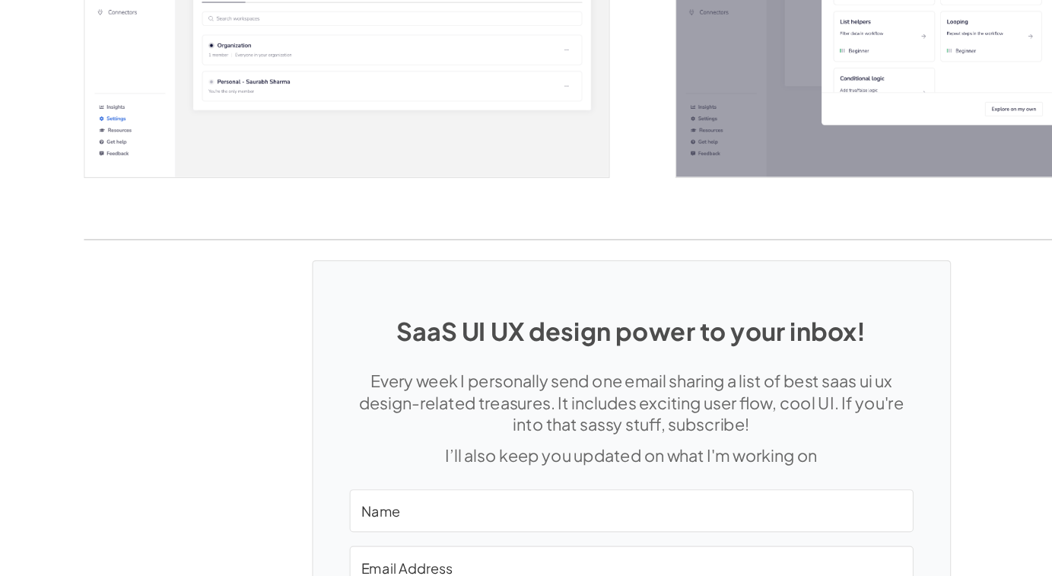
scroll to position [3387, 0]
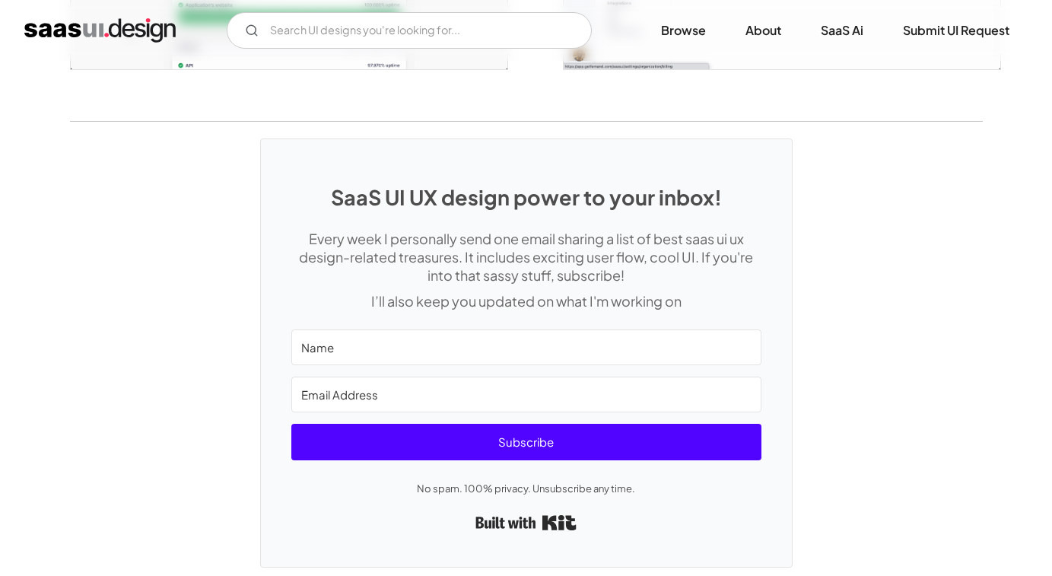
scroll to position [3295, 0]
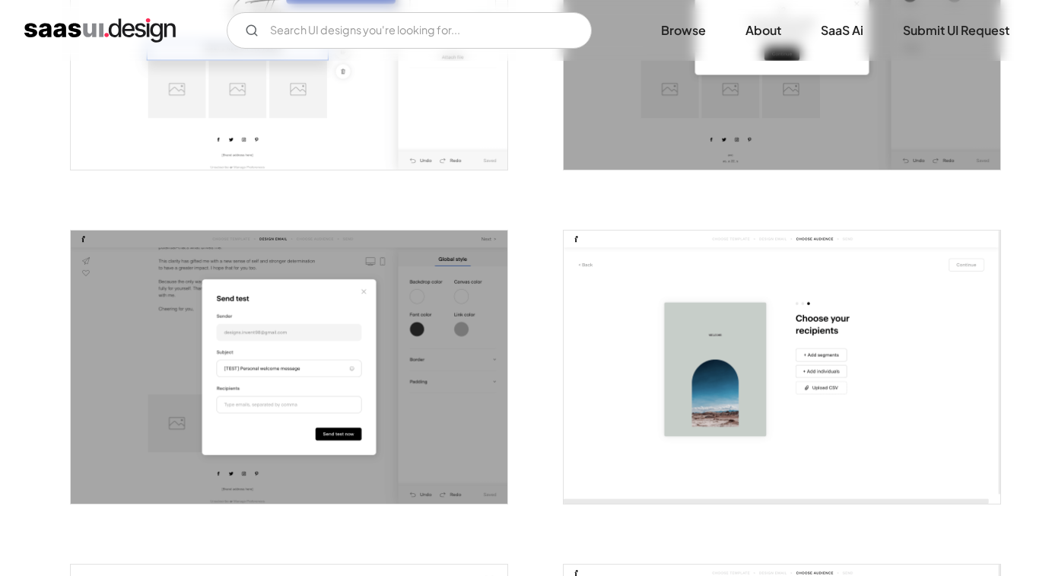
scroll to position [2131, 0]
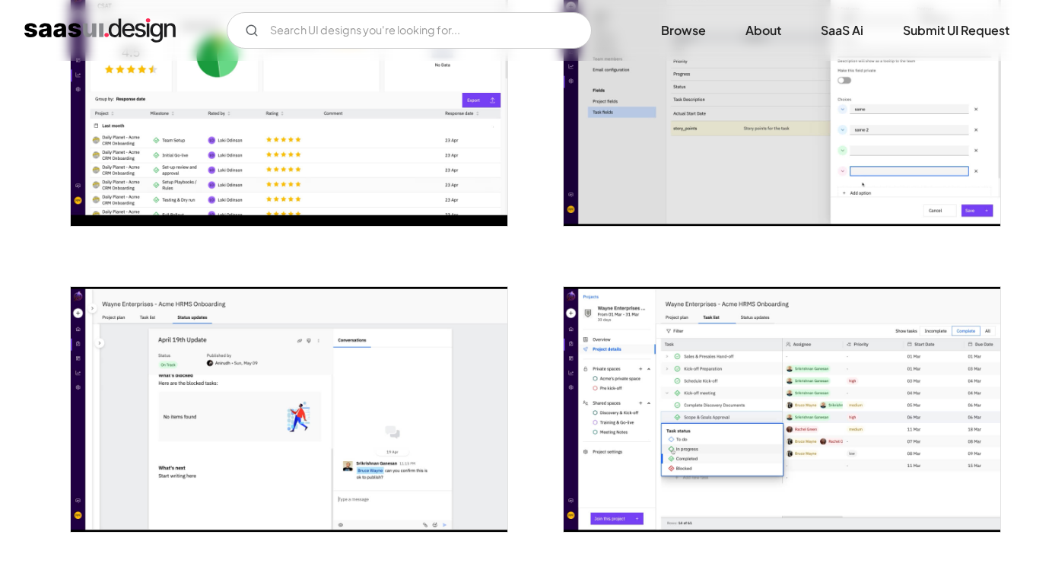
scroll to position [2326, 0]
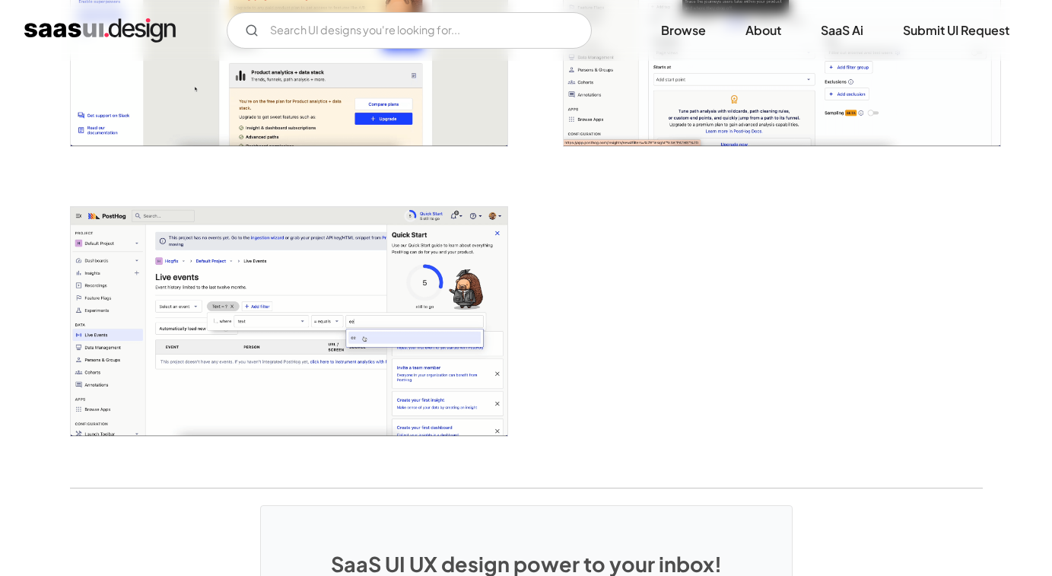
scroll to position [3631, 0]
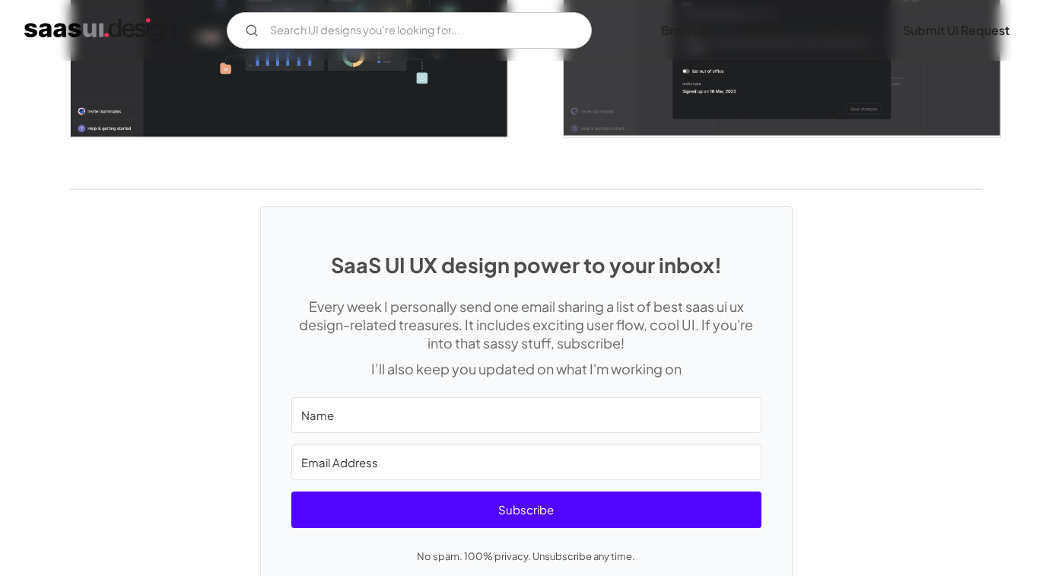
scroll to position [4277, 0]
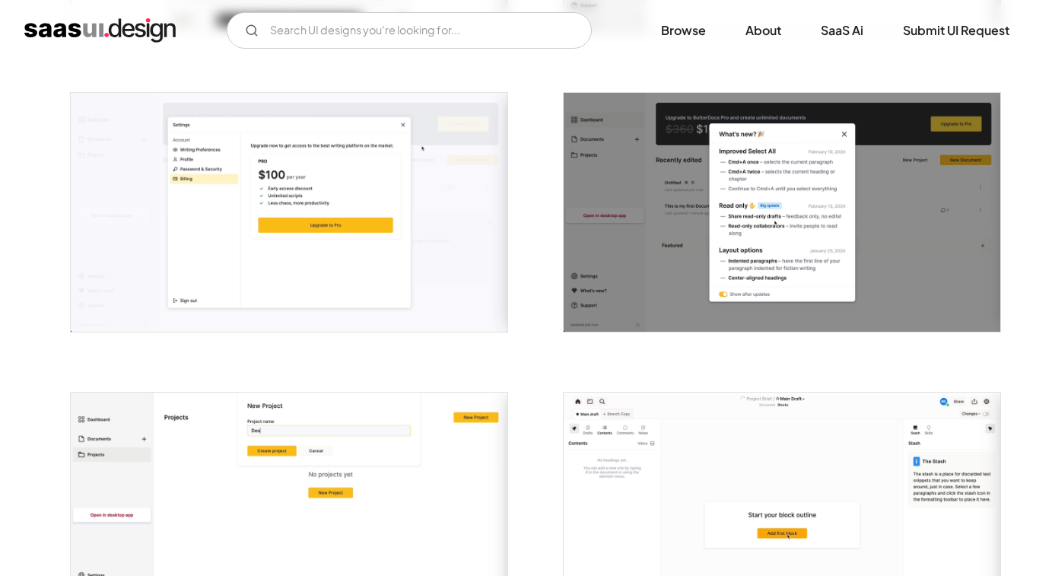
scroll to position [3200, 0]
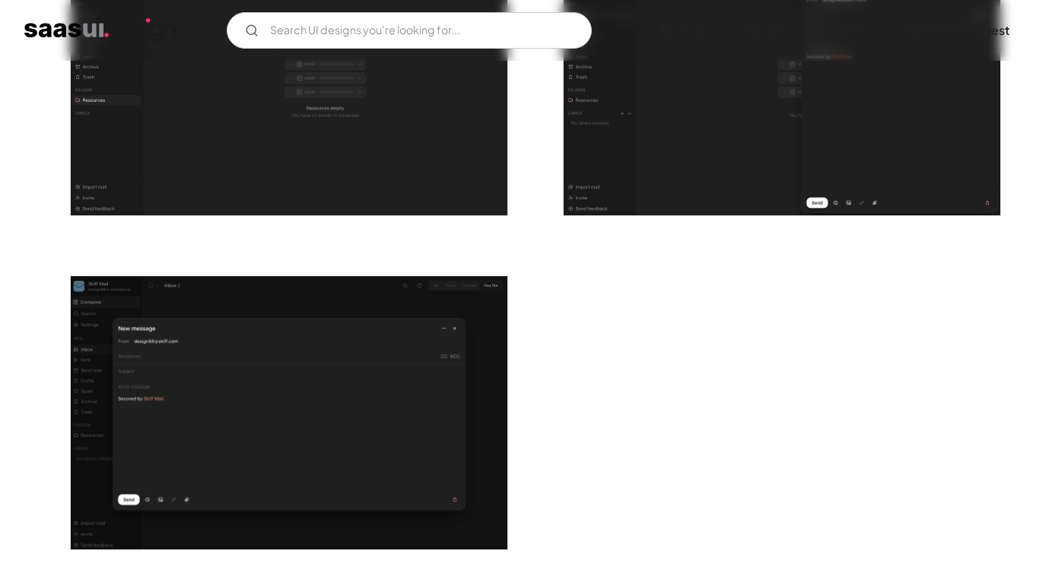
scroll to position [2760, 0]
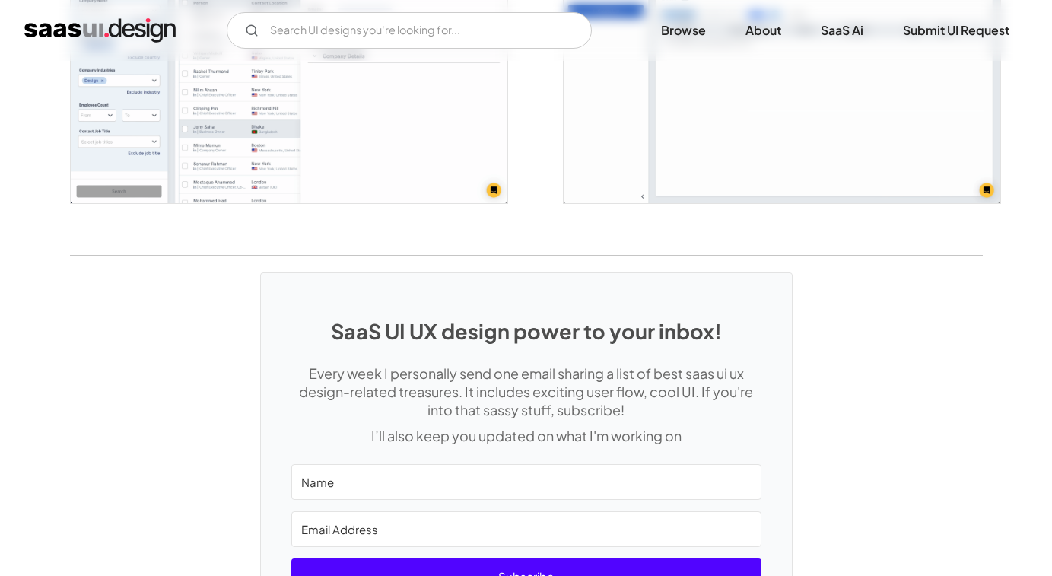
scroll to position [3781, 0]
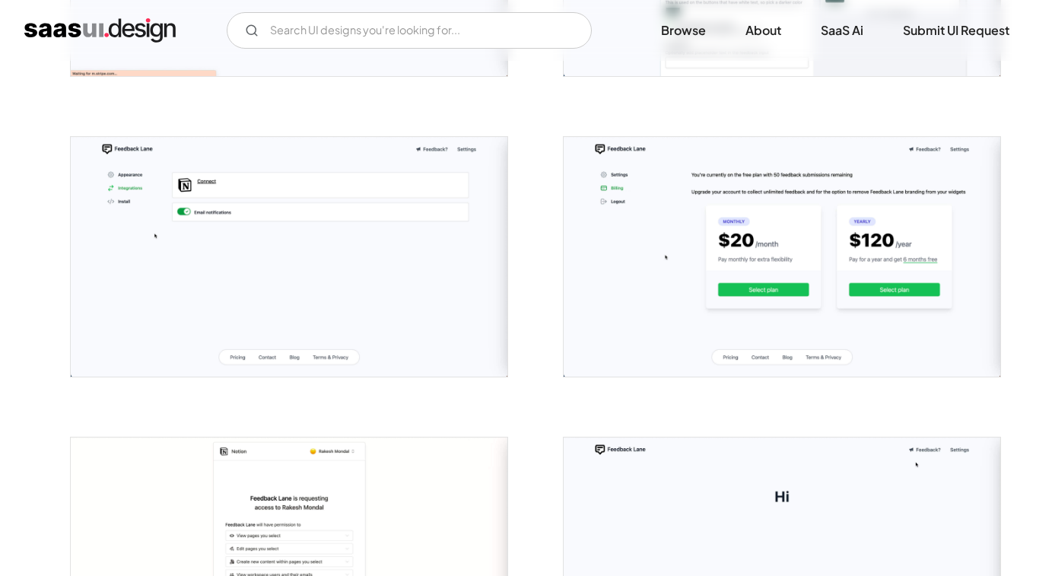
scroll to position [1448, 0]
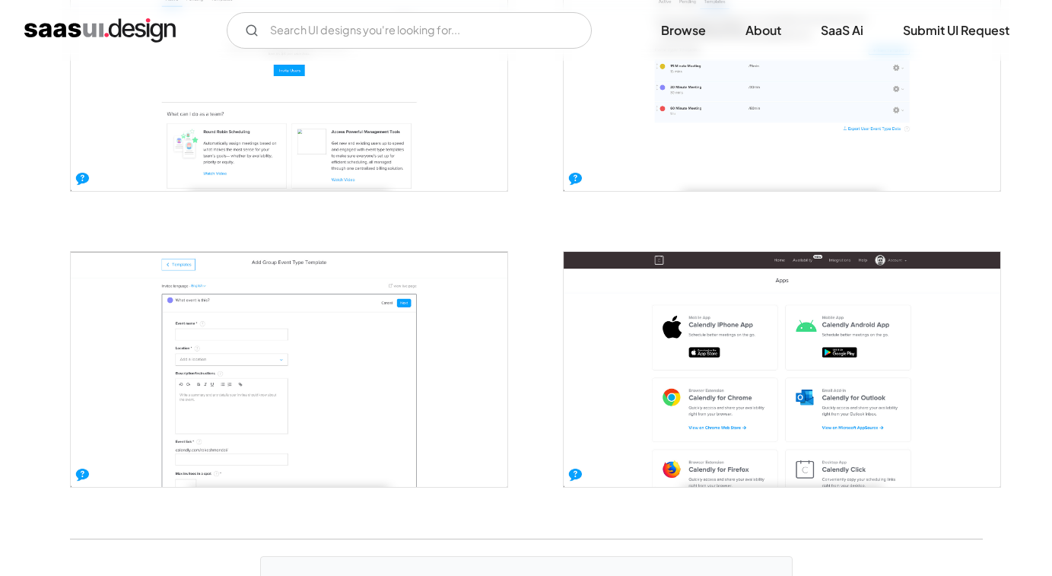
scroll to position [3528, 0]
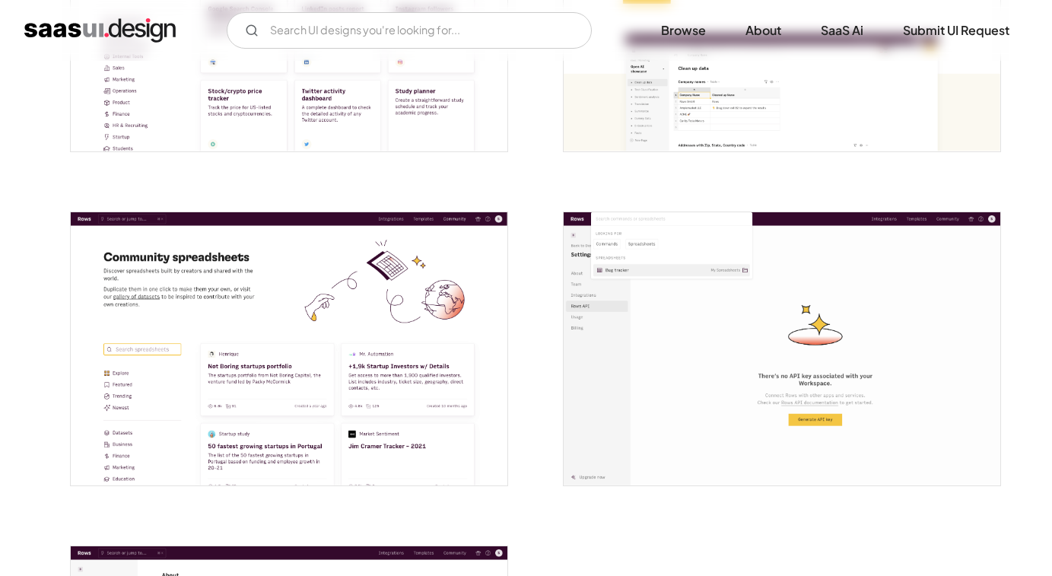
scroll to position [3802, 0]
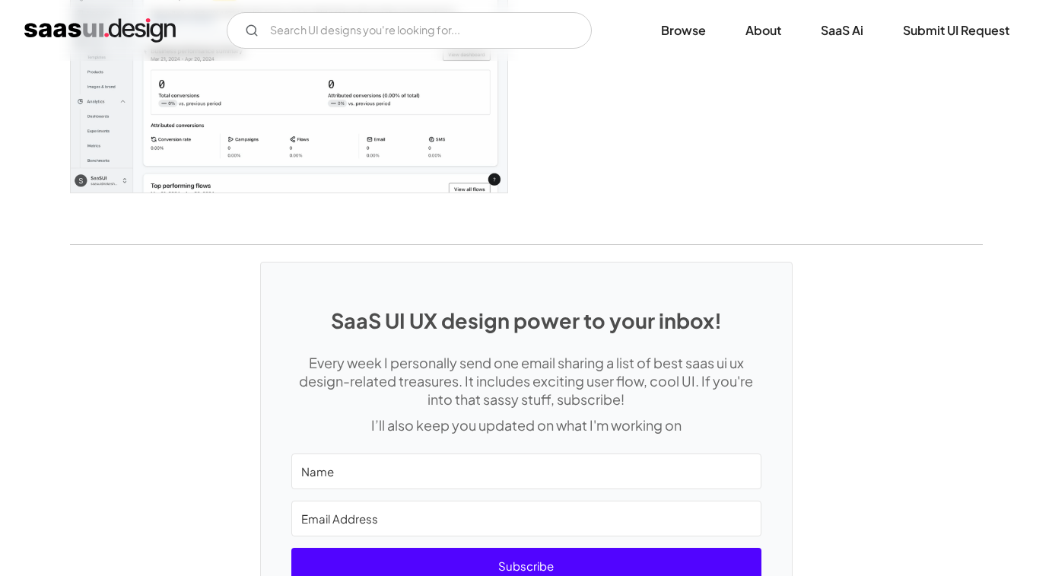
scroll to position [4331, 0]
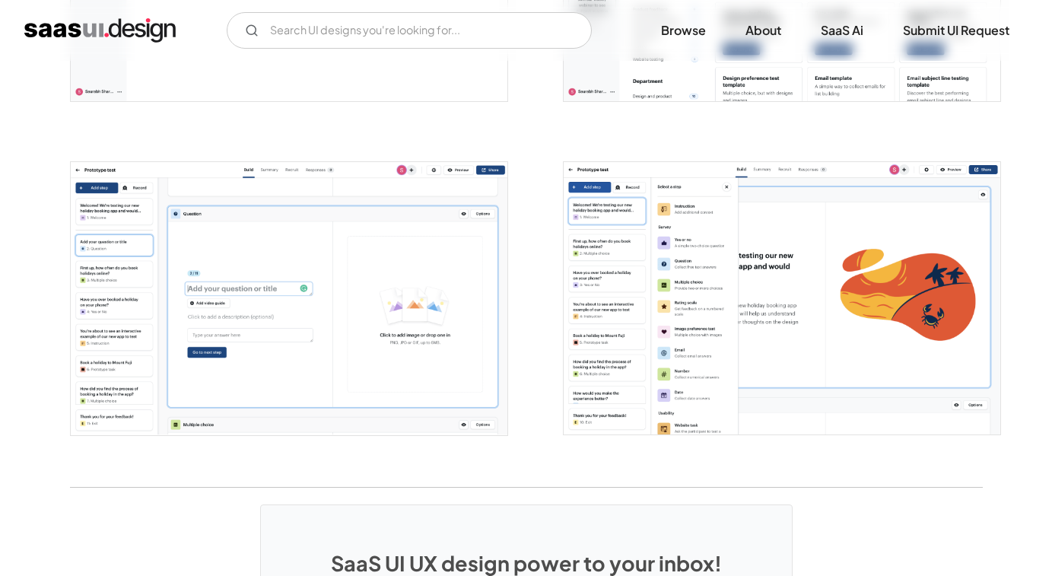
scroll to position [2866, 0]
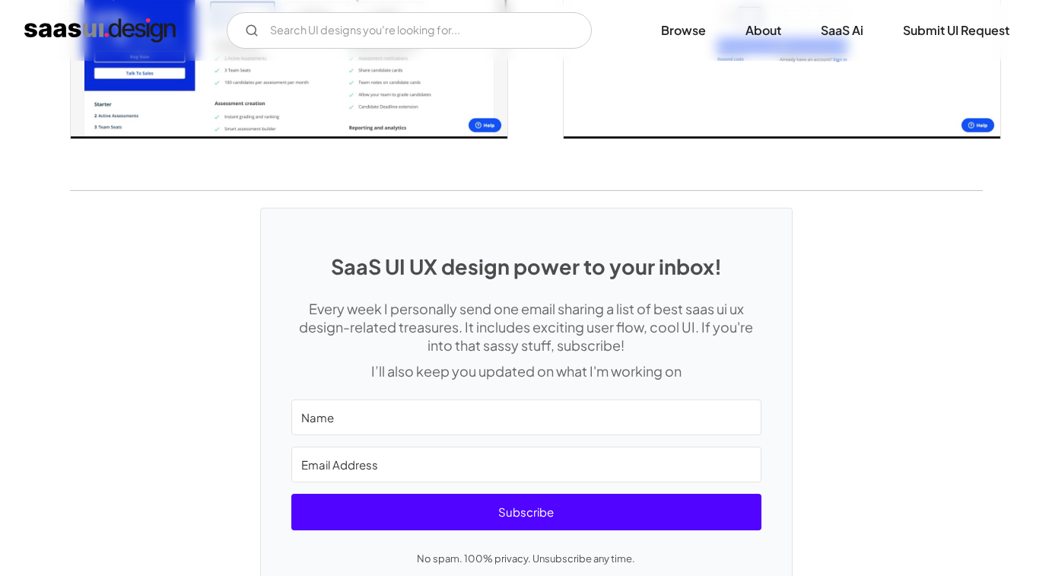
scroll to position [3291, 0]
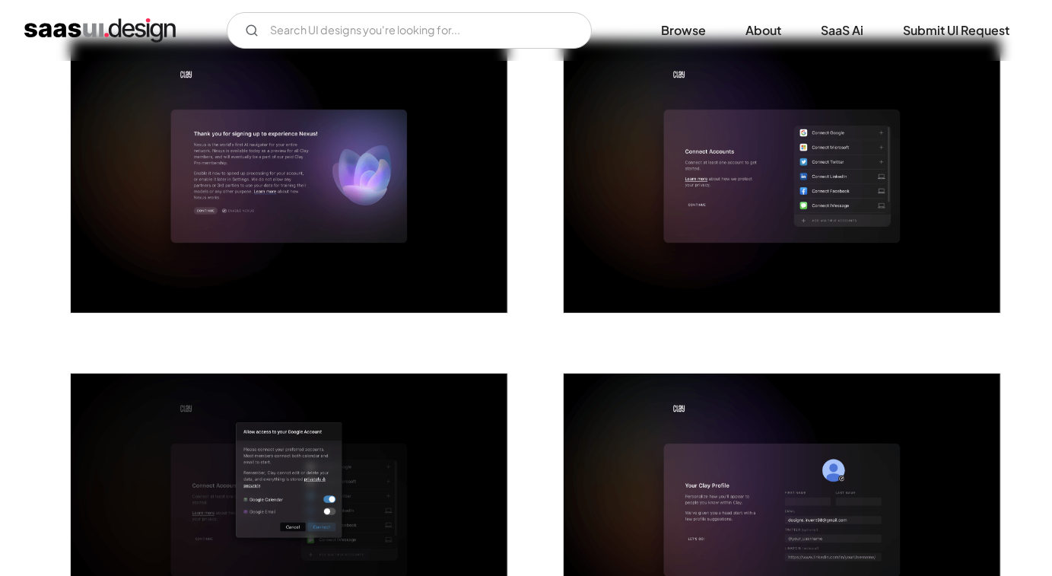
scroll to position [1369, 0]
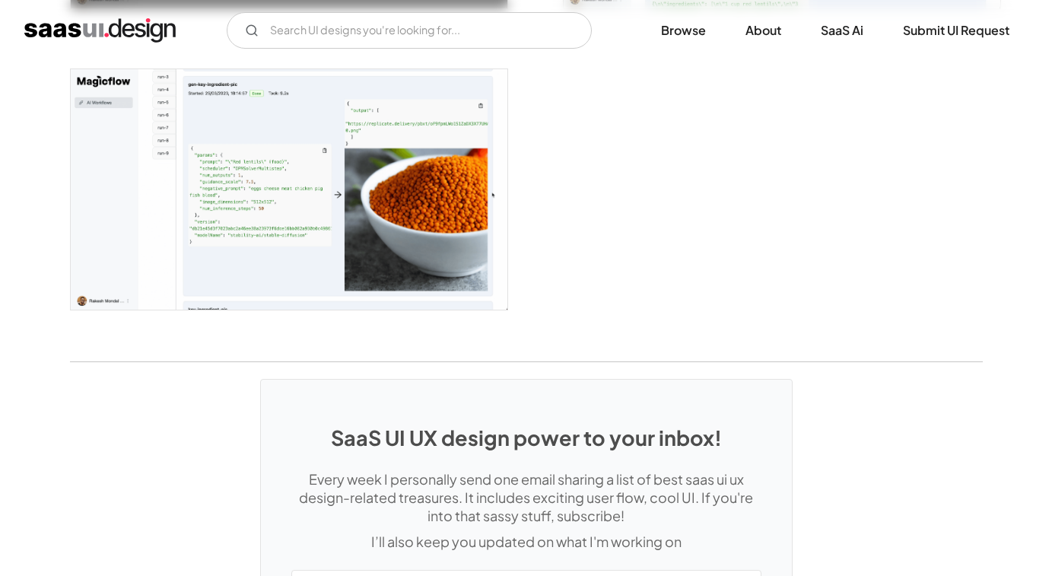
scroll to position [2399, 0]
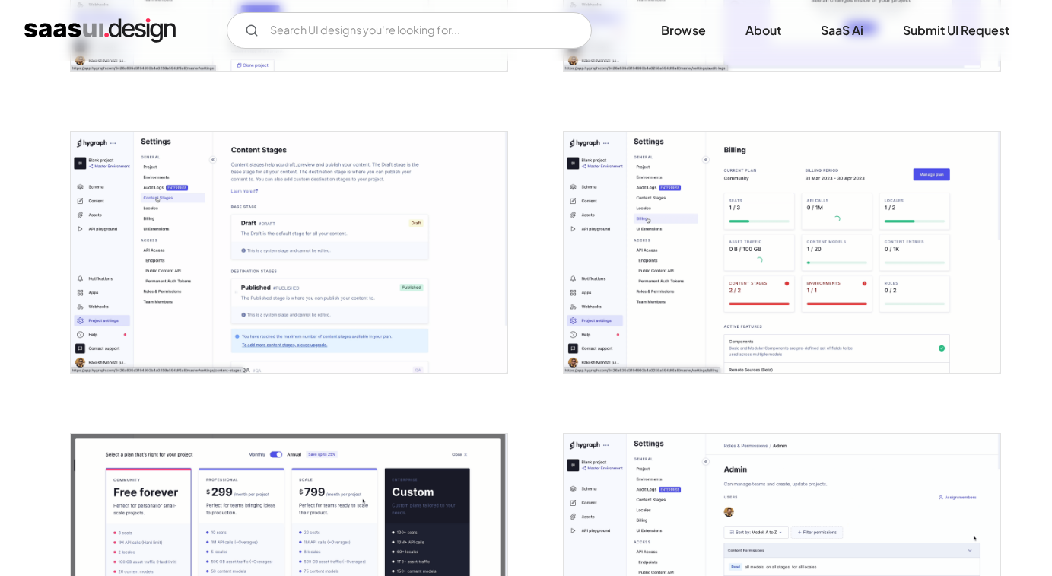
scroll to position [3193, 0]
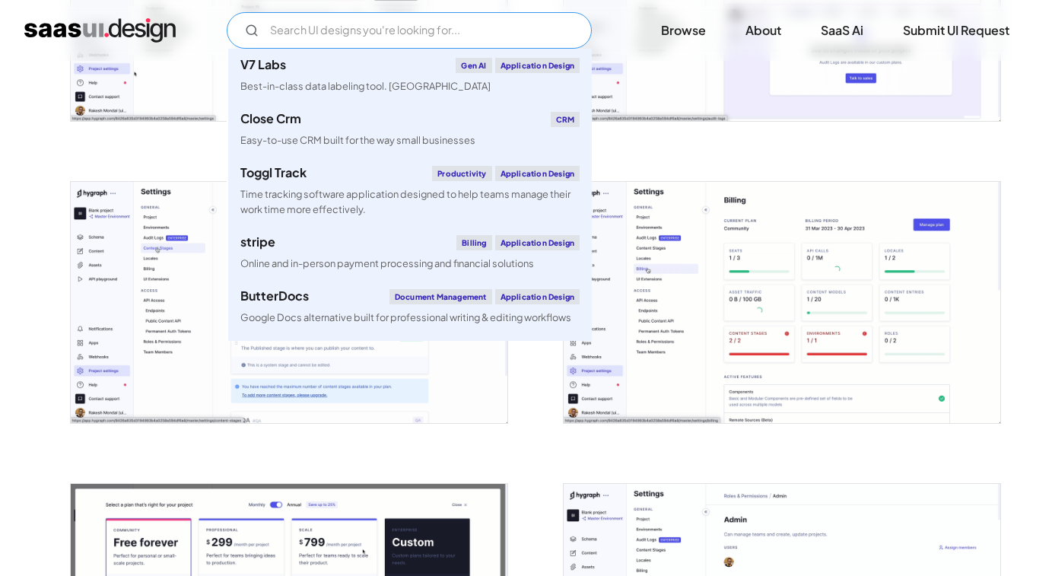
click at [461, 27] on input "Email Form" at bounding box center [409, 30] width 365 height 36
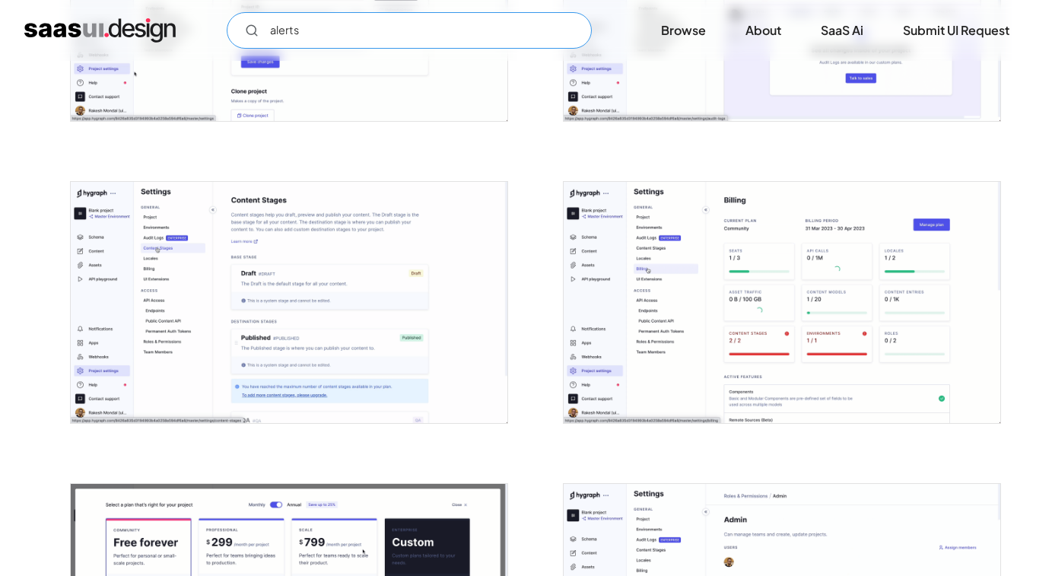
type input "alerts"
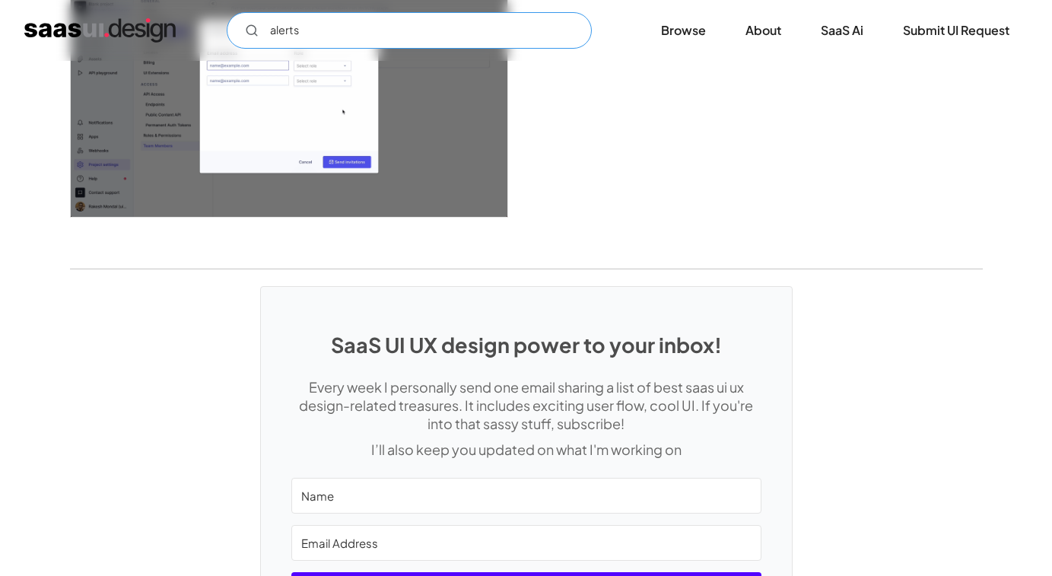
scroll to position [4018, 0]
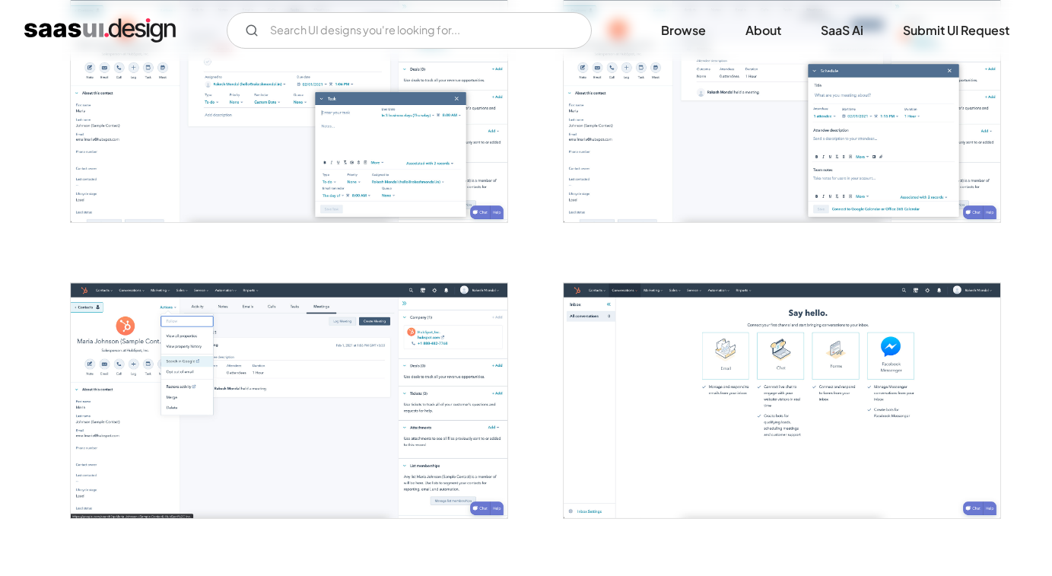
scroll to position [2159, 0]
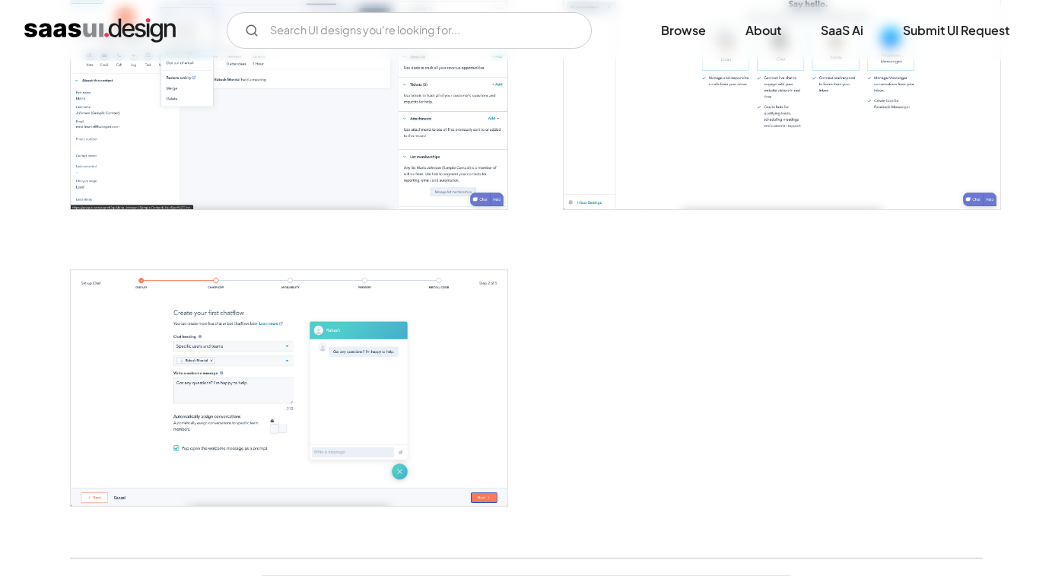
click at [360, 316] on img "open lightbox" at bounding box center [289, 387] width 436 height 235
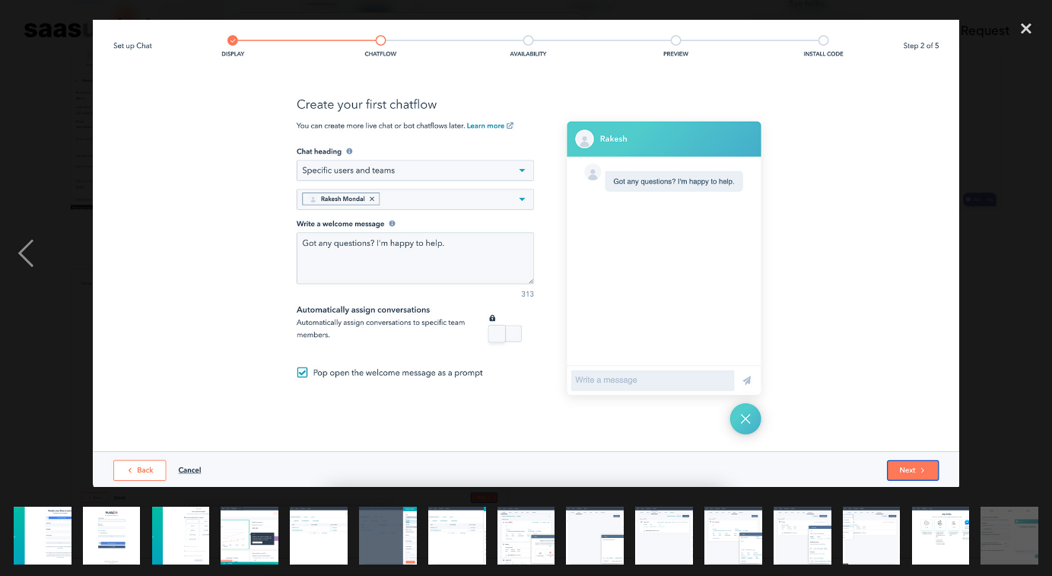
click at [1004, 81] on div "next image" at bounding box center [1026, 253] width 52 height 484
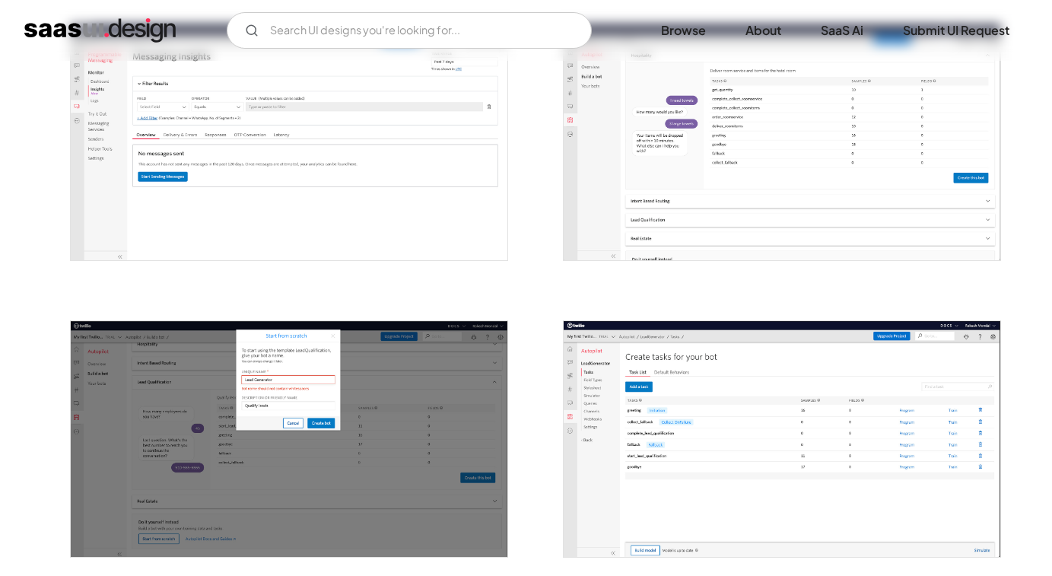
scroll to position [2024, 0]
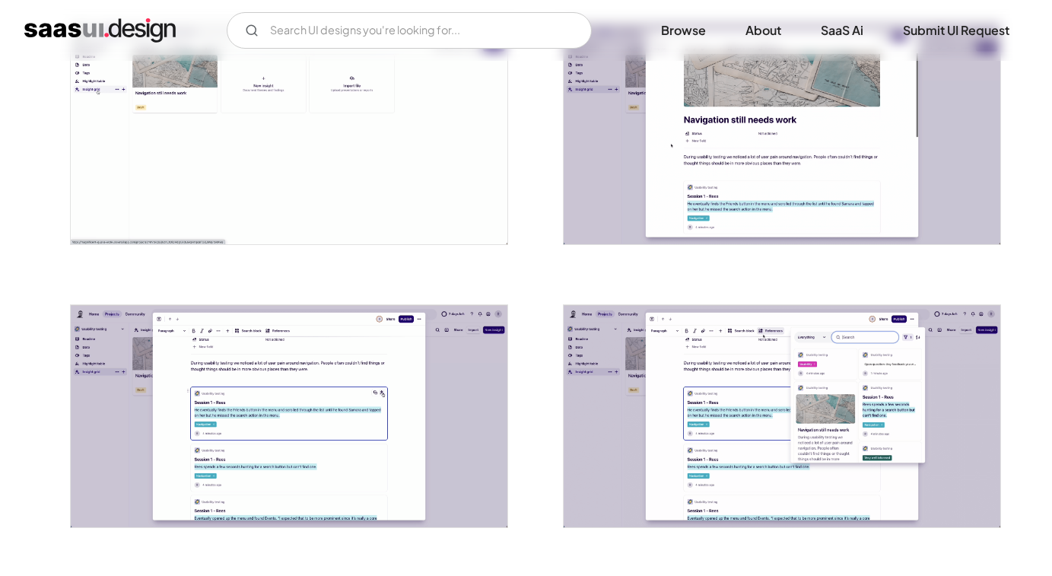
scroll to position [3358, 0]
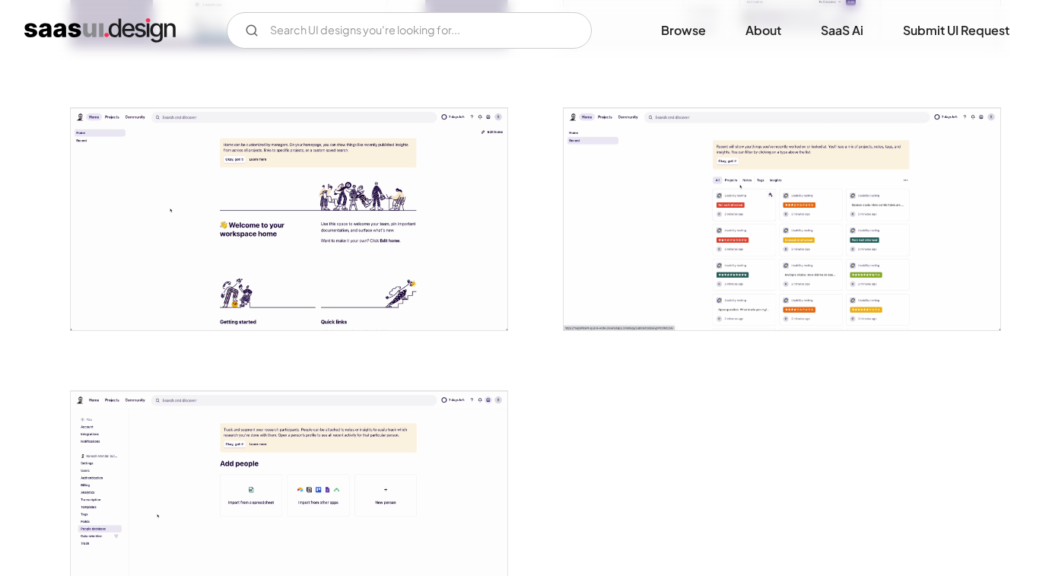
click at [294, 163] on img "open lightbox" at bounding box center [289, 219] width 436 height 222
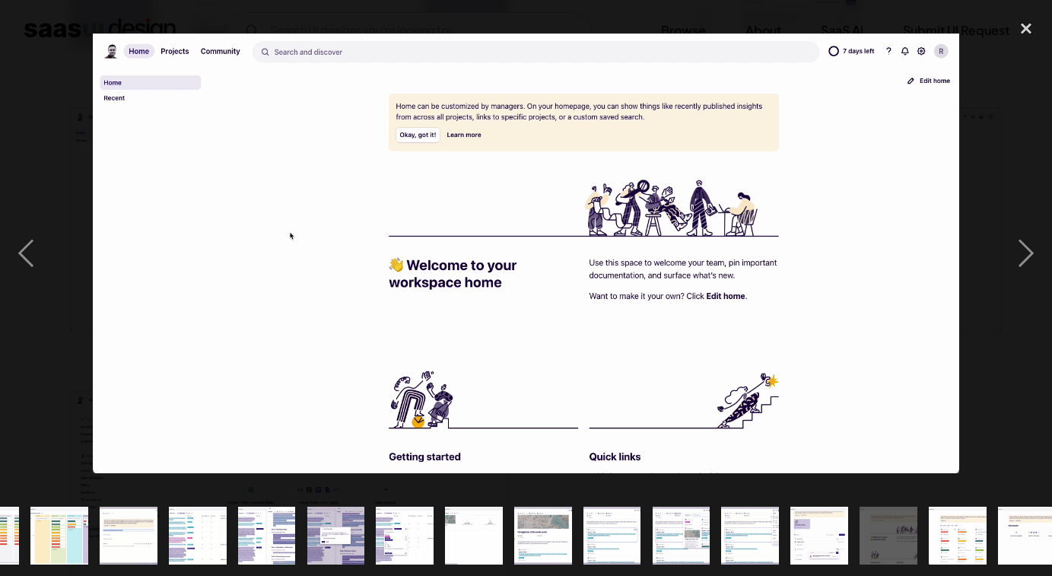
scroll to position [0, 686]
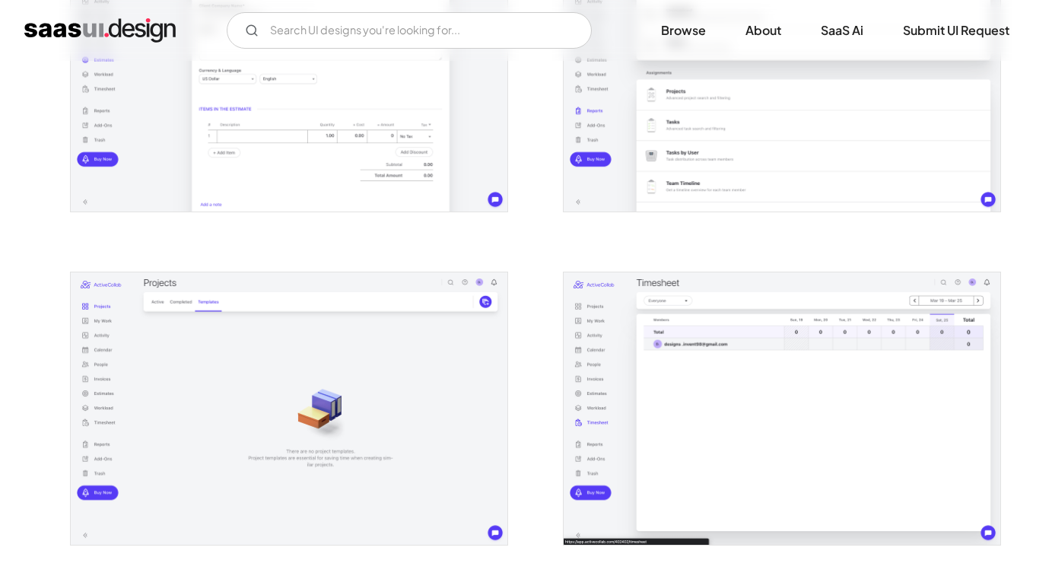
scroll to position [3168, 0]
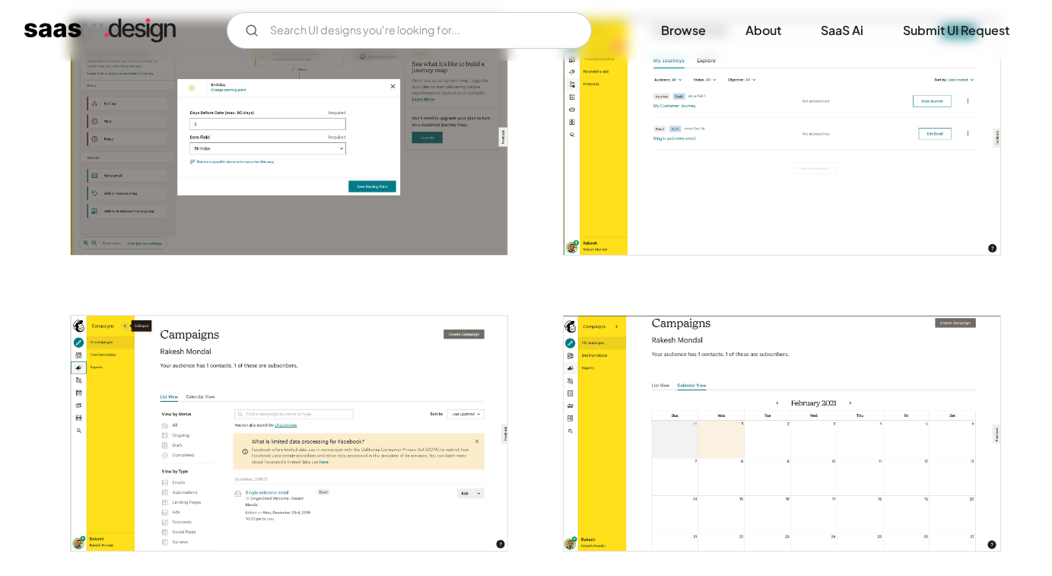
scroll to position [1877, 0]
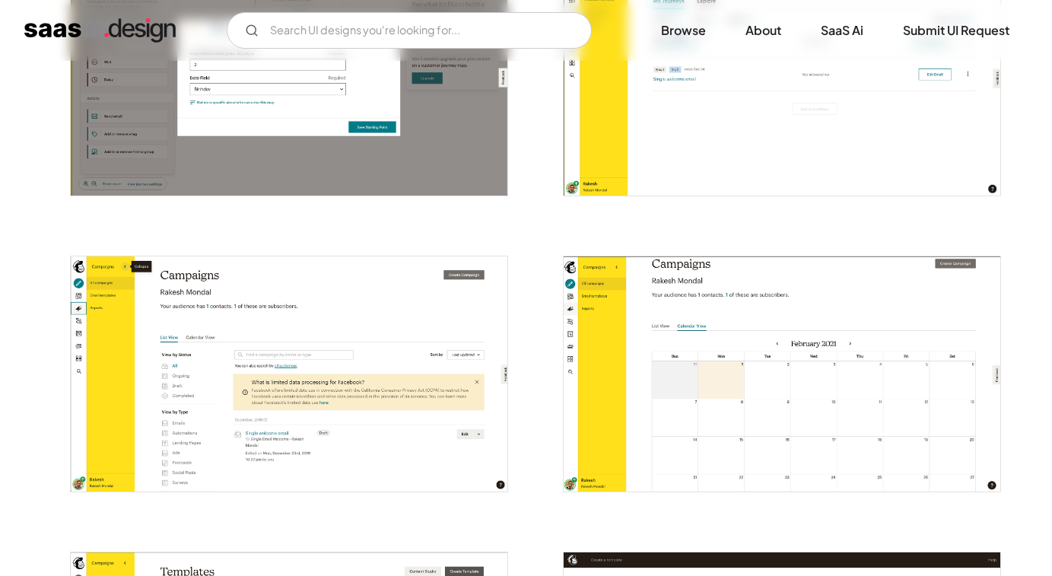
click at [333, 327] on img "open lightbox" at bounding box center [289, 373] width 436 height 235
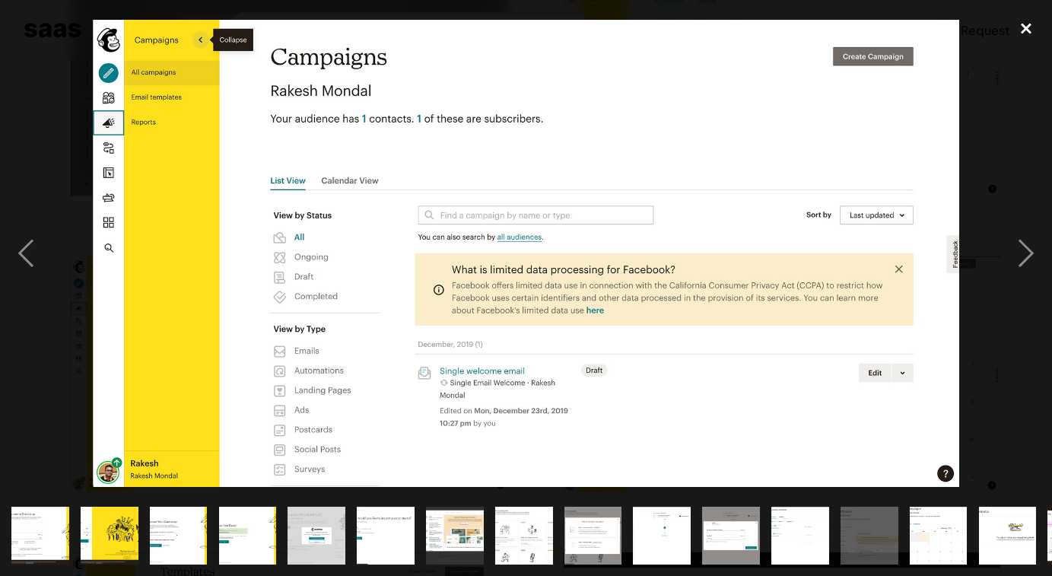
click at [1024, 25] on div "close lightbox" at bounding box center [1026, 27] width 52 height 33
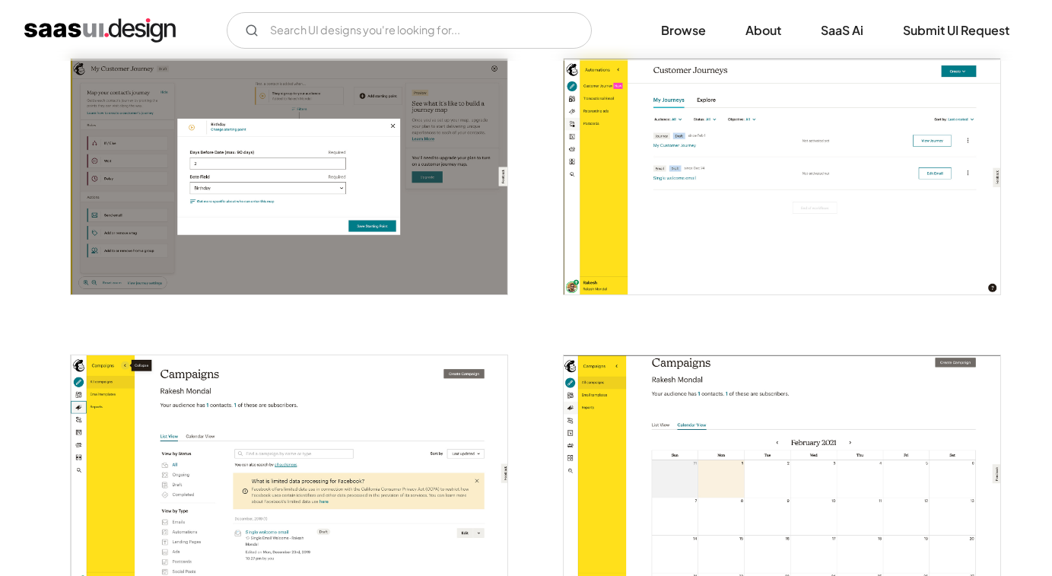
scroll to position [1454, 0]
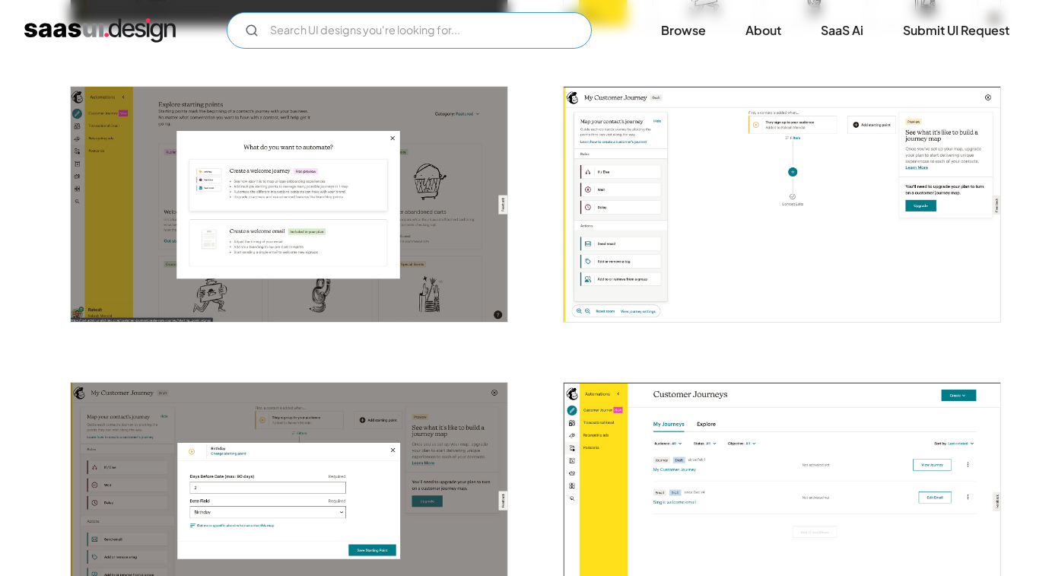
click at [404, 39] on input "Email Form" at bounding box center [409, 30] width 365 height 36
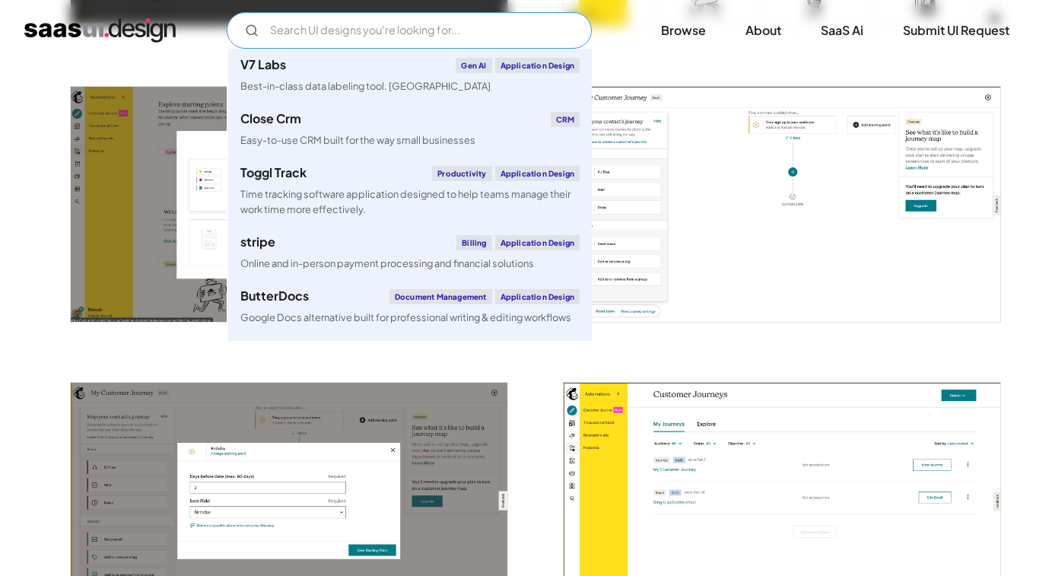
type input "c"
